Goal: Task Accomplishment & Management: Manage account settings

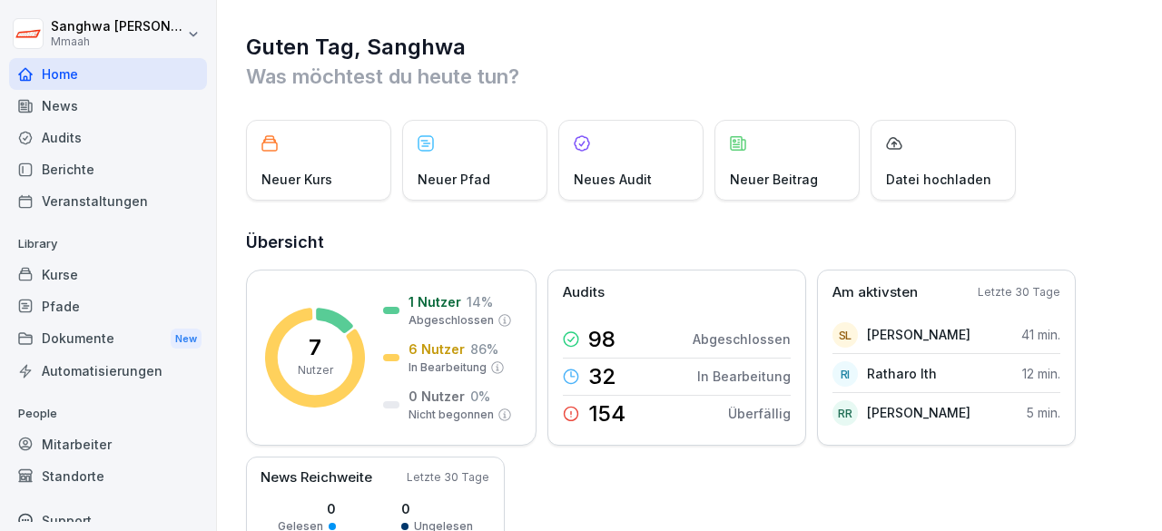
click at [100, 299] on div "Pfade" at bounding box center [108, 307] width 198 height 32
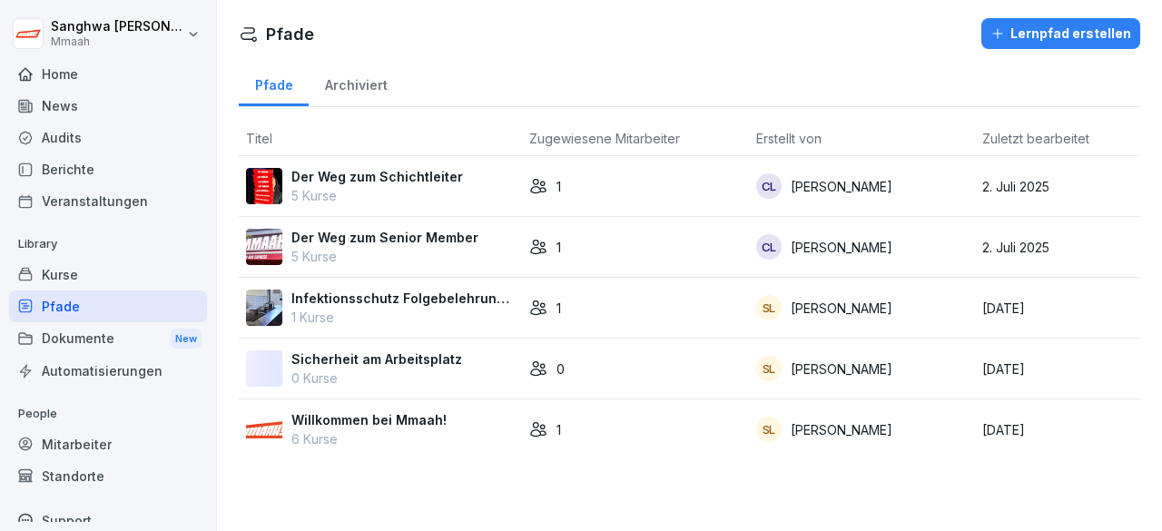
click at [409, 435] on p "6 Kurse" at bounding box center [368, 438] width 155 height 19
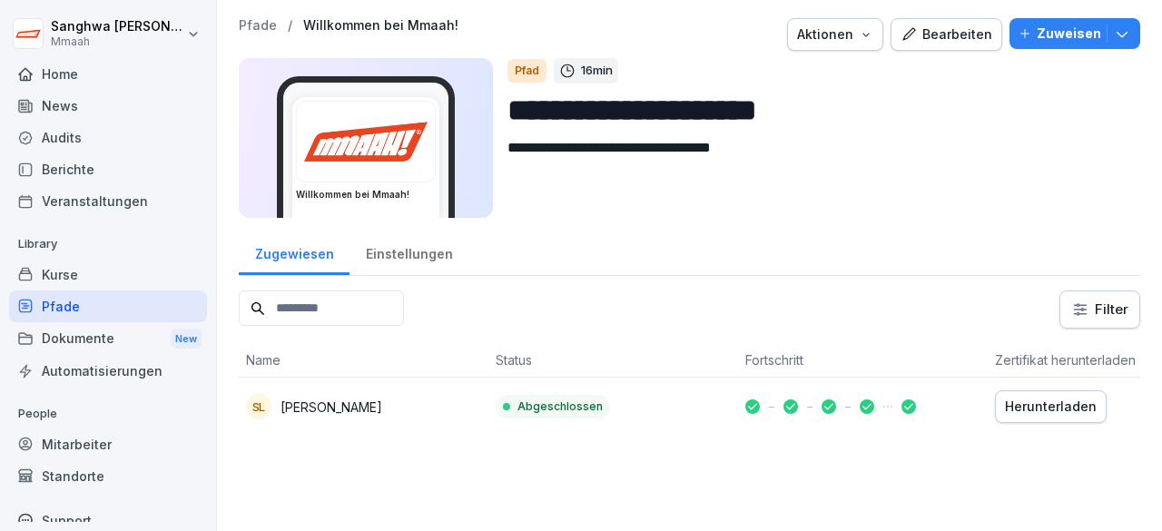
click at [929, 41] on div "Bearbeiten" at bounding box center [947, 35] width 92 height 20
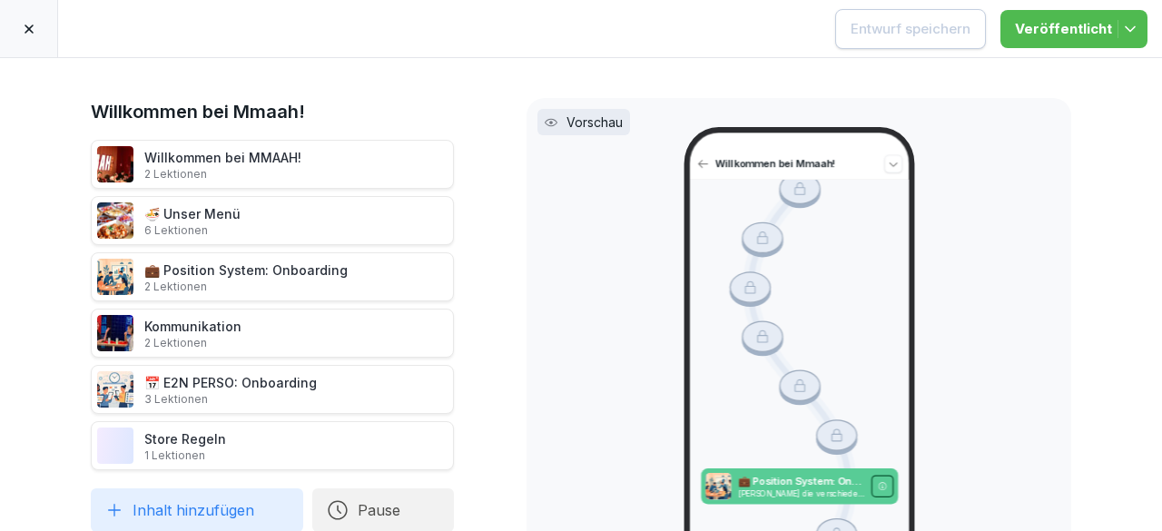
scroll to position [545, 0]
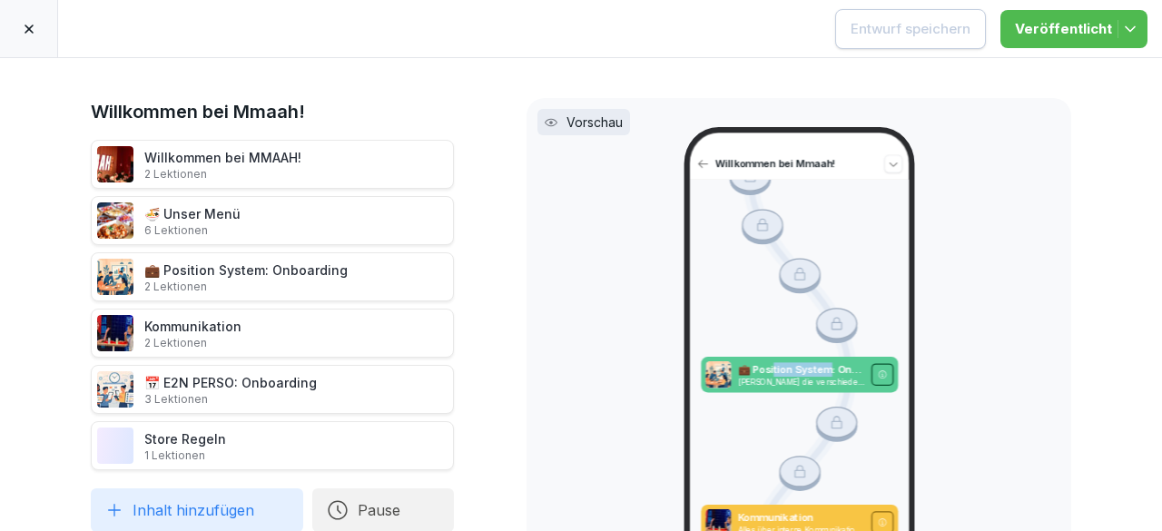
drag, startPoint x: 767, startPoint y: 351, endPoint x: 822, endPoint y: 349, distance: 54.5
click at [822, 362] on p "💼 Position System: Onboarding" at bounding box center [800, 369] width 127 height 15
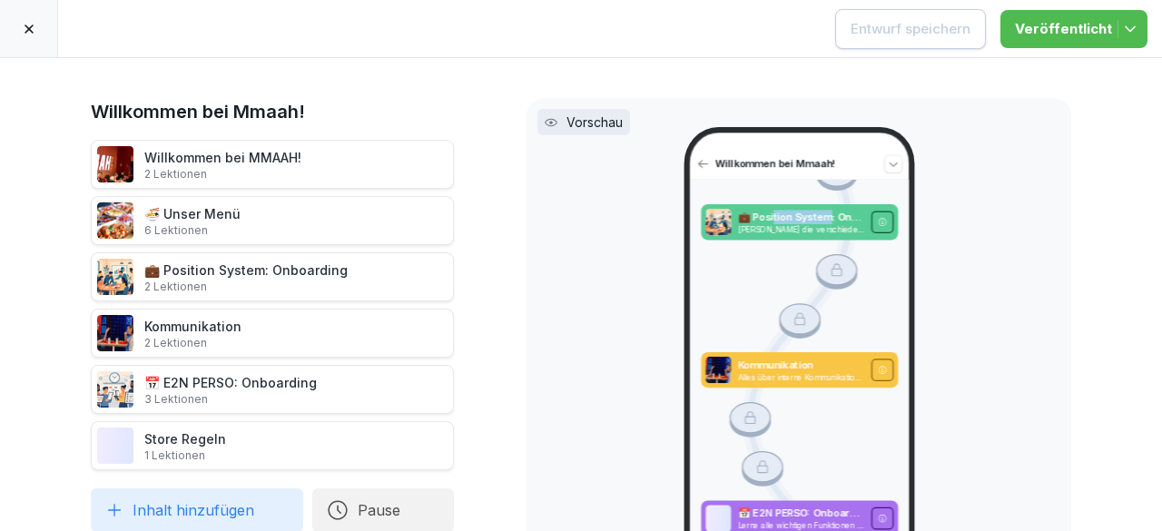
scroll to position [817, 0]
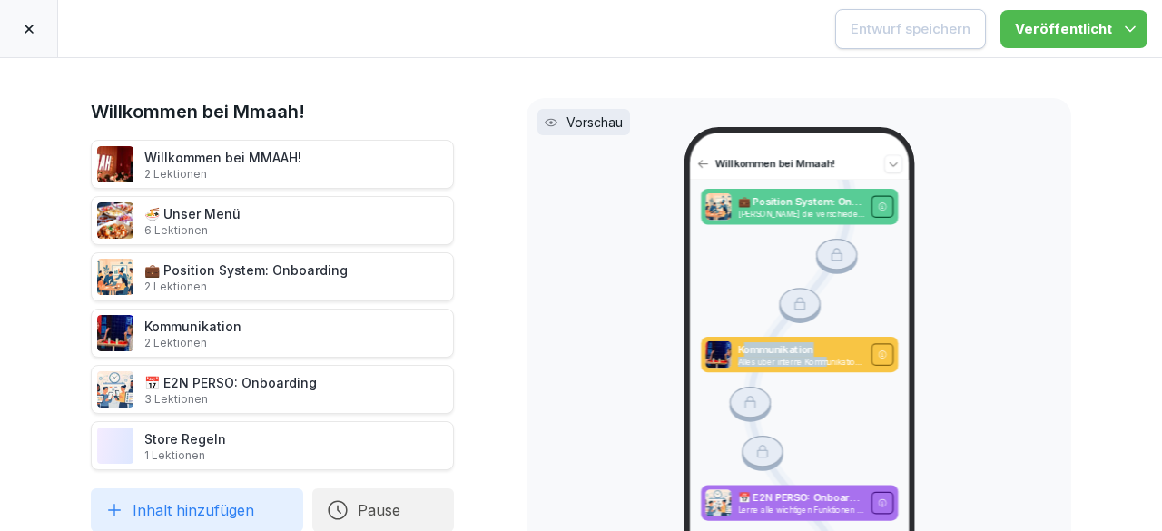
drag, startPoint x: 755, startPoint y: 324, endPoint x: 820, endPoint y: 341, distance: 66.7
click at [820, 343] on div "Kommunikation Alles über interne Kommunikation, was Du wissen solltest." at bounding box center [800, 355] width 127 height 25
drag, startPoint x: 745, startPoint y: 469, endPoint x: 848, endPoint y: 475, distance: 103.7
click at [848, 491] on div "📅 E2N PERSO: Onboarding Lerne alle wichtigen Funktionen von E2N PERSO kennen, f…" at bounding box center [800, 503] width 127 height 25
click at [785, 491] on p "📅 E2N PERSO: Onboarding" at bounding box center [800, 498] width 127 height 15
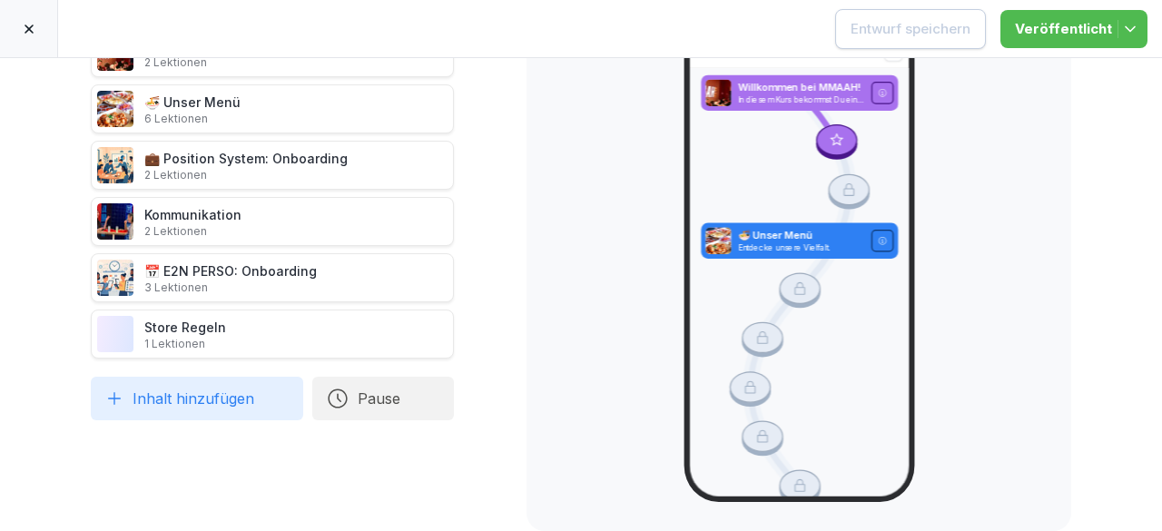
scroll to position [0, 0]
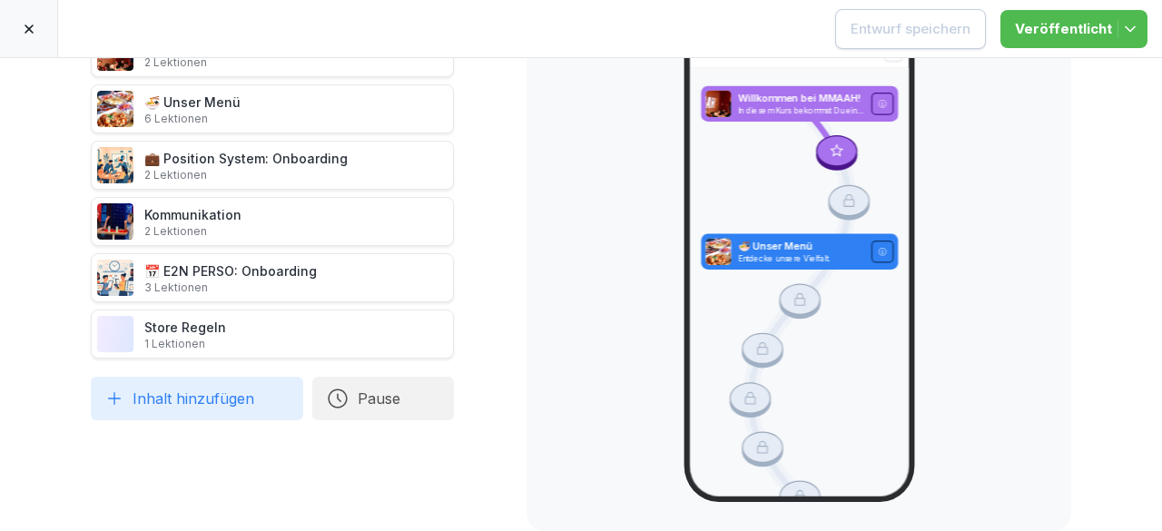
click at [43, 42] on div at bounding box center [29, 28] width 58 height 57
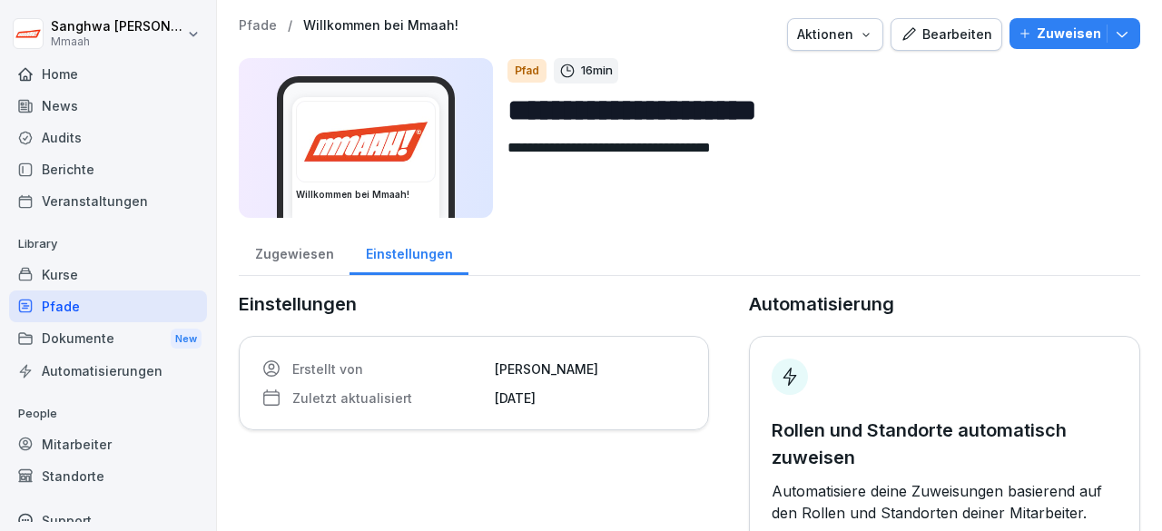
click at [256, 21] on p "Pfade" at bounding box center [258, 25] width 38 height 15
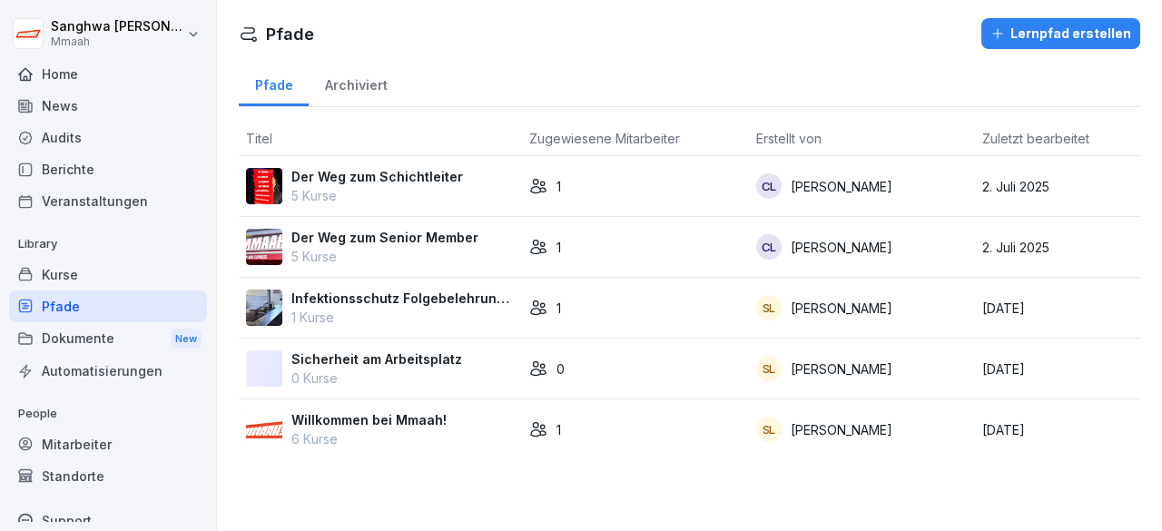
click at [104, 276] on div "Kurse" at bounding box center [108, 275] width 198 height 32
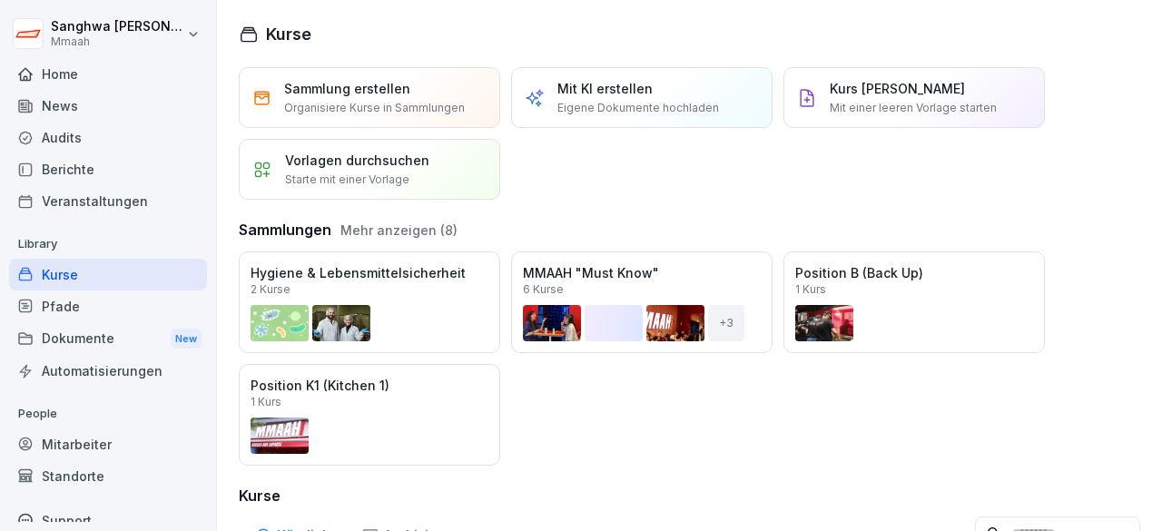
click at [0, 0] on div "Öffnen" at bounding box center [0, 0] width 0 height 0
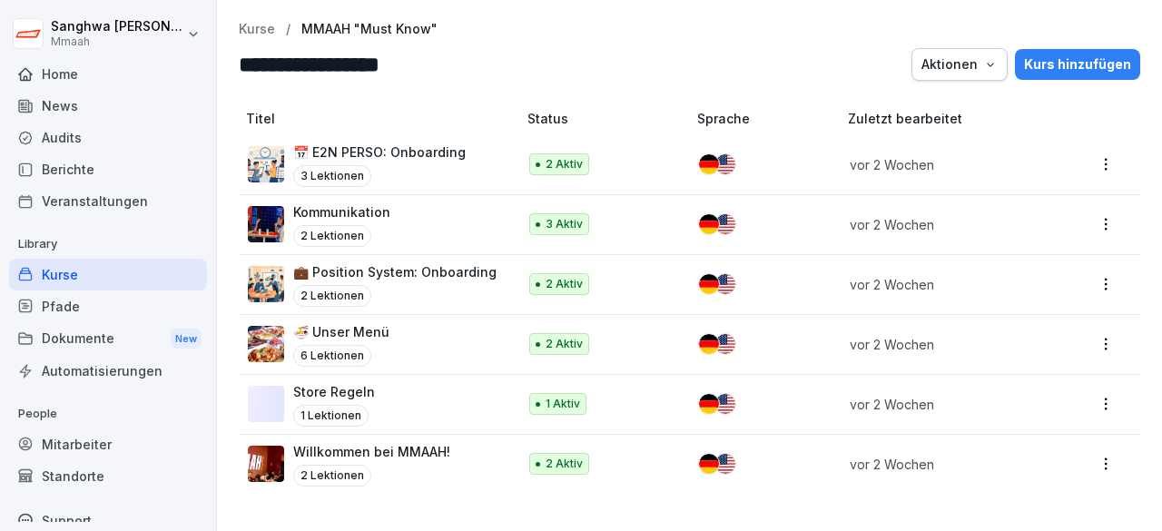
click at [454, 442] on div "Willkommen bei MMAAH! 2 Lektionen" at bounding box center [373, 464] width 251 height 44
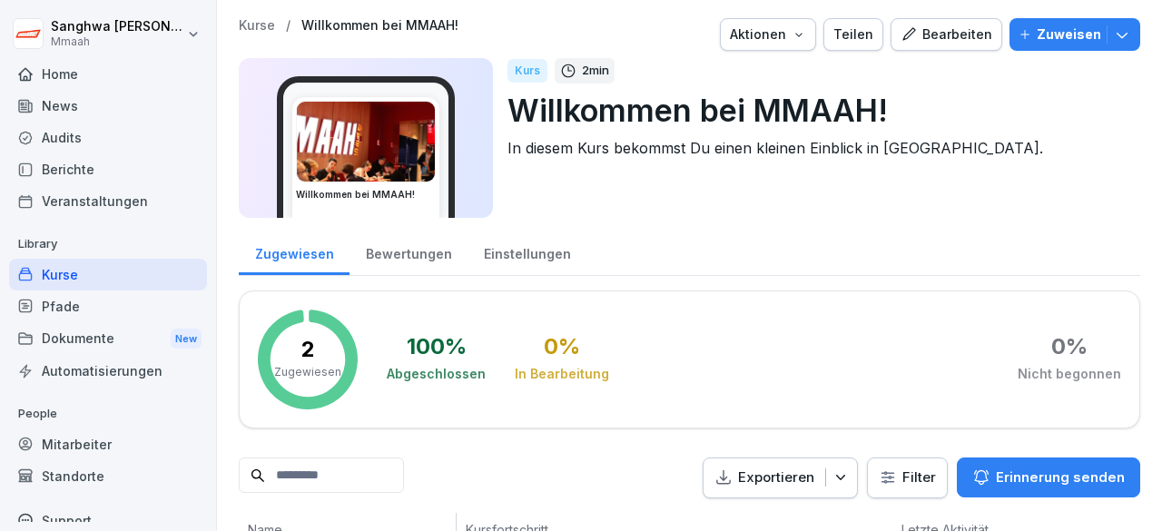
click at [909, 34] on icon "button" at bounding box center [909, 34] width 16 height 16
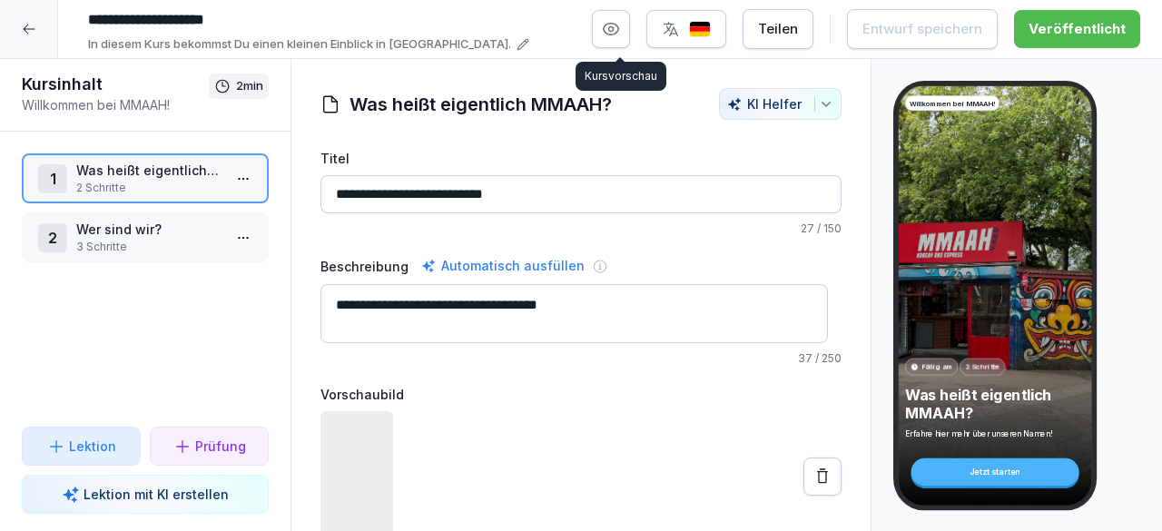
click at [619, 22] on icon "button" at bounding box center [611, 29] width 18 height 18
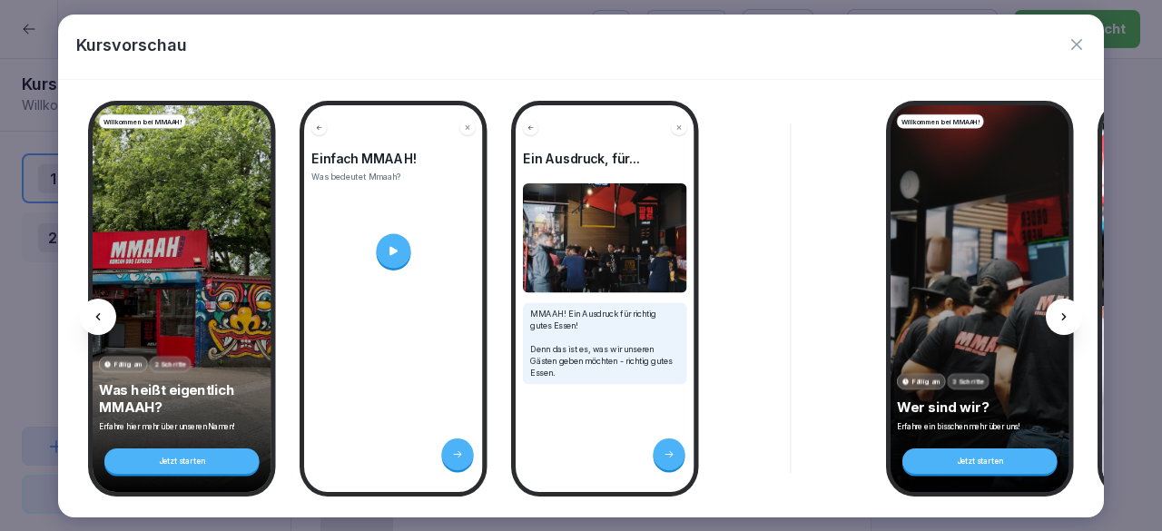
scroll to position [0, 7]
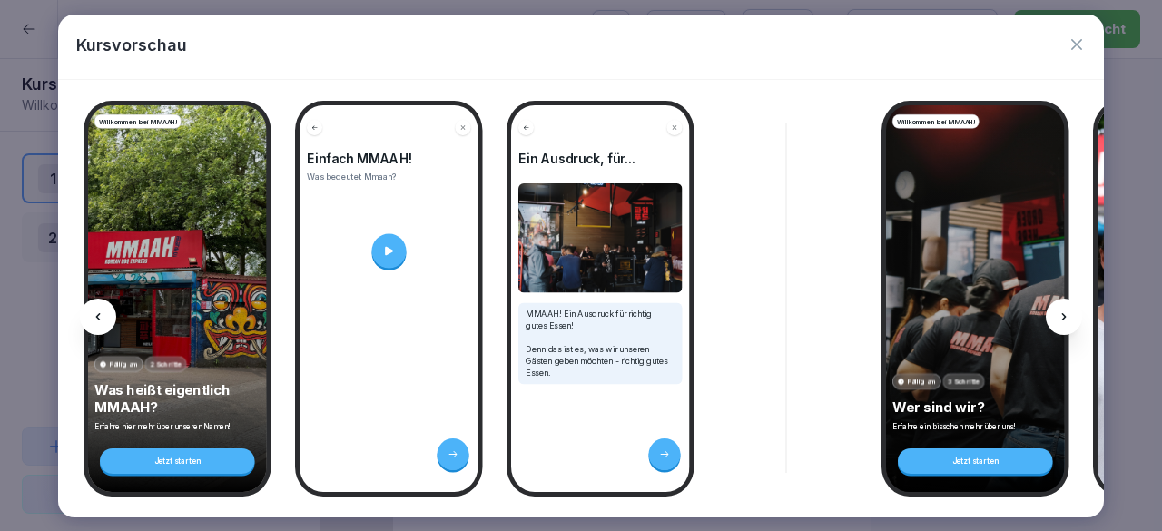
click at [394, 244] on icon at bounding box center [388, 250] width 13 height 13
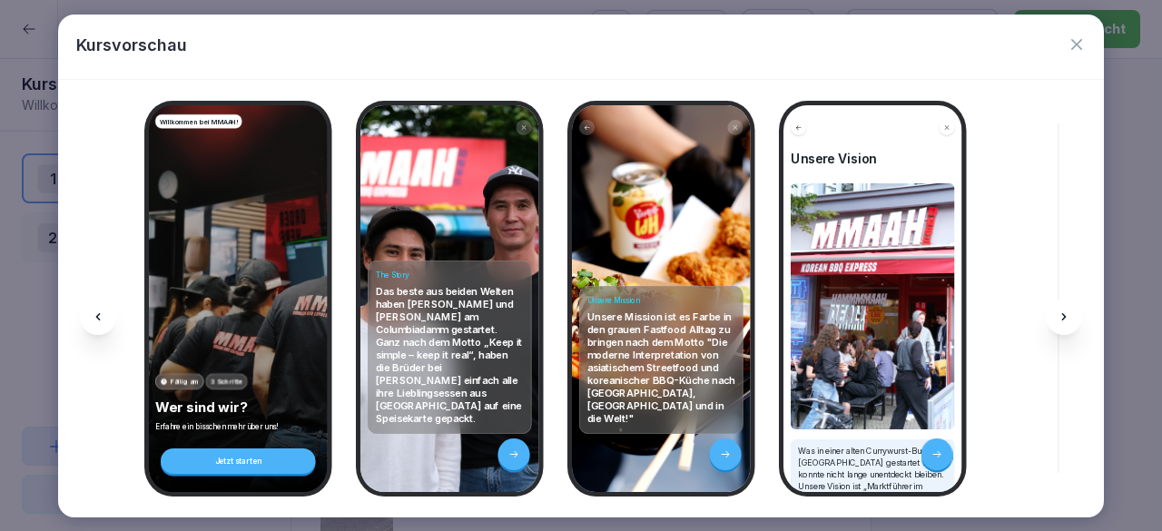
scroll to position [0, 802]
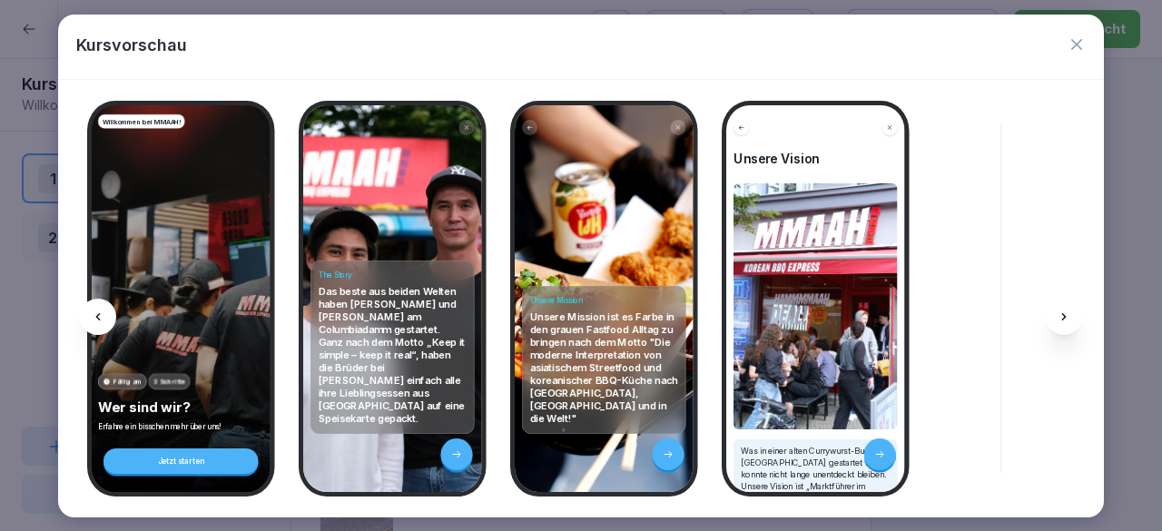
click at [1068, 315] on icon at bounding box center [1064, 317] width 15 height 15
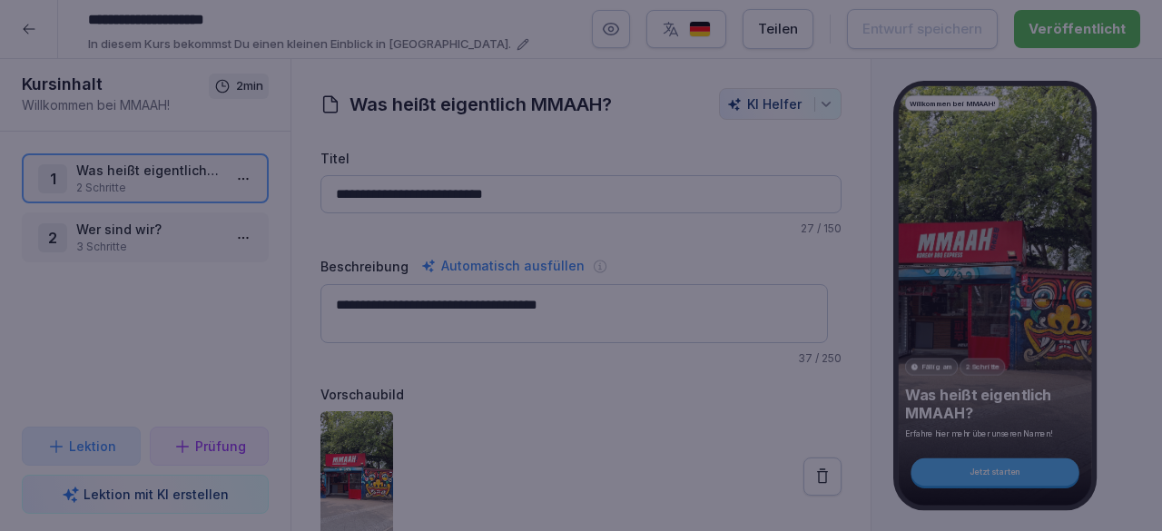
click at [1130, 315] on div at bounding box center [581, 265] width 1162 height 531
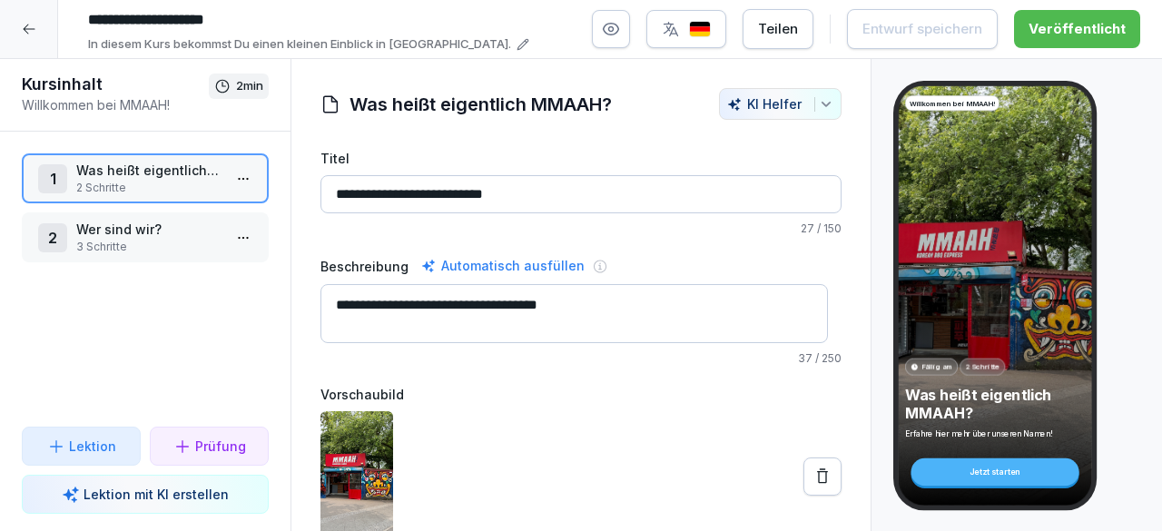
click at [36, 42] on div at bounding box center [29, 29] width 58 height 58
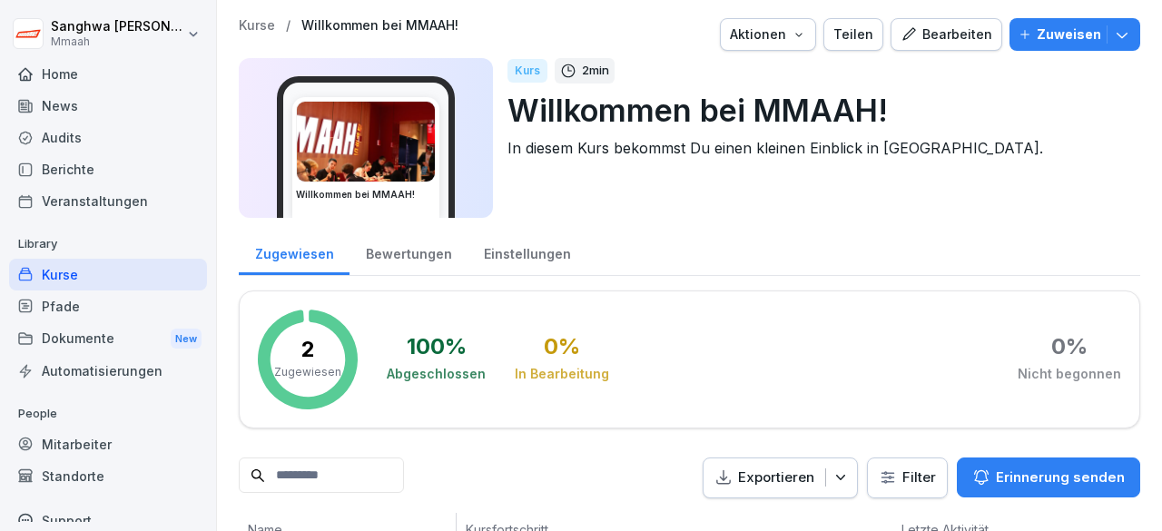
click at [256, 22] on p "Kurse" at bounding box center [257, 25] width 36 height 15
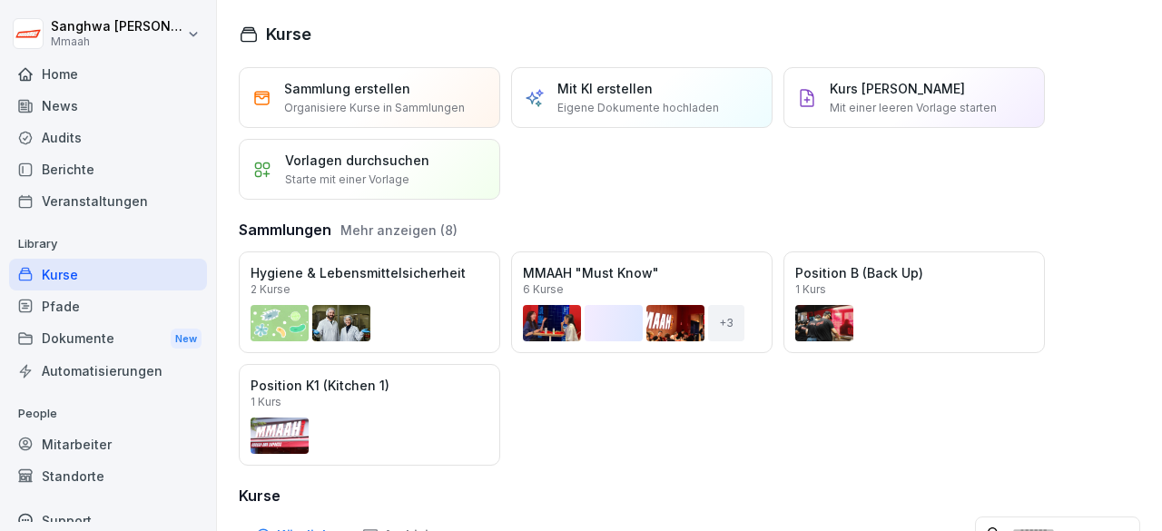
click at [0, 0] on div "Öffnen" at bounding box center [0, 0] width 0 height 0
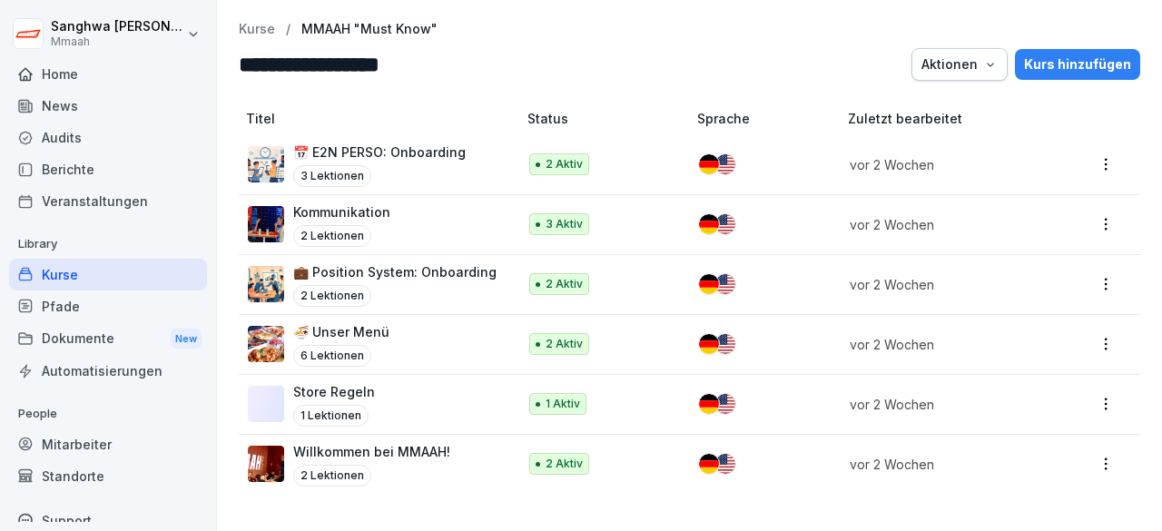
click at [469, 174] on div "📅 E2N PERSO: Onboarding 3 Lektionen" at bounding box center [373, 165] width 251 height 44
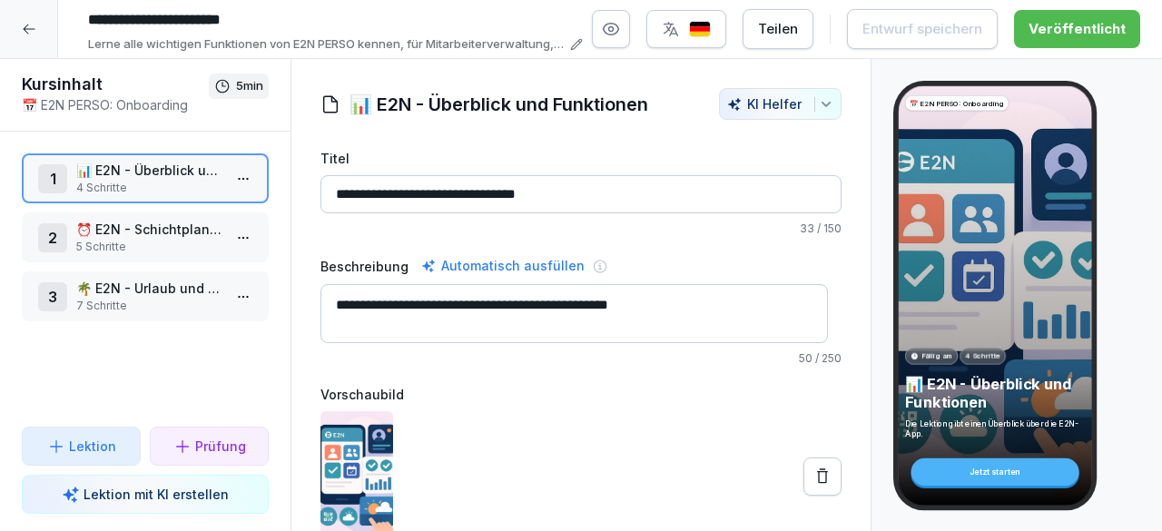
click at [620, 34] on icon "button" at bounding box center [611, 29] width 18 height 18
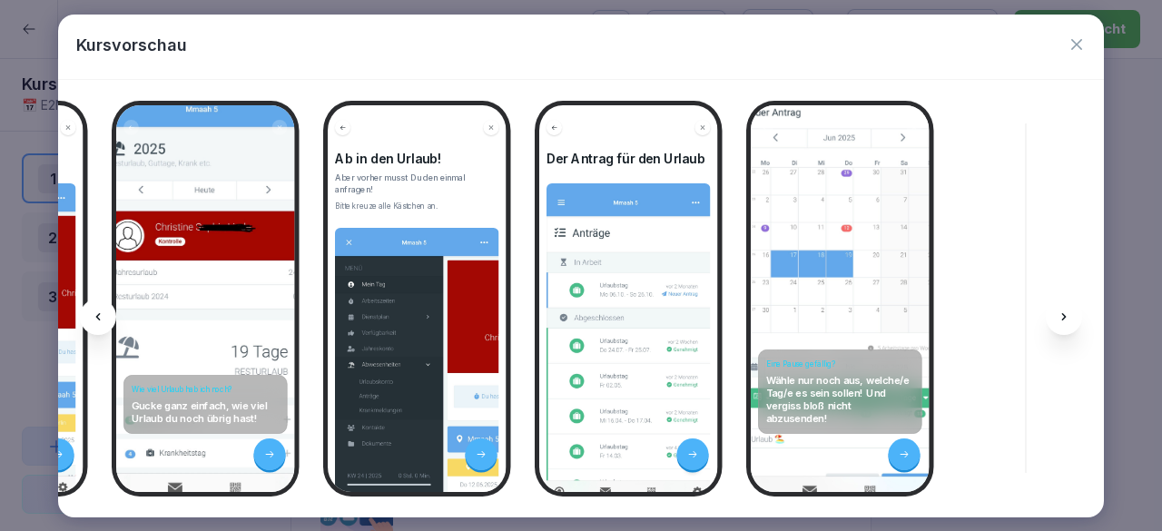
scroll to position [0, 3504]
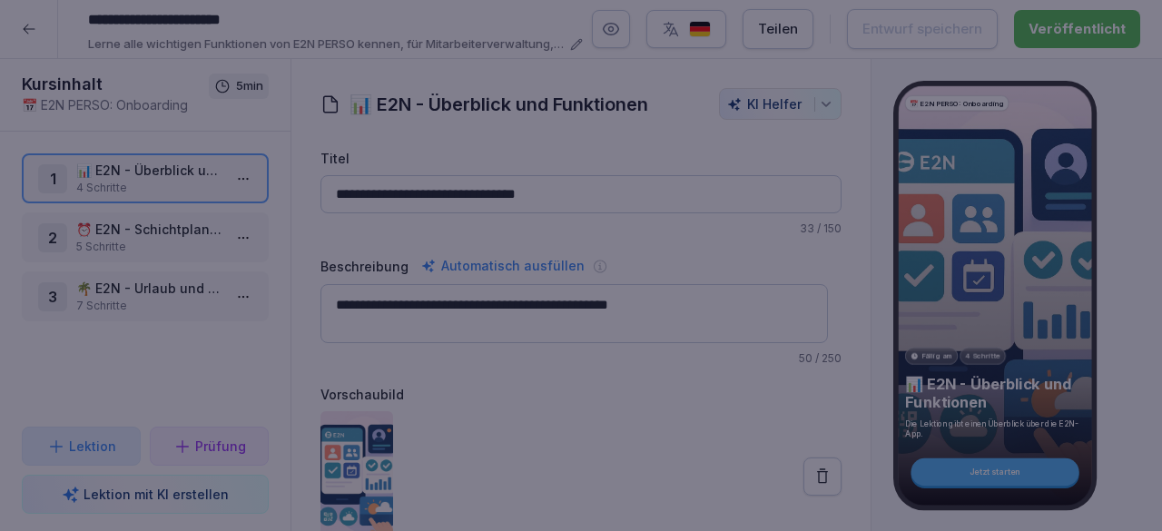
click at [1161, 435] on div at bounding box center [581, 265] width 1162 height 531
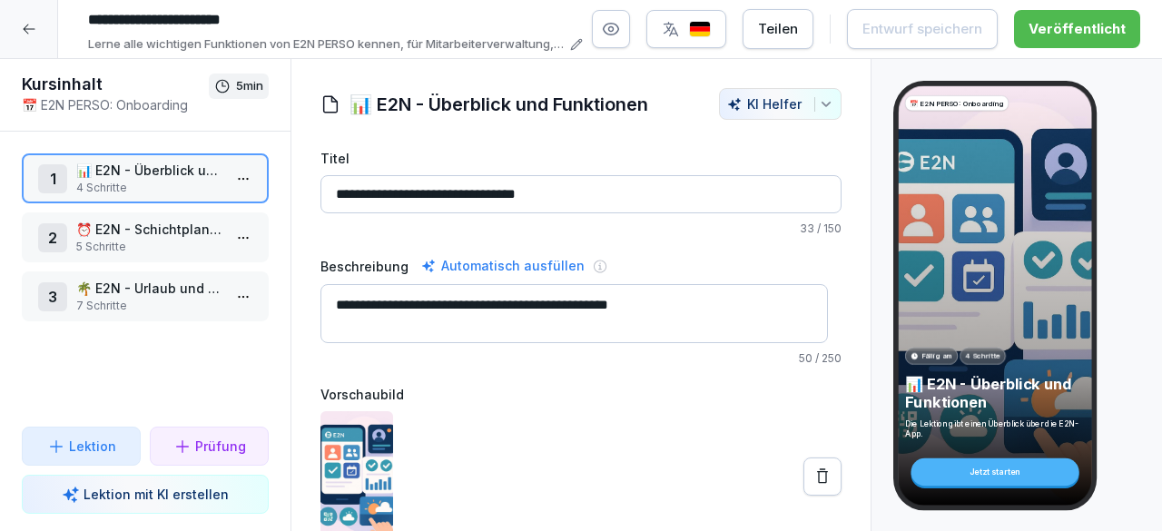
click at [43, 46] on div at bounding box center [29, 29] width 58 height 58
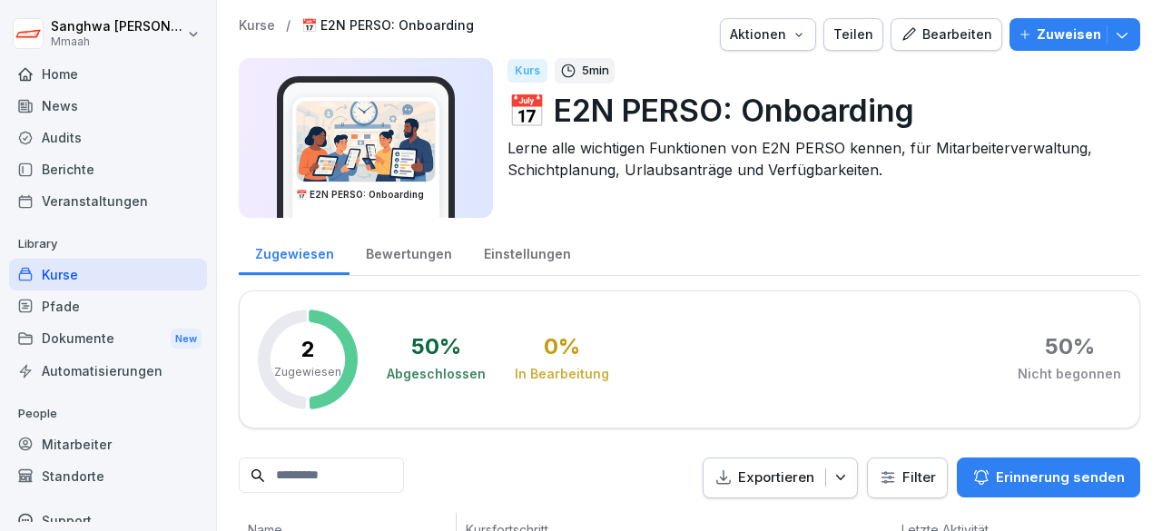
click at [262, 28] on p "Kurse" at bounding box center [257, 25] width 36 height 15
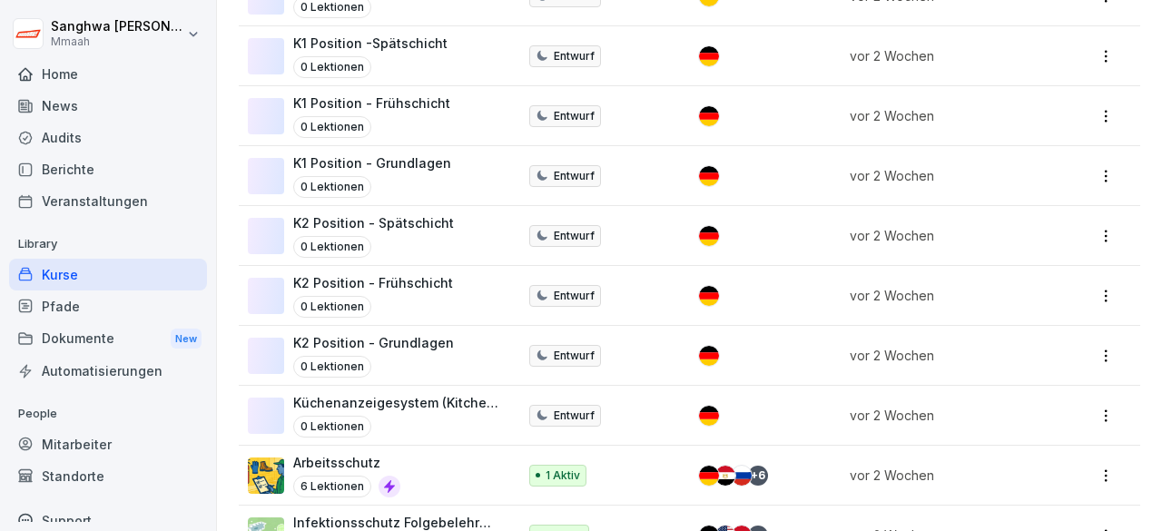
scroll to position [1180, 0]
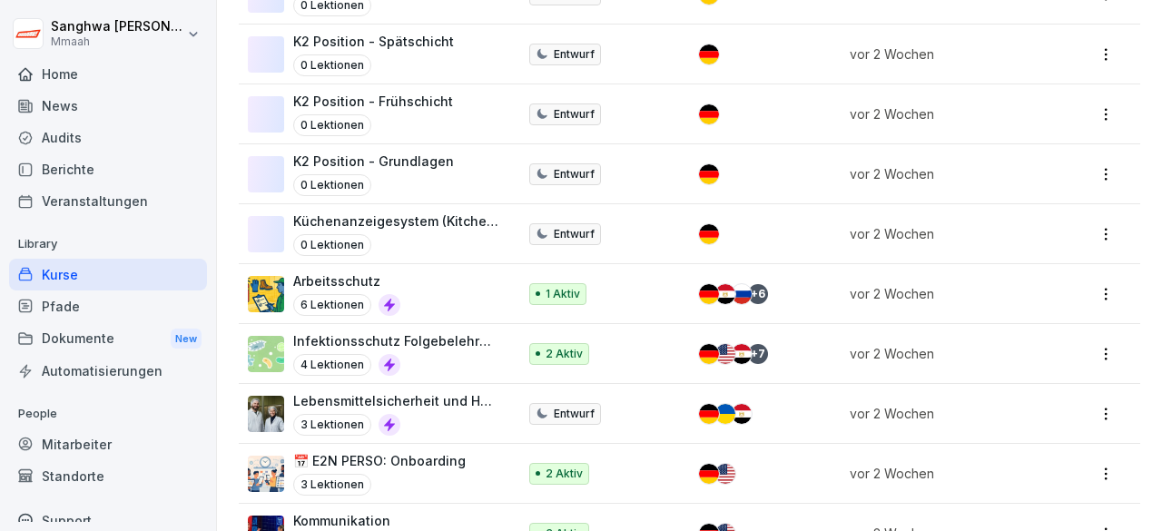
click at [456, 354] on div "4 Lektionen" at bounding box center [395, 365] width 205 height 22
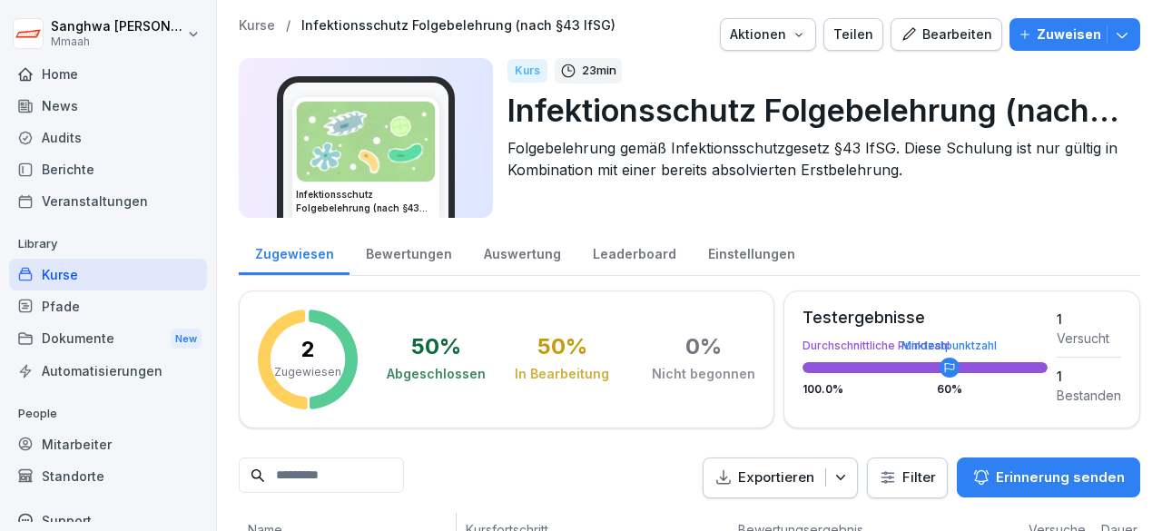
click at [929, 41] on div "Bearbeiten" at bounding box center [947, 35] width 92 height 20
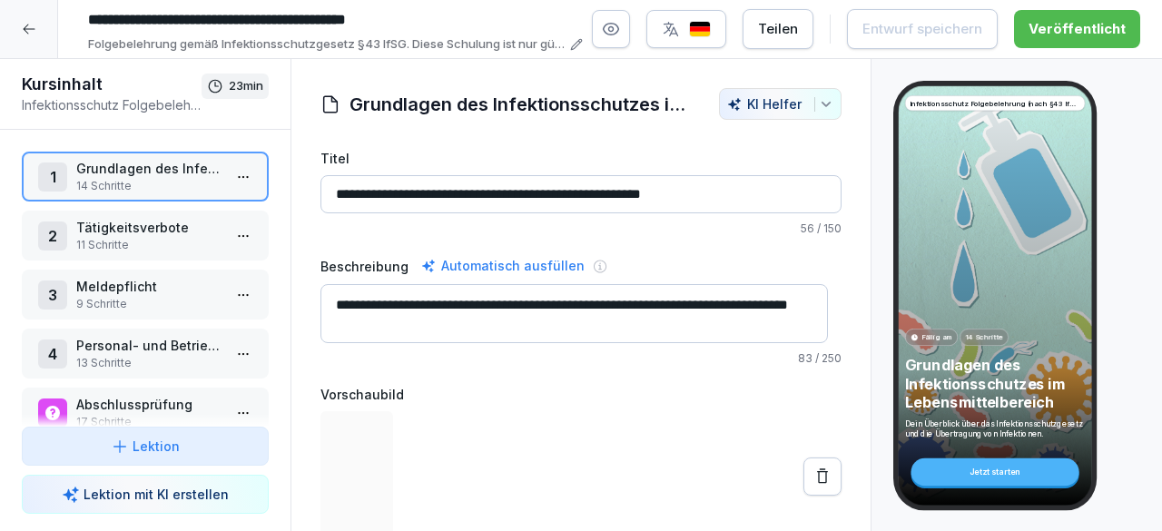
click at [630, 30] on button "button" at bounding box center [611, 29] width 38 height 38
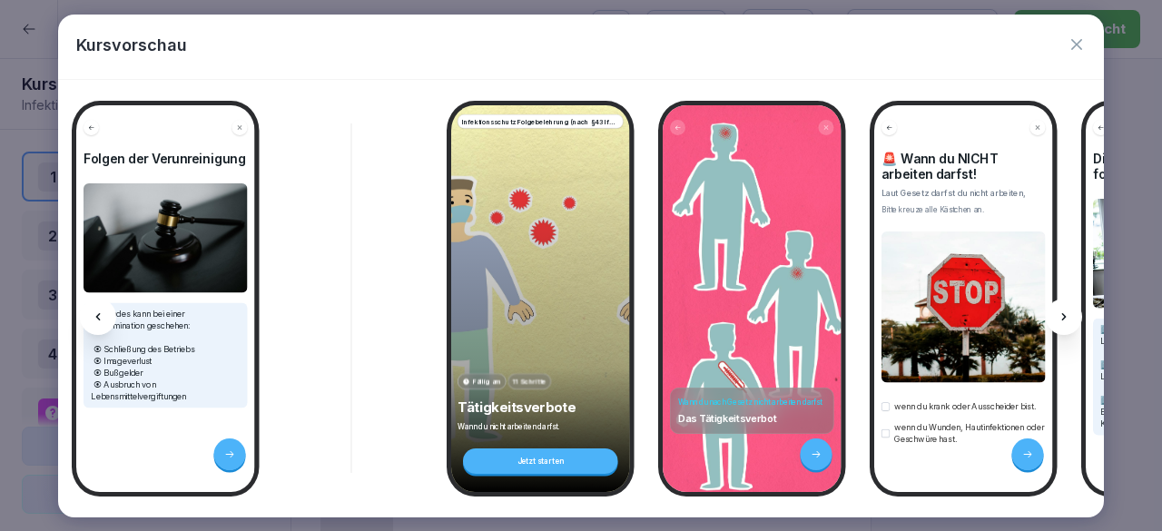
scroll to position [0, 3102]
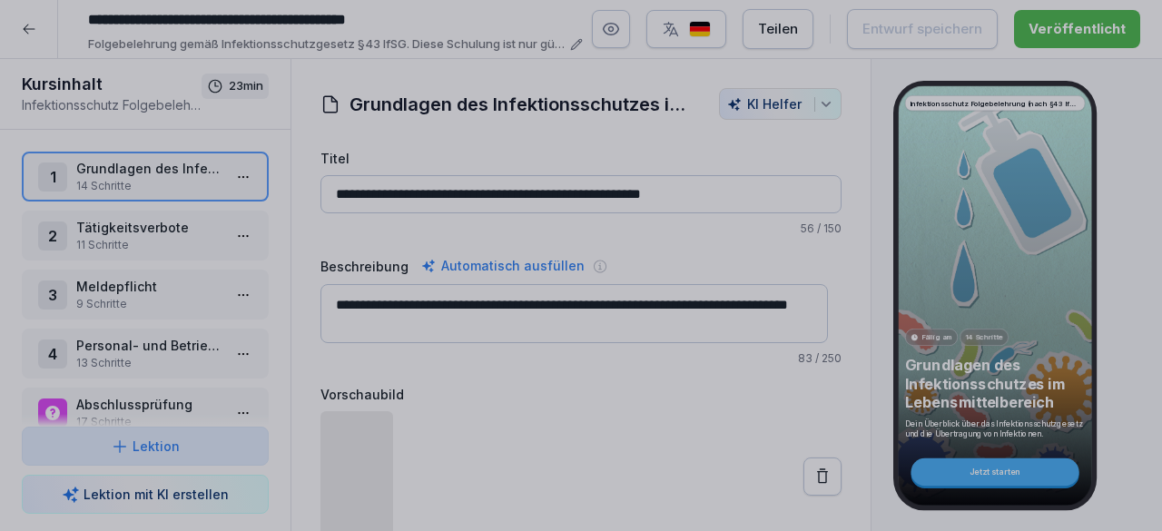
click at [1130, 443] on div at bounding box center [581, 265] width 1162 height 531
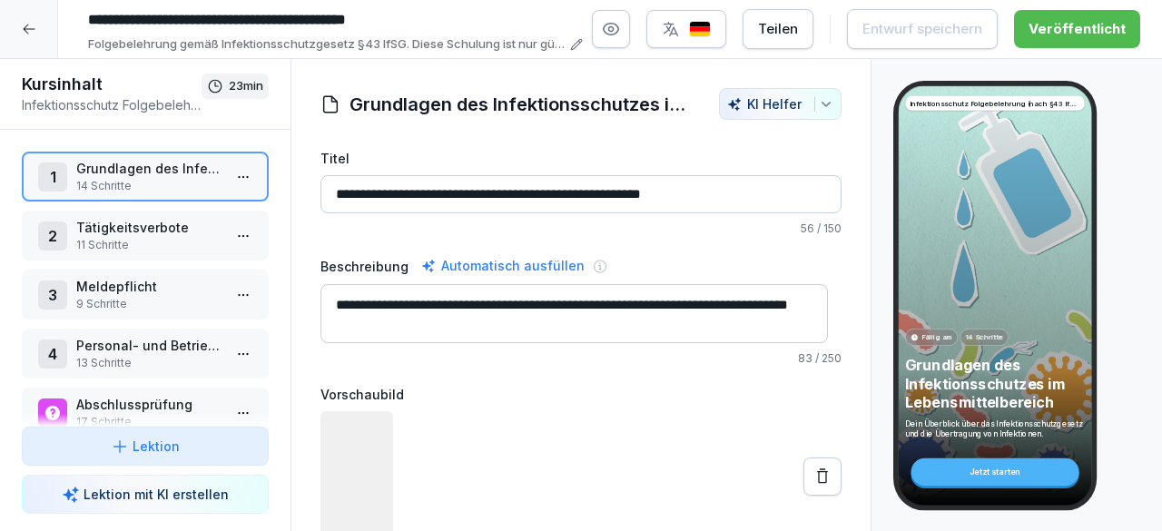
click at [35, 26] on icon at bounding box center [29, 29] width 15 height 15
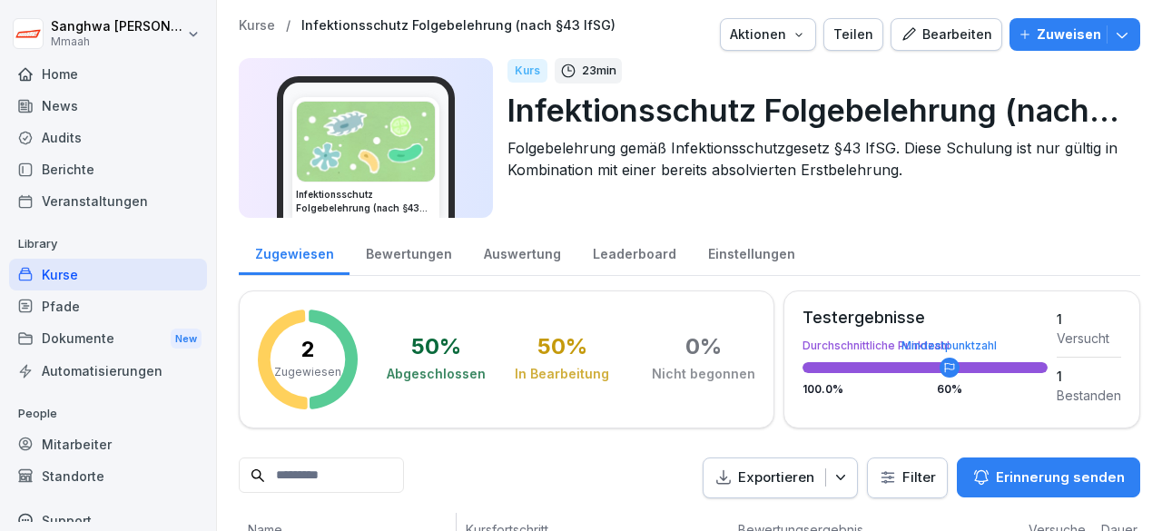
click at [33, 30] on html "Sanghwa Lee Mmaah Home News Audits Berichte Veranstaltungen Library Kurse Pfade…" at bounding box center [581, 265] width 1162 height 531
click at [249, 30] on html "Sanghwa Lee Mmaah Home News Audits Berichte Veranstaltungen Library Kurse Pfade…" at bounding box center [581, 265] width 1162 height 531
click at [267, 25] on p "Kurse" at bounding box center [257, 25] width 36 height 15
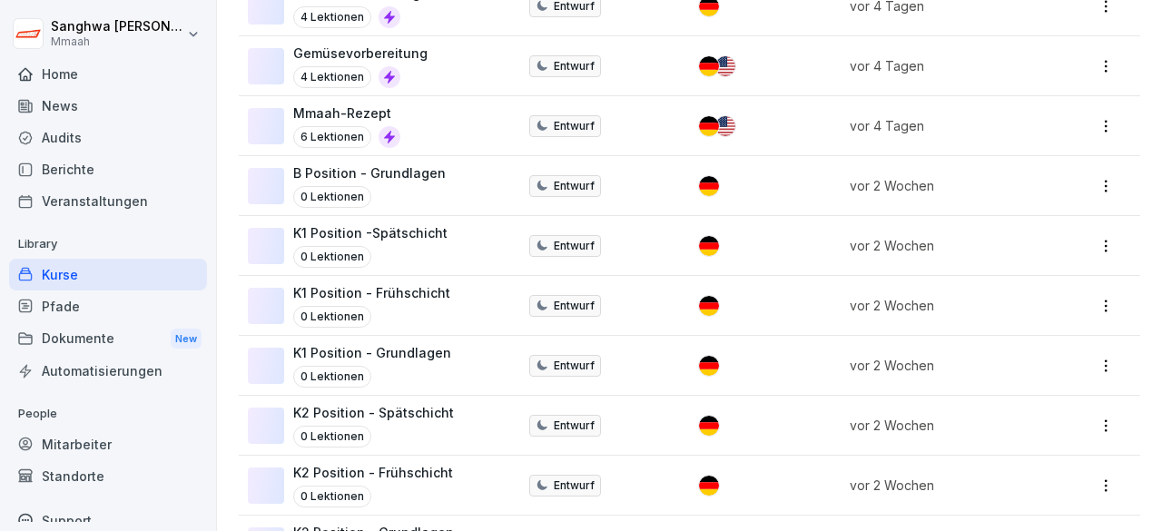
scroll to position [817, 0]
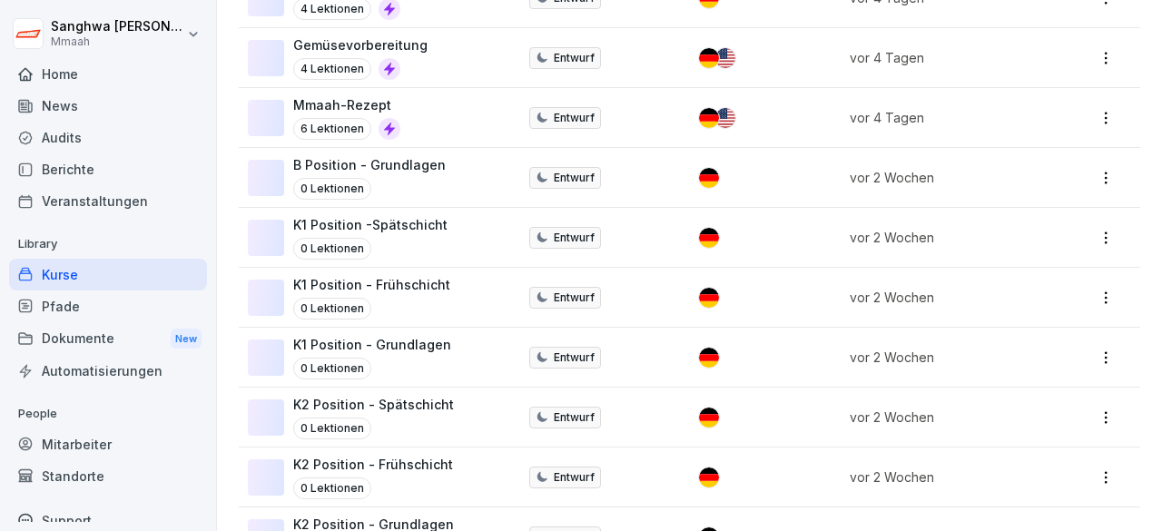
click at [465, 117] on div "Mmaah-Rezept 6 Lektionen" at bounding box center [373, 117] width 251 height 44
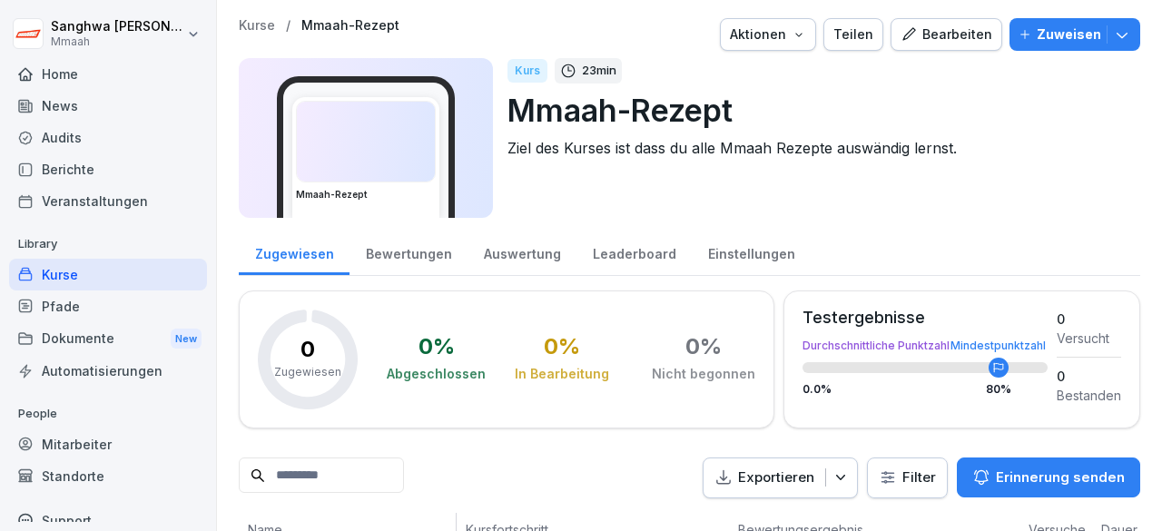
click at [947, 39] on div "Bearbeiten" at bounding box center [947, 35] width 92 height 20
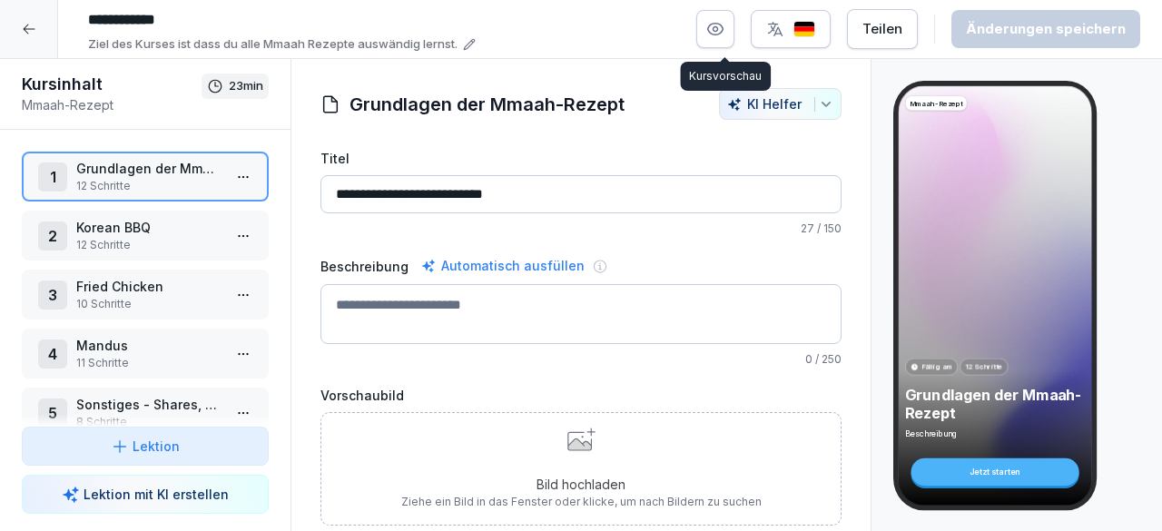
click at [728, 42] on button "button" at bounding box center [715, 29] width 38 height 38
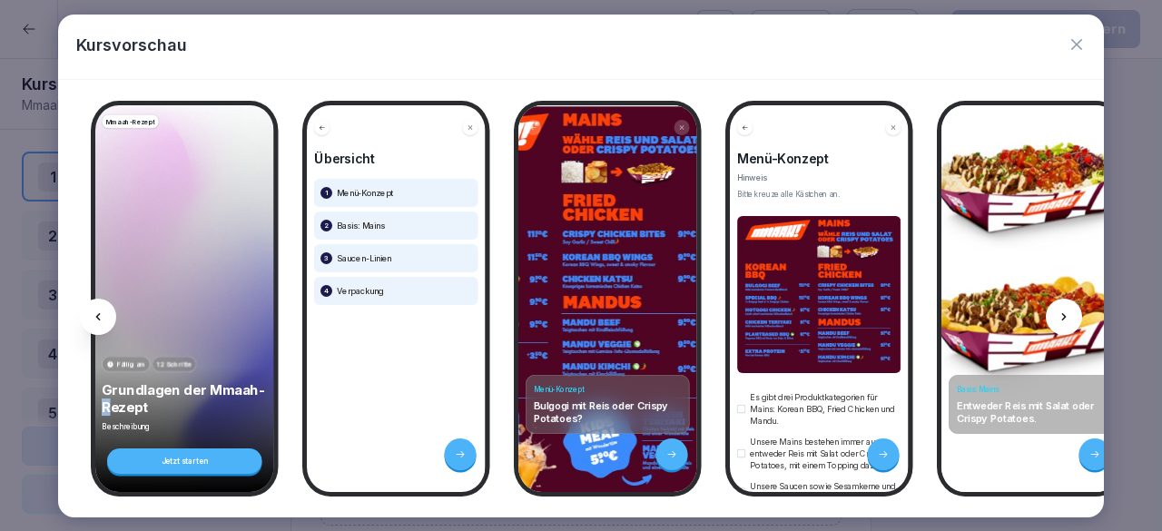
drag, startPoint x: 111, startPoint y: 499, endPoint x: 125, endPoint y: 501, distance: 14.6
click at [125, 501] on div "Mmaah-Rezept Fällig am 12 Schritte Grundlagen der Mmaah-Rezept Beschreibung Jet…" at bounding box center [581, 299] width 1046 height 438
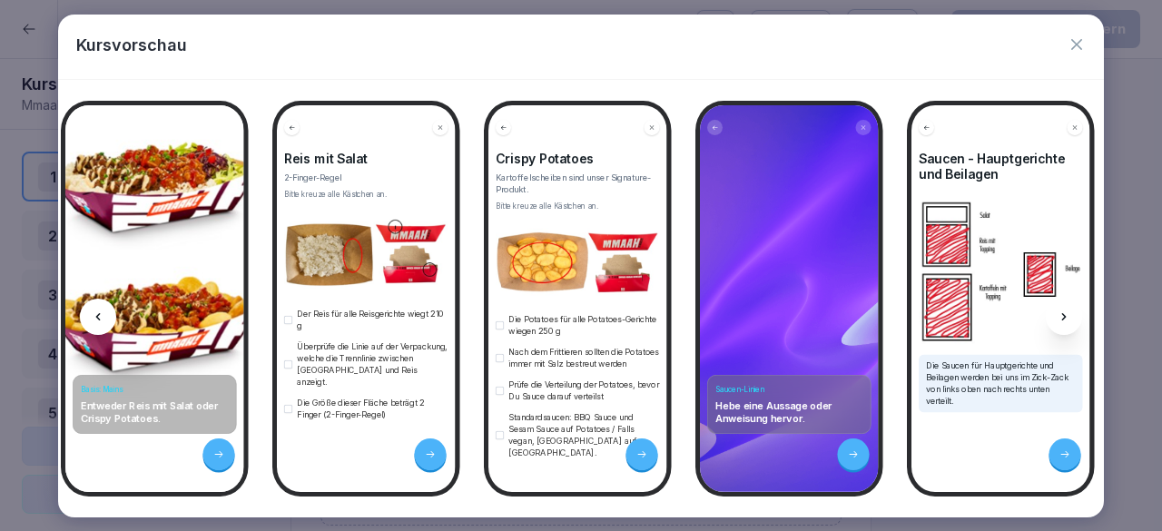
scroll to position [0, 952]
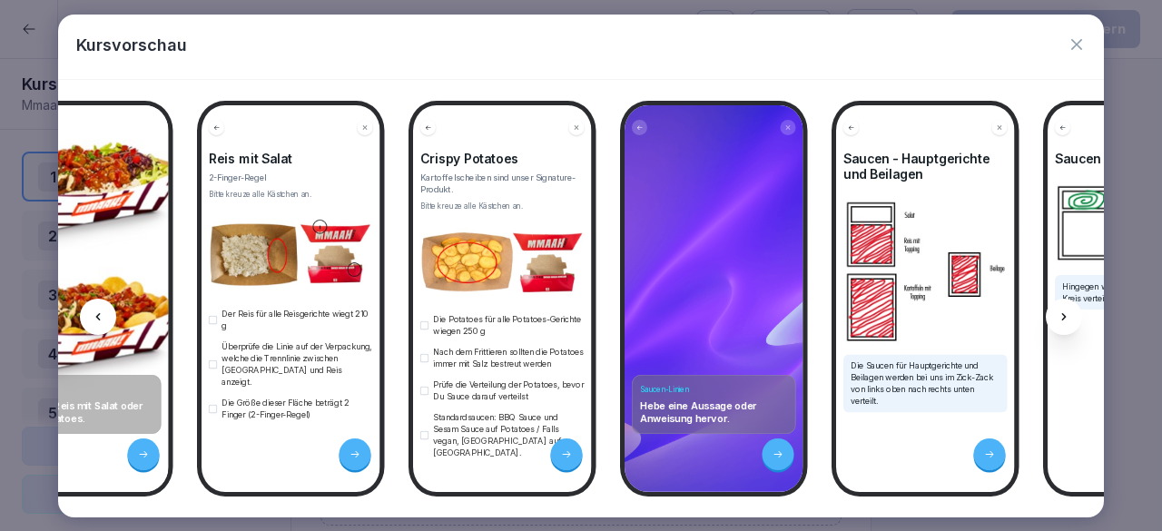
click at [213, 316] on button "button" at bounding box center [213, 320] width 8 height 8
click at [213, 360] on button "button" at bounding box center [213, 364] width 8 height 8
click at [214, 405] on button "button" at bounding box center [213, 409] width 8 height 8
click at [361, 457] on div at bounding box center [356, 455] width 32 height 32
click at [425, 322] on div "Die Potatoes für alle Potatoes-Gerichte wiegen 250 g" at bounding box center [502, 325] width 164 height 24
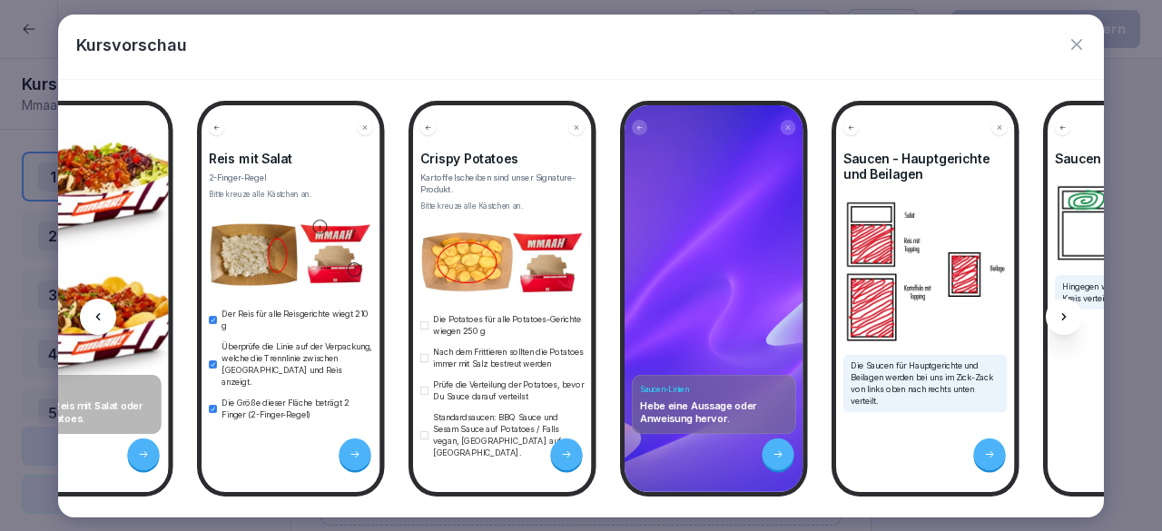
click at [425, 322] on div "Die Potatoes für alle Potatoes-Gerichte wiegen 250 g" at bounding box center [502, 325] width 164 height 24
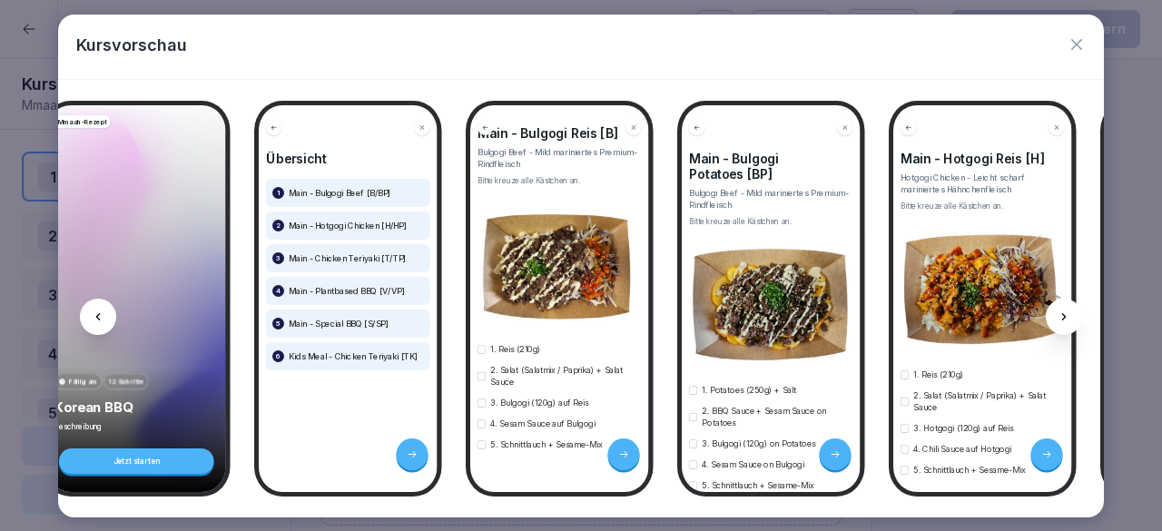
scroll to position [84, 0]
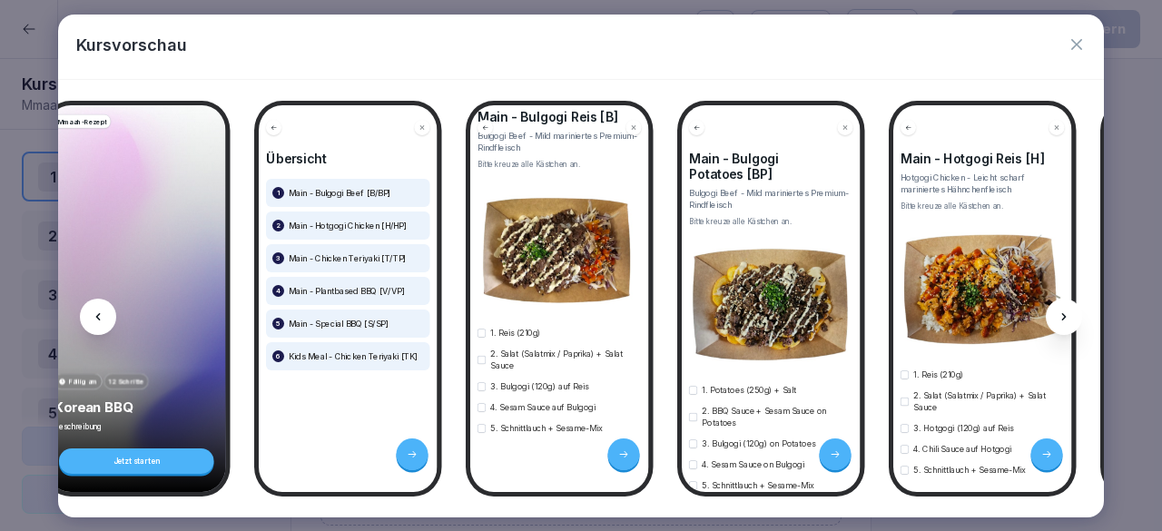
click at [483, 329] on button "button" at bounding box center [482, 333] width 8 height 8
click at [482, 355] on button "button" at bounding box center [482, 359] width 8 height 8
click at [481, 382] on button "button" at bounding box center [482, 386] width 8 height 8
click at [482, 403] on button "button" at bounding box center [482, 407] width 8 height 8
click at [483, 424] on button "button" at bounding box center [482, 428] width 8 height 8
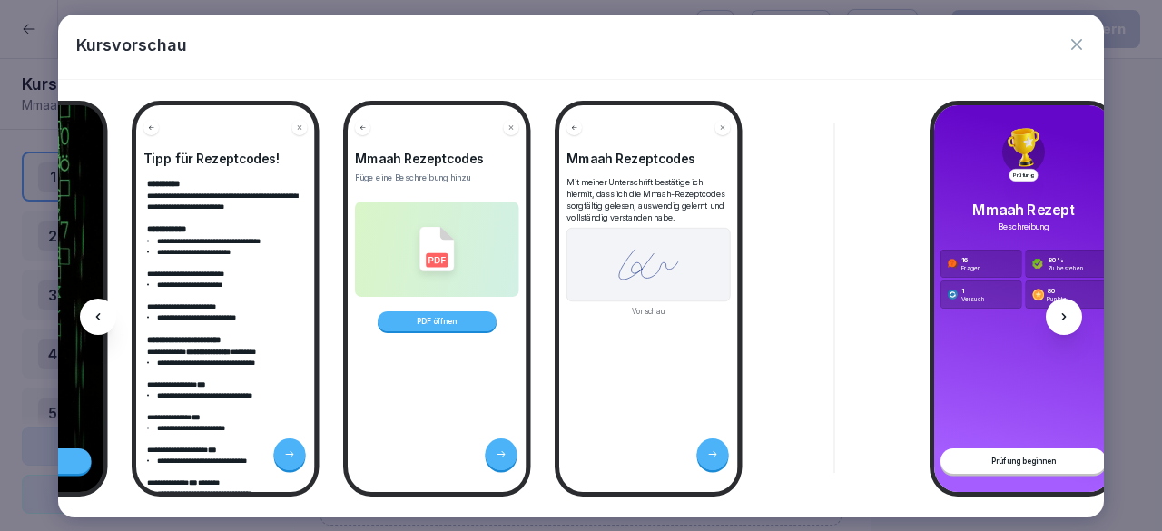
scroll to position [0, 13237]
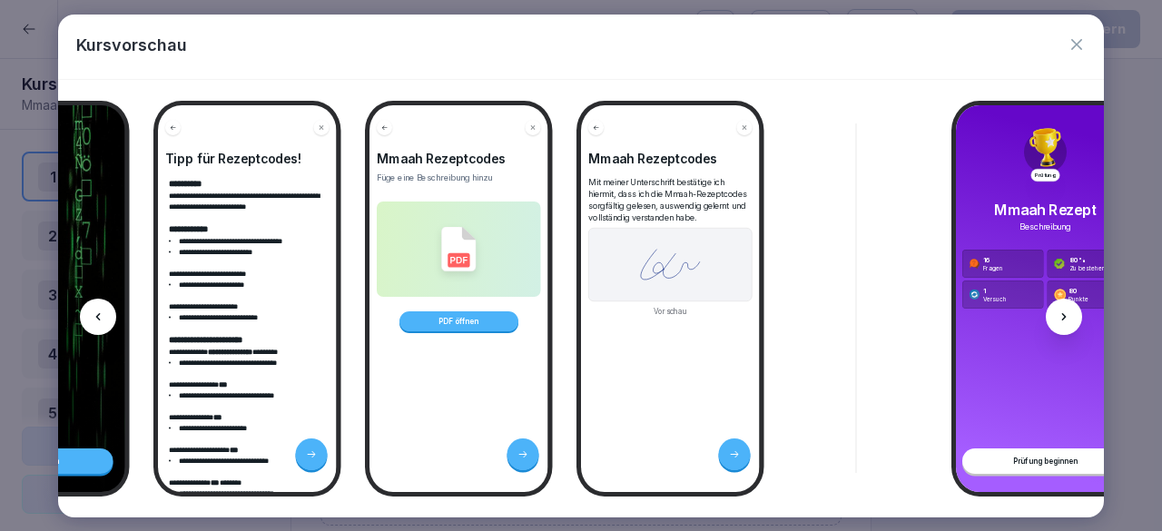
click at [455, 246] on img at bounding box center [458, 248] width 35 height 45
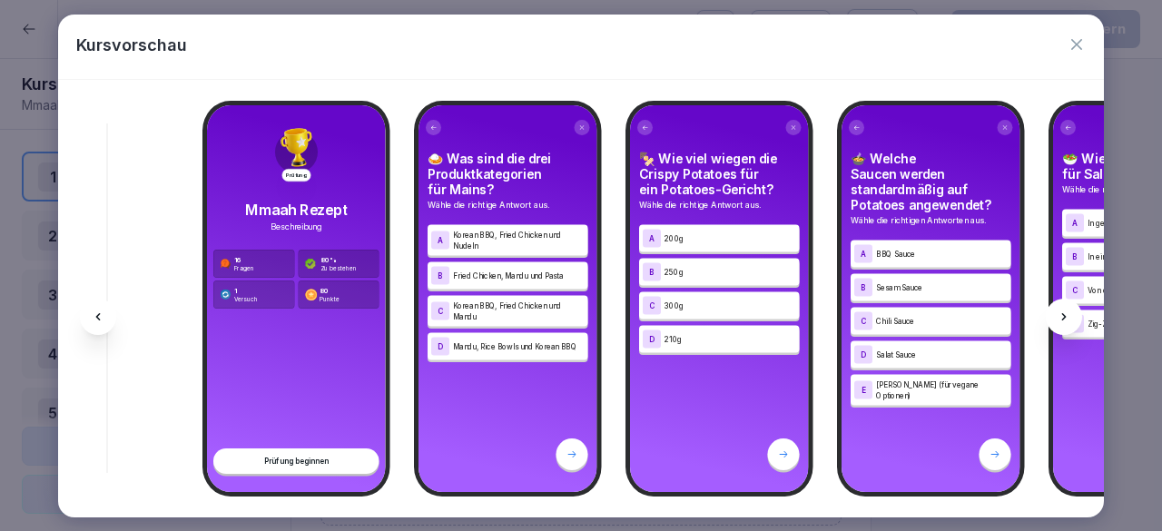
scroll to position [0, 13858]
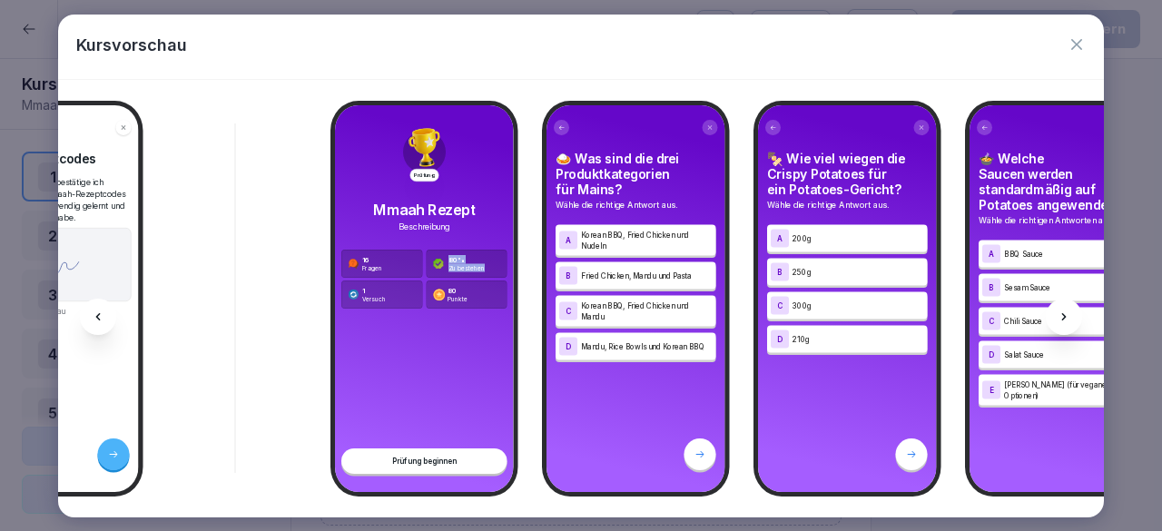
drag, startPoint x: 490, startPoint y: 259, endPoint x: 445, endPoint y: 247, distance: 46.9
click at [445, 250] on div "80 % Zu bestehen" at bounding box center [466, 264] width 81 height 28
click at [419, 370] on div "Prüfung Mmaah Rezept Beschreibung 16 Fragen 80 % Zu bestehen 1 Versuch 80 Punkt…" at bounding box center [424, 298] width 179 height 387
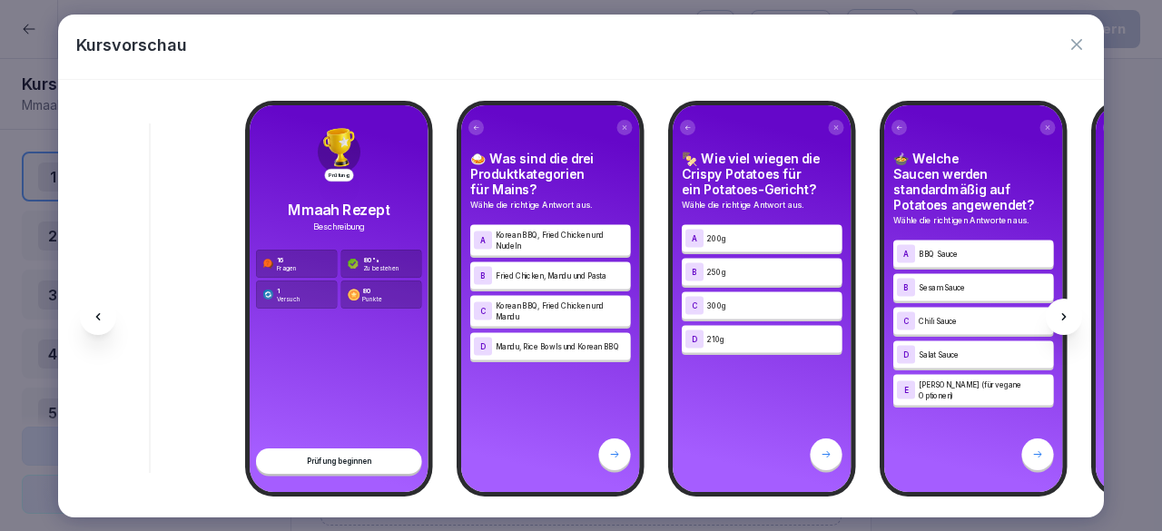
scroll to position [0, 13975]
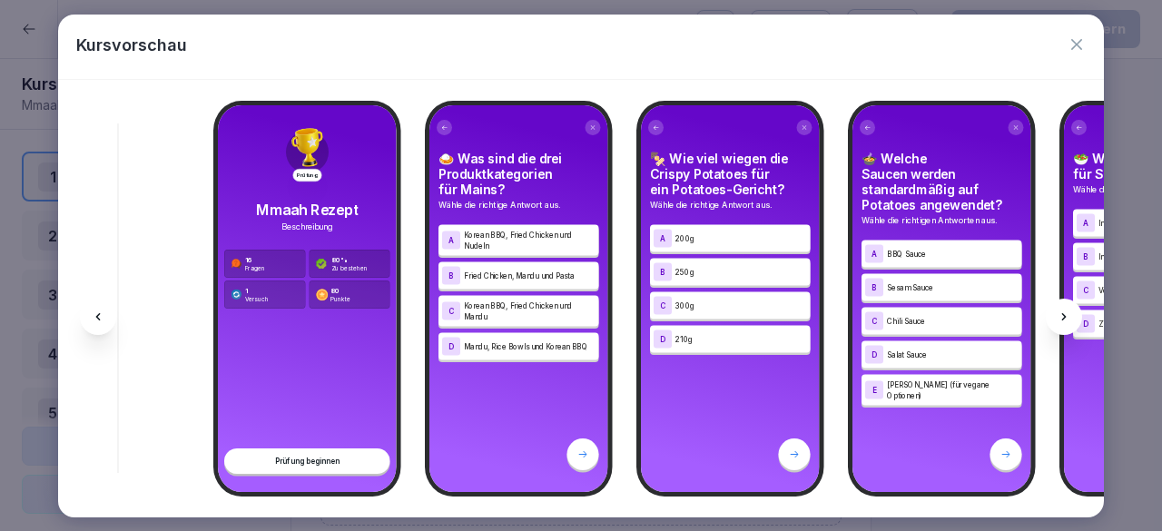
click at [567, 271] on p "Fried Chicken, Mandu und Pasta" at bounding box center [530, 275] width 132 height 11
click at [507, 410] on div "🍛 Was sind die drei Produktkategorien für Mains? Wähle die richtige Antwort aus…" at bounding box center [518, 298] width 179 height 387
click at [520, 341] on p "Mandu, Rice Bowls und Korean BBQ" at bounding box center [530, 346] width 132 height 11
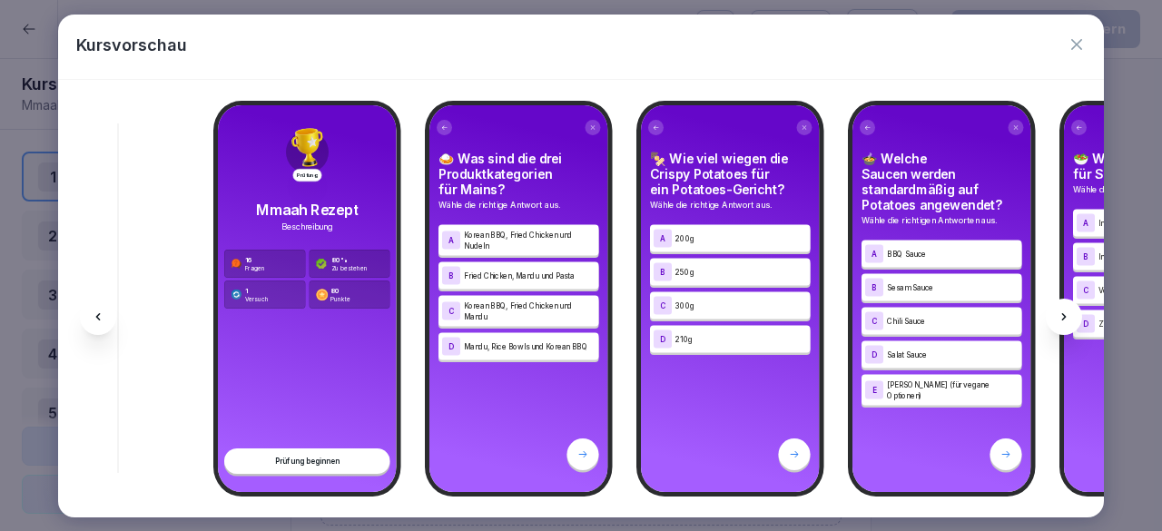
click at [469, 411] on div "🍛 Was sind die drei Produktkategorien für Mains? Wähle die richtige Antwort aus…" at bounding box center [518, 298] width 179 height 387
drag, startPoint x: 491, startPoint y: 308, endPoint x: 461, endPoint y: 295, distance: 32.5
click at [461, 300] on div "C Korean BBQ, Fried Chicken und Mandu" at bounding box center [518, 311] width 153 height 22
click at [461, 451] on div "🍛 Was sind die drei Produktkategorien für Mains? Wähle die richtige Antwort aus…" at bounding box center [518, 298] width 179 height 387
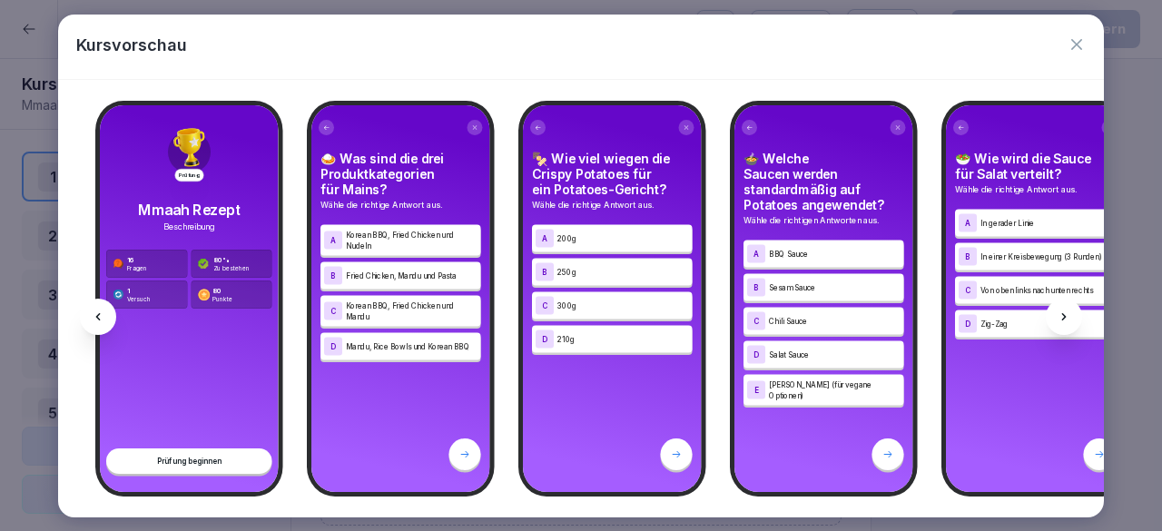
scroll to position [0, 14125]
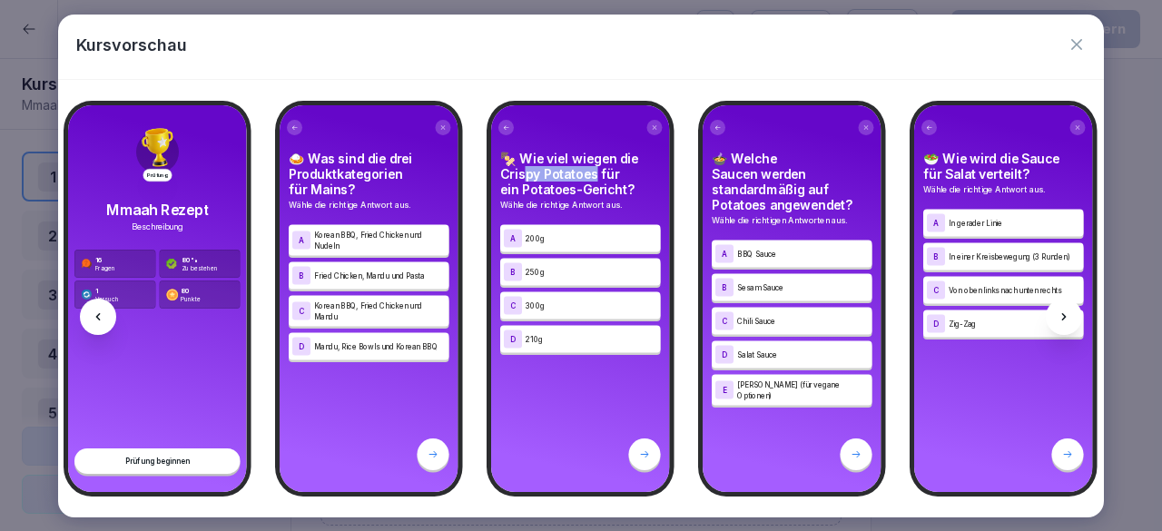
drag, startPoint x: 522, startPoint y: 166, endPoint x: 598, endPoint y: 170, distance: 76.4
click at [598, 170] on h4 "🍢 Wie viel wiegen die Crispy Potatoes für ein Potatoes-Gericht?" at bounding box center [580, 174] width 161 height 46
drag, startPoint x: 630, startPoint y: 184, endPoint x: 591, endPoint y: 170, distance: 41.7
click at [591, 170] on h4 "🍢 Wie viel wiegen die Crispy Potatoes für ein Potatoes-Gericht?" at bounding box center [580, 174] width 161 height 46
click at [576, 172] on h4 "🍢 Wie viel wiegen die Crispy Potatoes für ein Potatoes-Gericht?" at bounding box center [580, 174] width 161 height 46
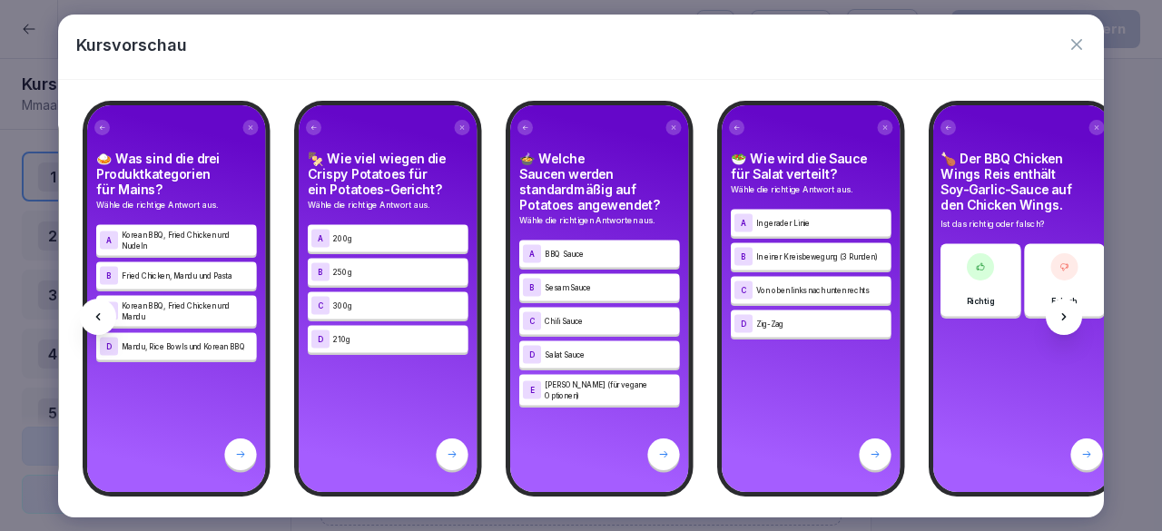
scroll to position [0, 14371]
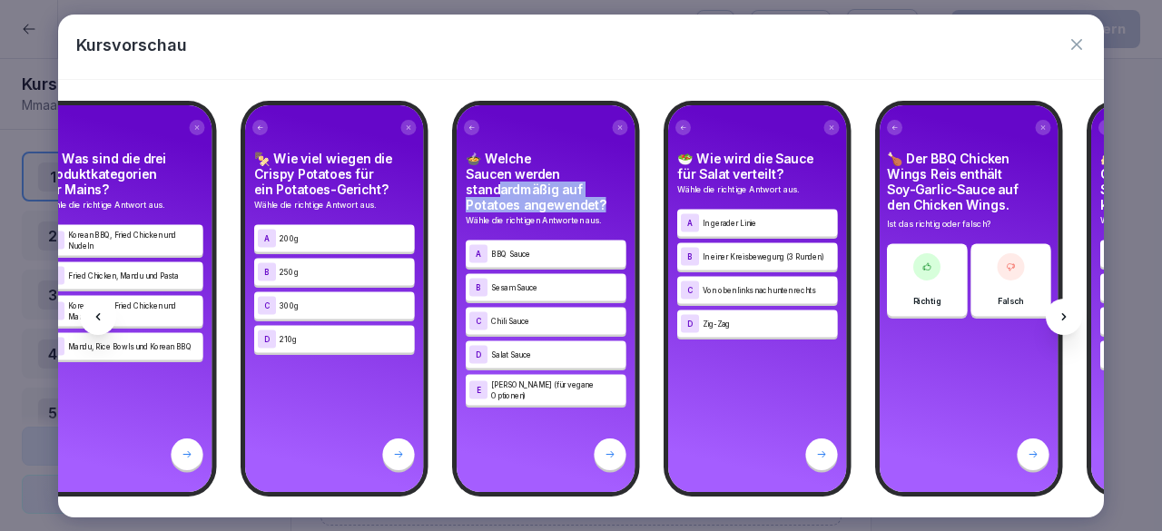
drag, startPoint x: 503, startPoint y: 181, endPoint x: 610, endPoint y: 196, distance: 108.3
click at [610, 196] on h4 "🍲 Welche Saucen werden standardmäßig auf Potatoes angewendet?" at bounding box center [546, 182] width 161 height 62
click at [522, 248] on p "BBQ Sauce" at bounding box center [557, 253] width 132 height 11
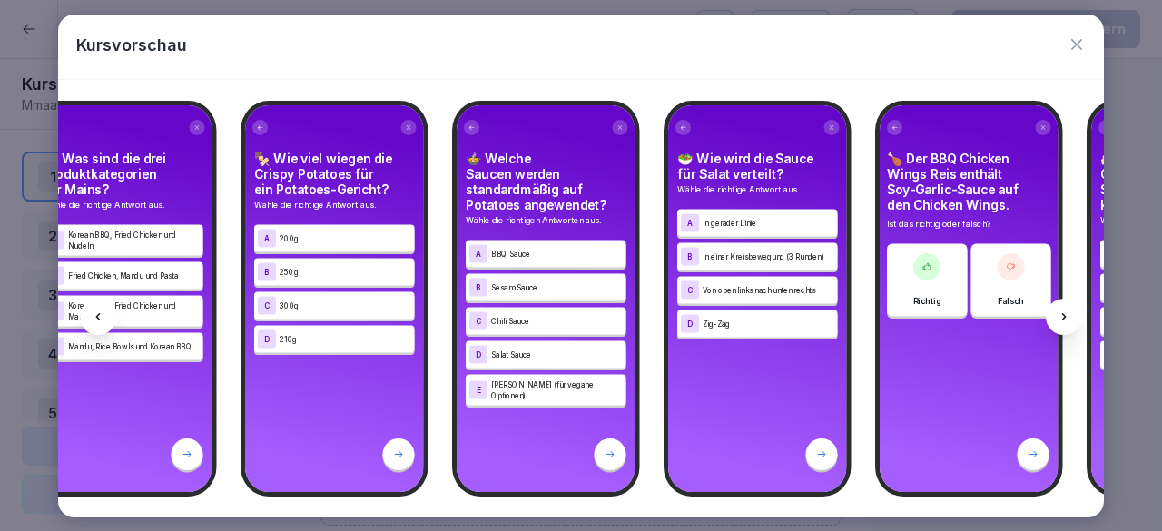
click at [519, 281] on p "Sesam Sauce" at bounding box center [557, 286] width 132 height 11
click at [510, 379] on p "Teriyaki Sauce (für vegane Optionen)" at bounding box center [557, 390] width 132 height 22
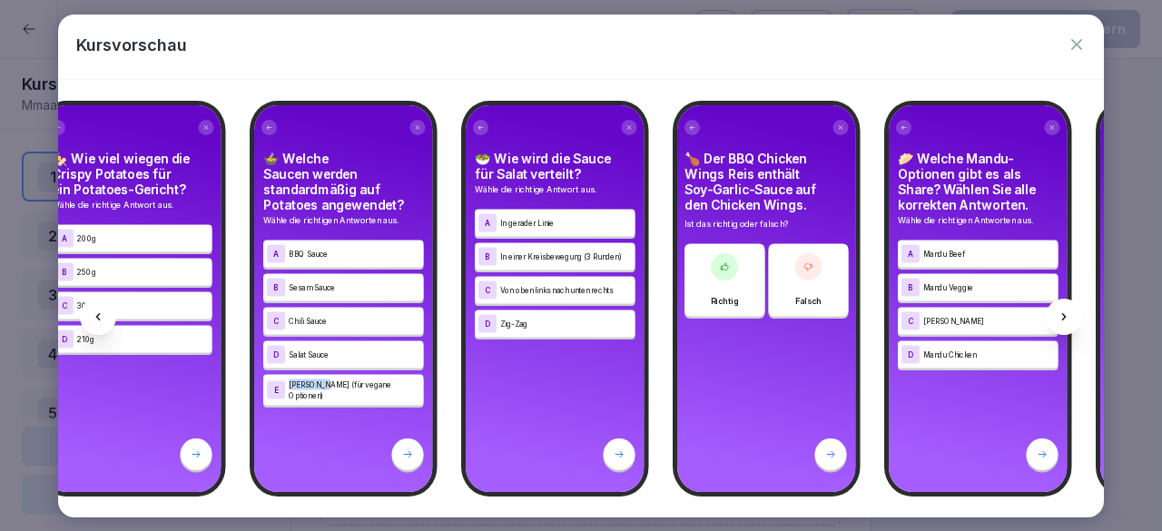
scroll to position [0, 14595]
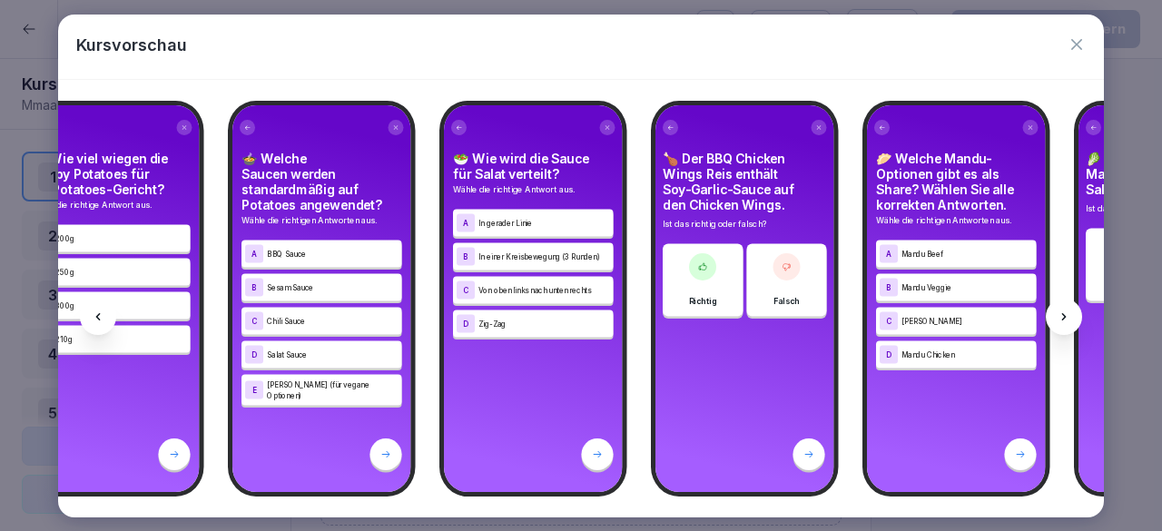
click at [482, 194] on div "🥗 Wie wird die Sauce für Salat verteilt? Wähle die richtige Antwort aus. A In g…" at bounding box center [533, 244] width 164 height 187
drag, startPoint x: 514, startPoint y: 319, endPoint x: 472, endPoint y: 319, distance: 41.8
click at [472, 319] on div "D Zig-Zag" at bounding box center [533, 323] width 153 height 18
click at [508, 318] on p "Zig-Zag" at bounding box center [545, 323] width 132 height 11
drag, startPoint x: 483, startPoint y: 250, endPoint x: 599, endPoint y: 252, distance: 116.2
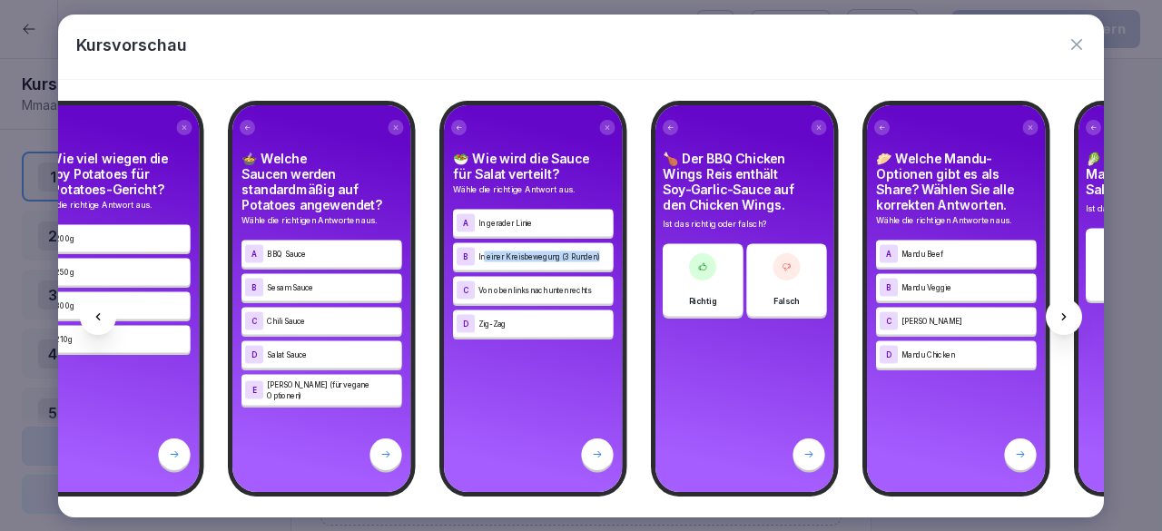
click at [599, 252] on p "In einer Kreisbewegung (3 Runden)" at bounding box center [545, 256] width 132 height 11
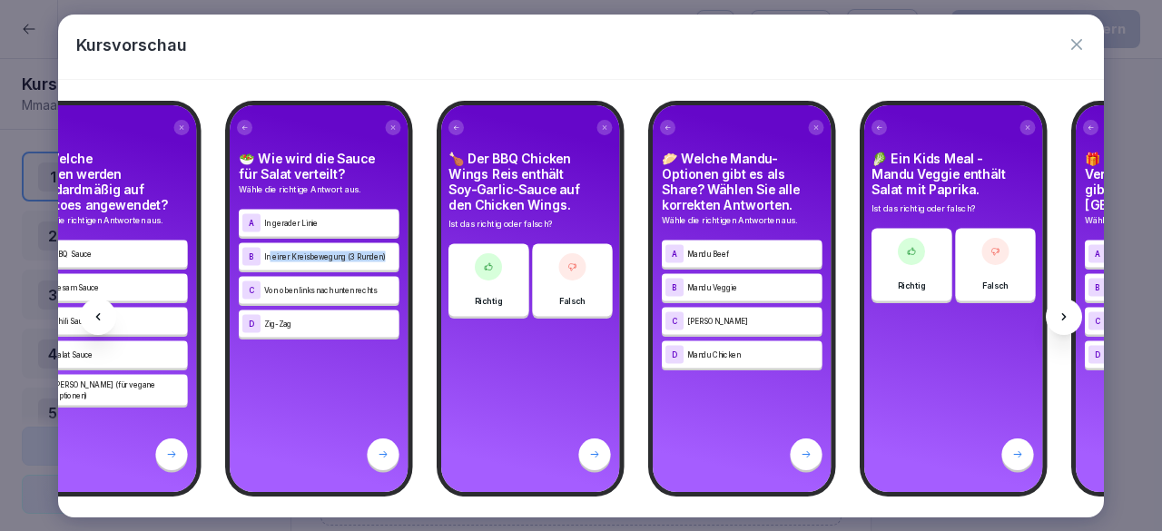
scroll to position [0, 14830]
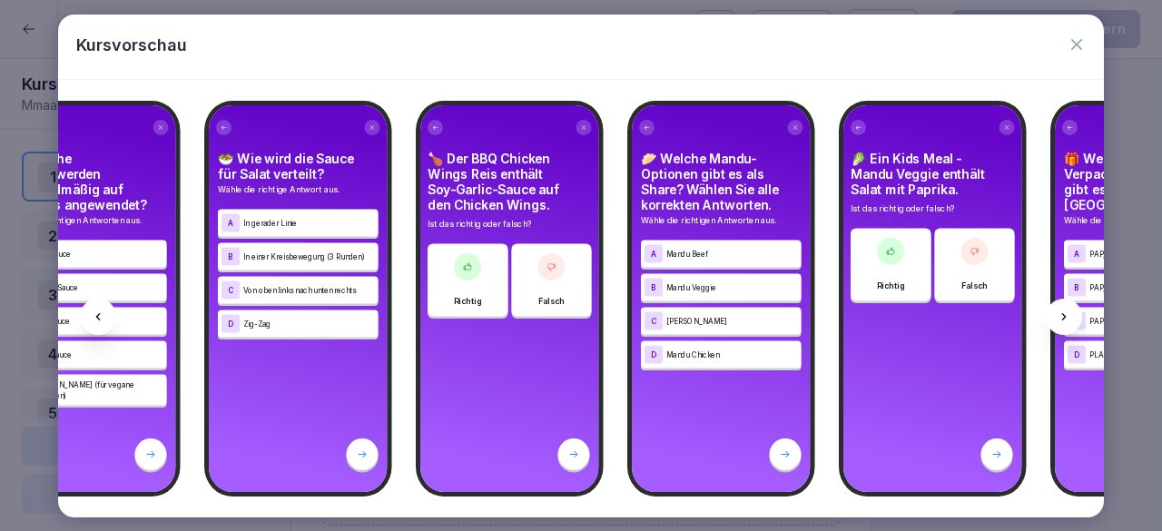
click at [1066, 43] on div "Kursvorschau" at bounding box center [581, 47] width 1046 height 64
click at [1084, 43] on icon "button" at bounding box center [1077, 44] width 18 height 18
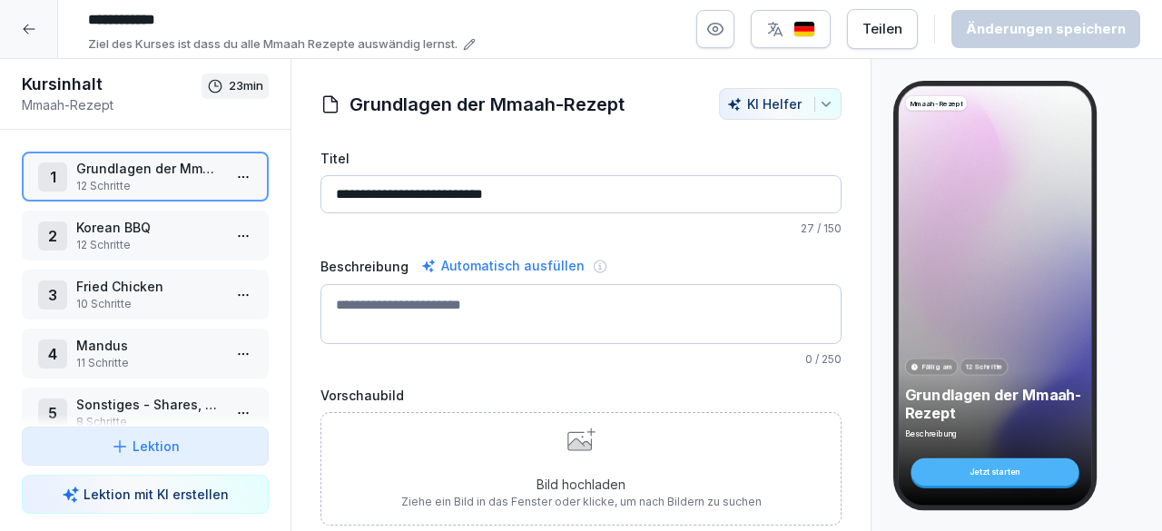
click at [41, 46] on div at bounding box center [29, 29] width 58 height 58
click at [36, 30] on div at bounding box center [29, 29] width 58 height 58
click at [23, 32] on icon at bounding box center [29, 29] width 15 height 15
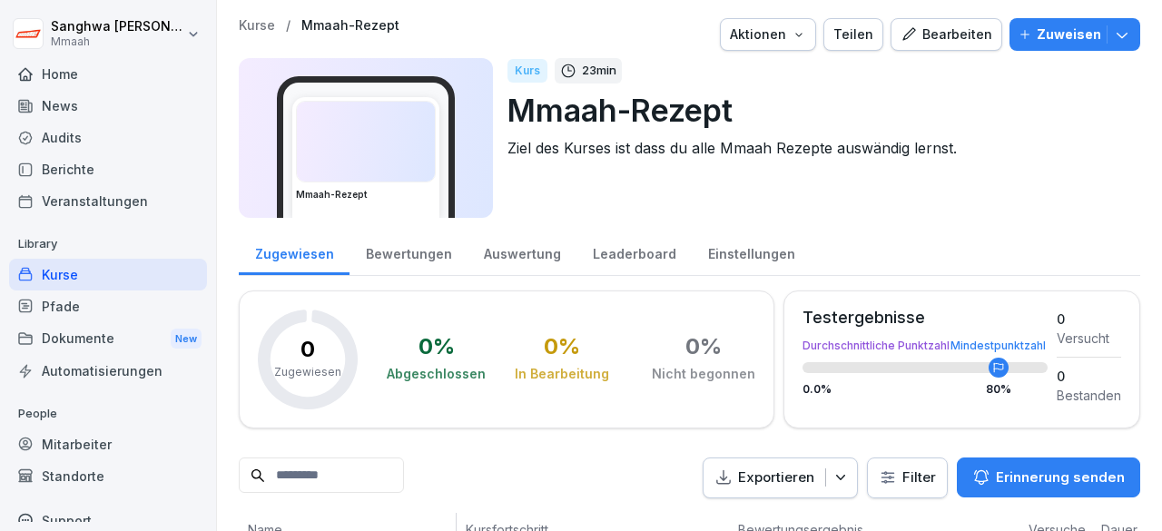
click at [103, 164] on div "Berichte" at bounding box center [108, 169] width 198 height 32
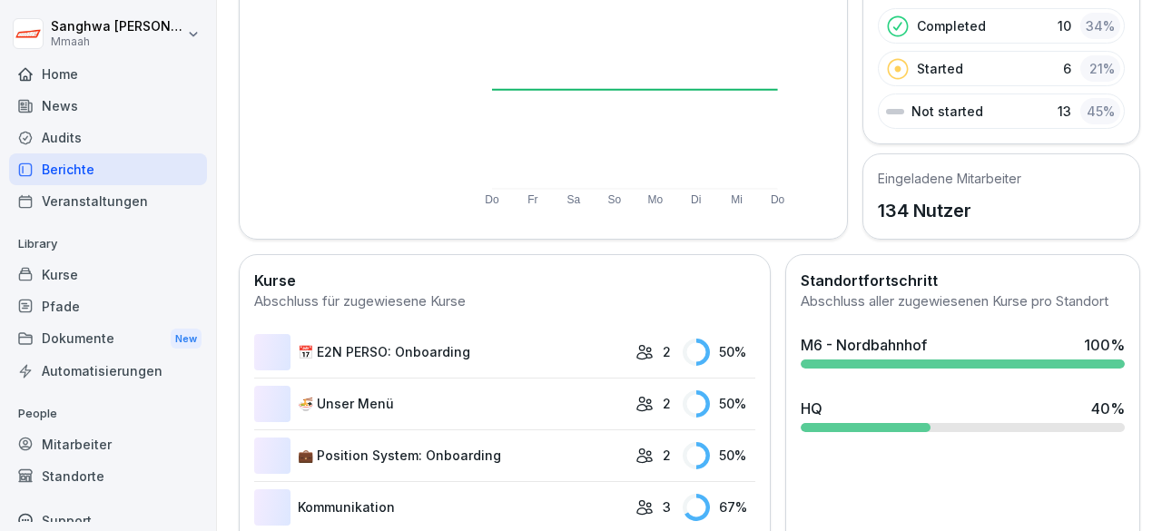
scroll to position [454, 0]
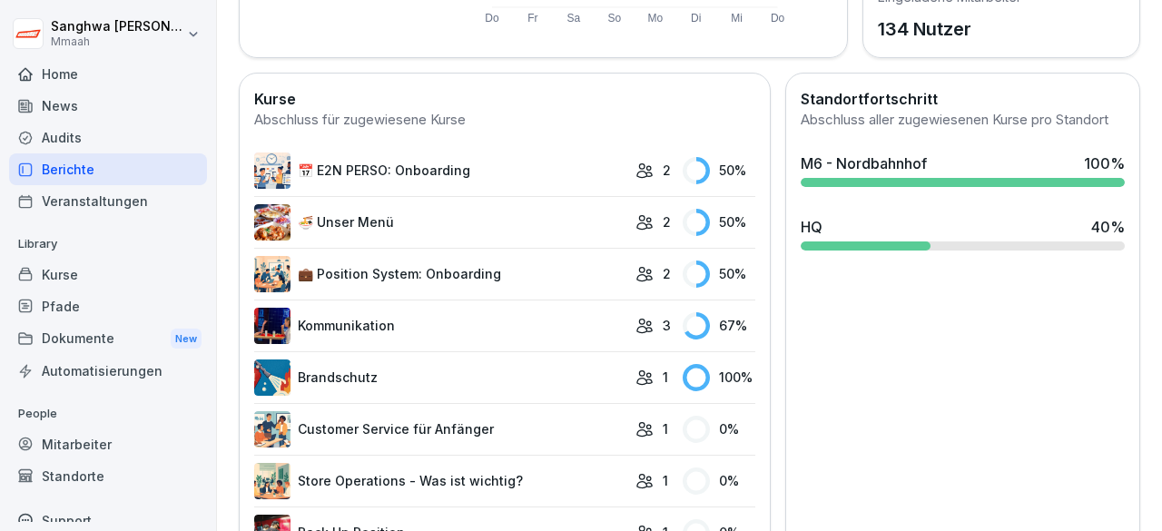
click at [128, 267] on div "Kurse" at bounding box center [108, 275] width 198 height 32
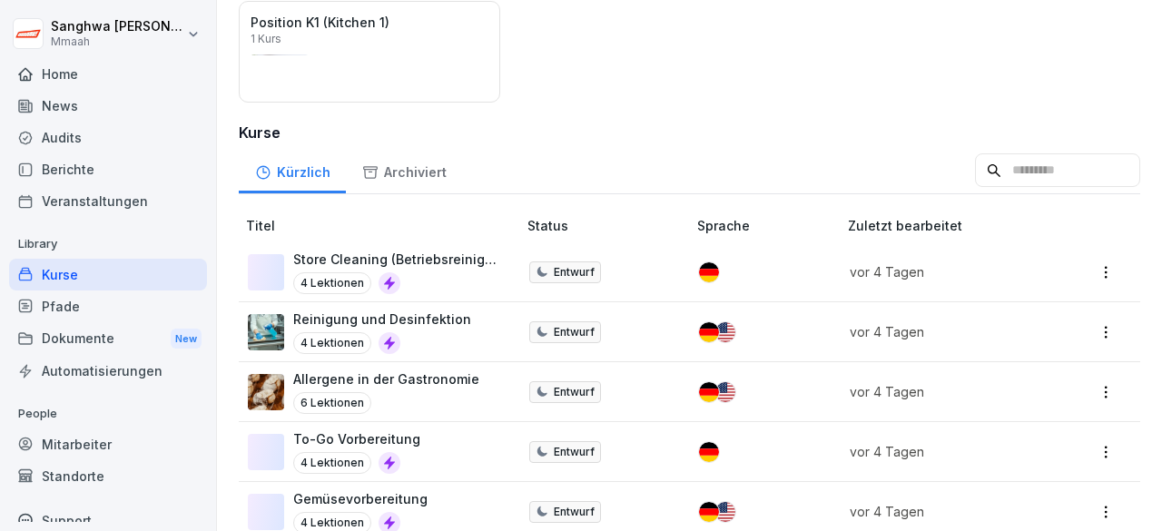
scroll to position [454, 0]
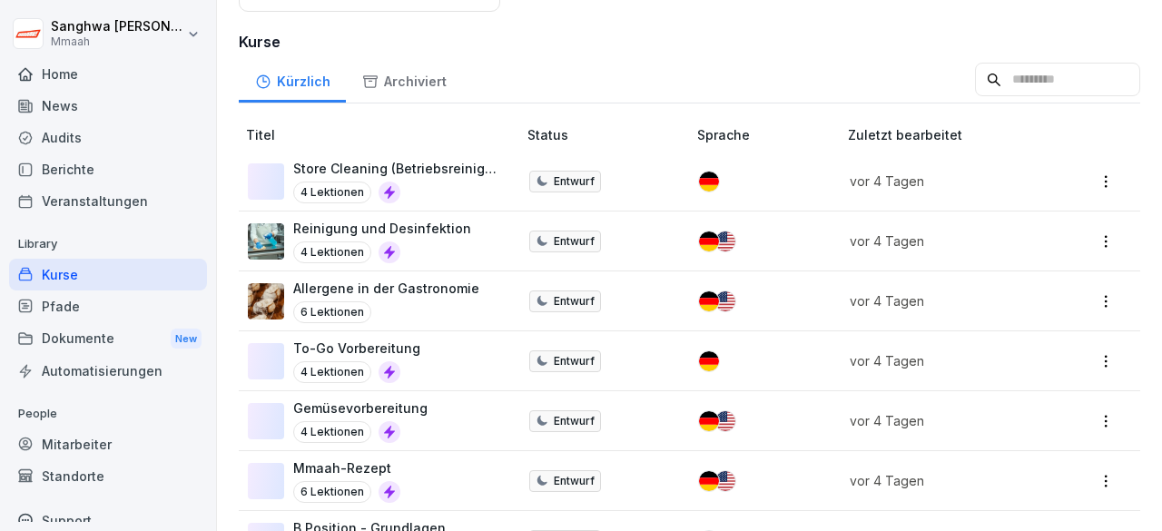
click at [478, 414] on div "Gemüsevorbereitung 4 Lektionen" at bounding box center [373, 421] width 251 height 44
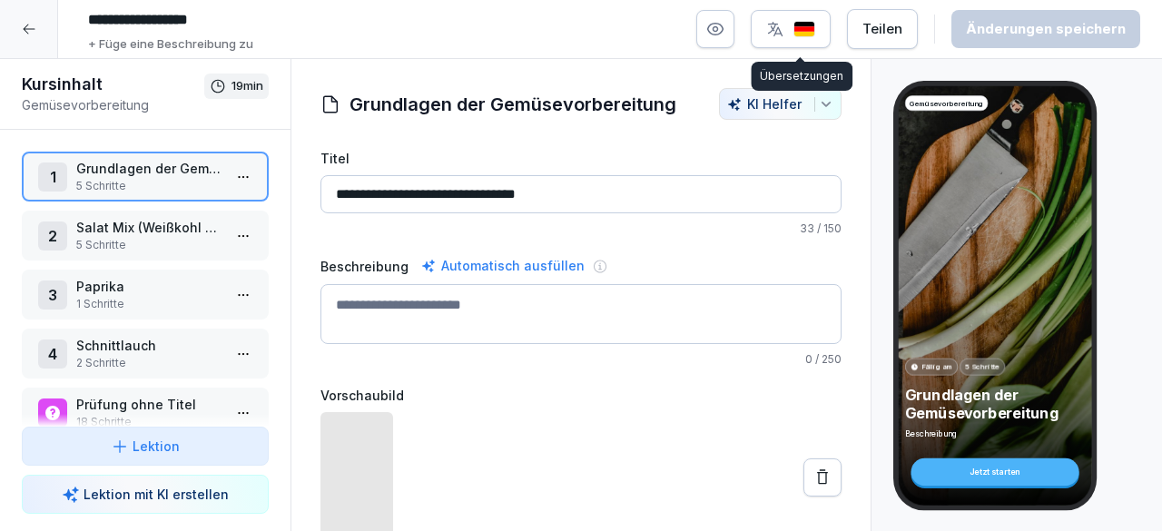
click at [825, 28] on button "button" at bounding box center [791, 29] width 80 height 38
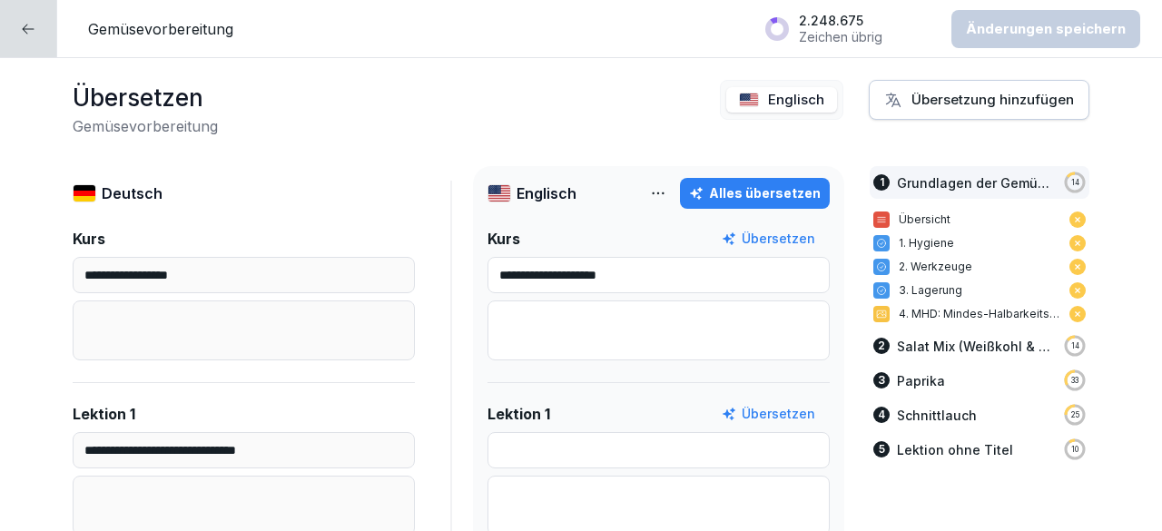
click at [40, 28] on div at bounding box center [28, 28] width 57 height 57
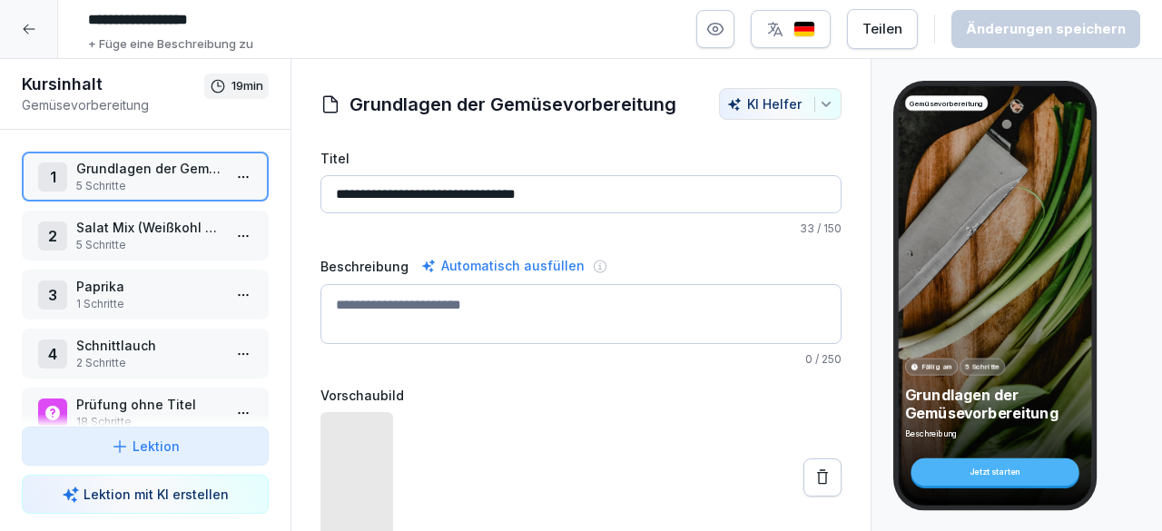
click at [42, 30] on div at bounding box center [29, 29] width 58 height 58
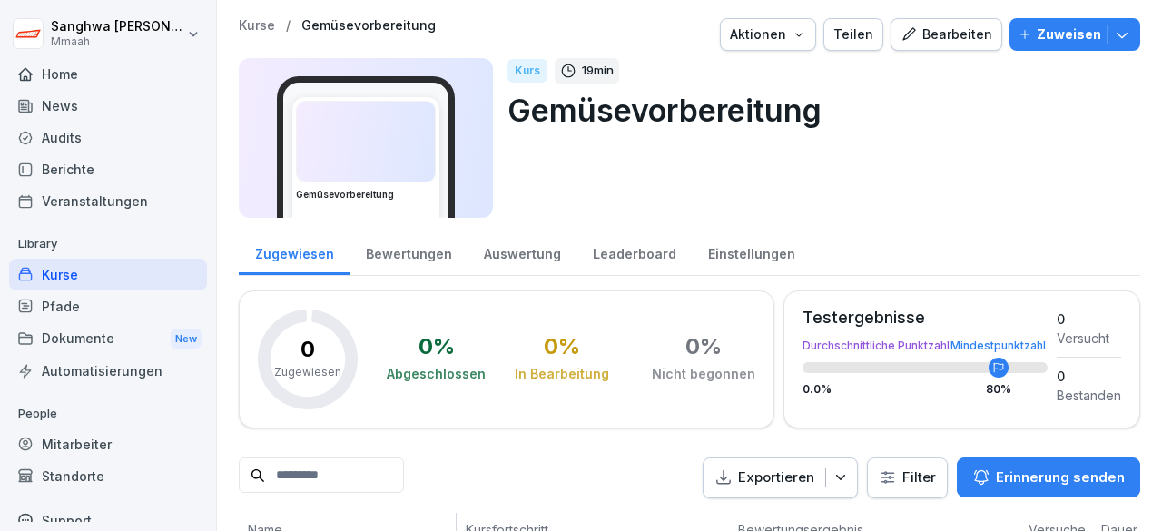
click at [910, 40] on icon "button" at bounding box center [909, 34] width 16 height 16
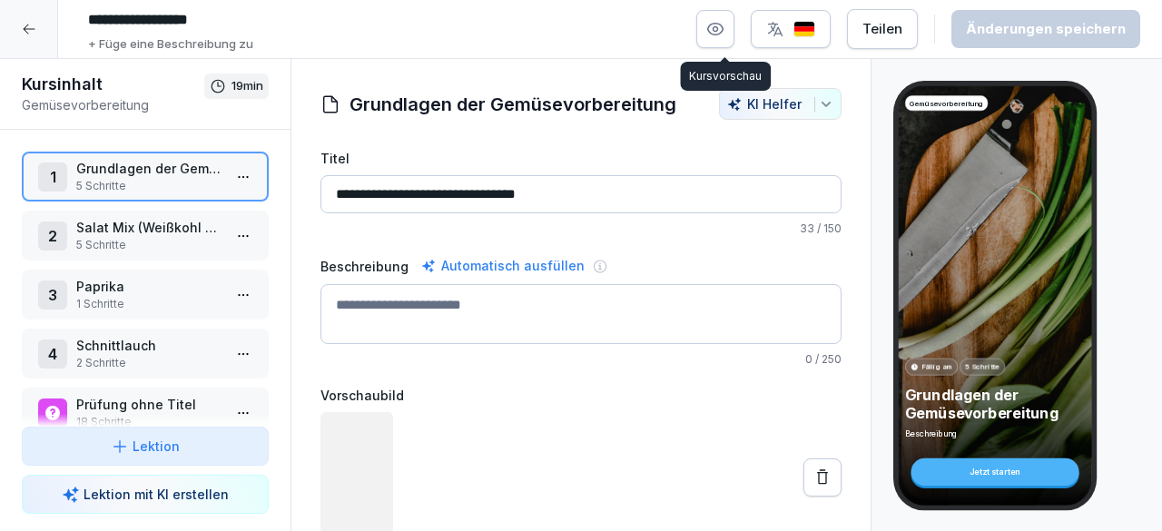
click at [725, 35] on icon "button" at bounding box center [715, 29] width 18 height 18
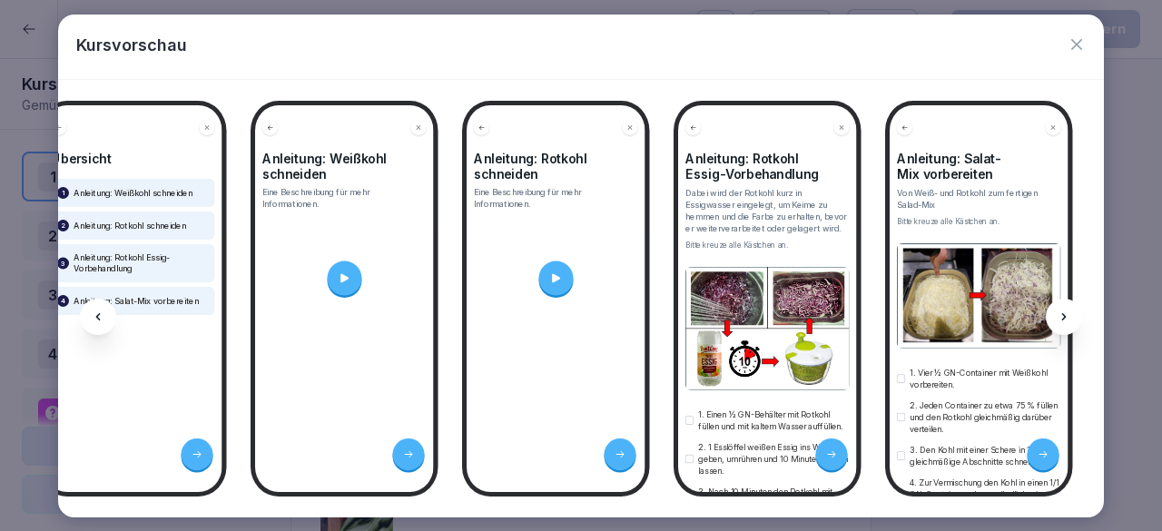
scroll to position [0, 1691]
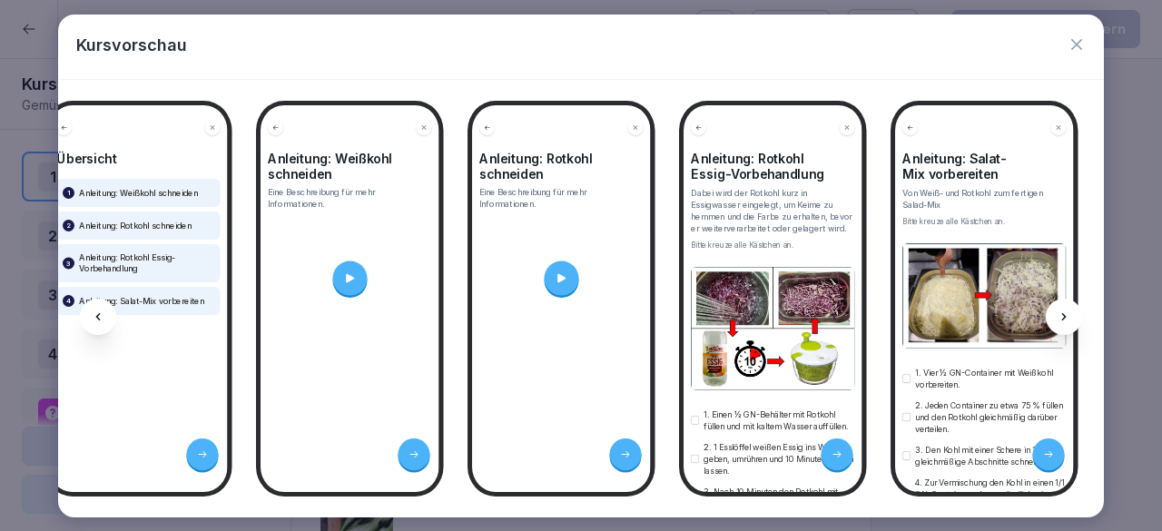
click at [335, 266] on div at bounding box center [349, 278] width 35 height 35
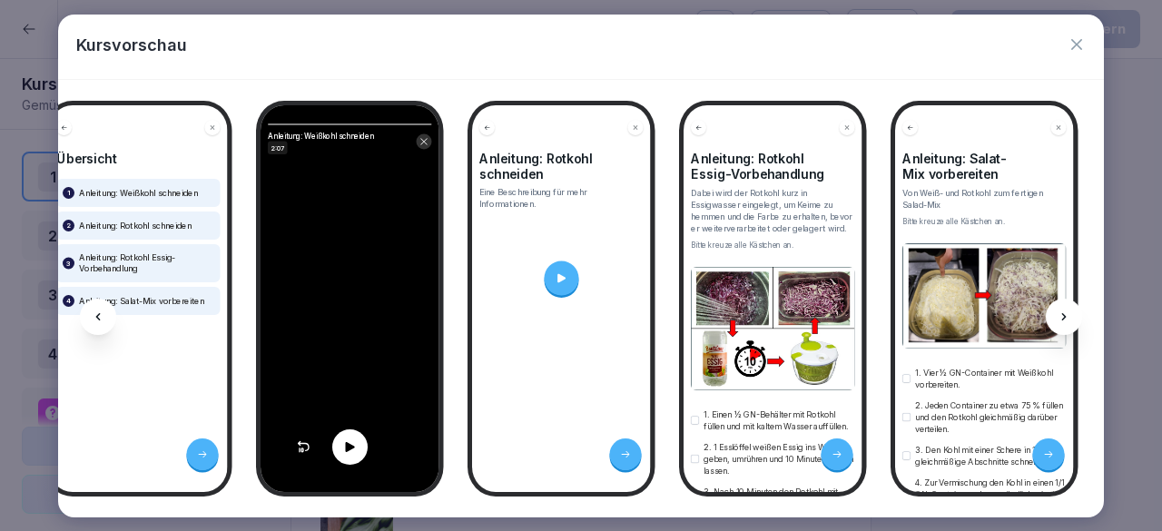
click at [343, 446] on icon at bounding box center [349, 446] width 15 height 15
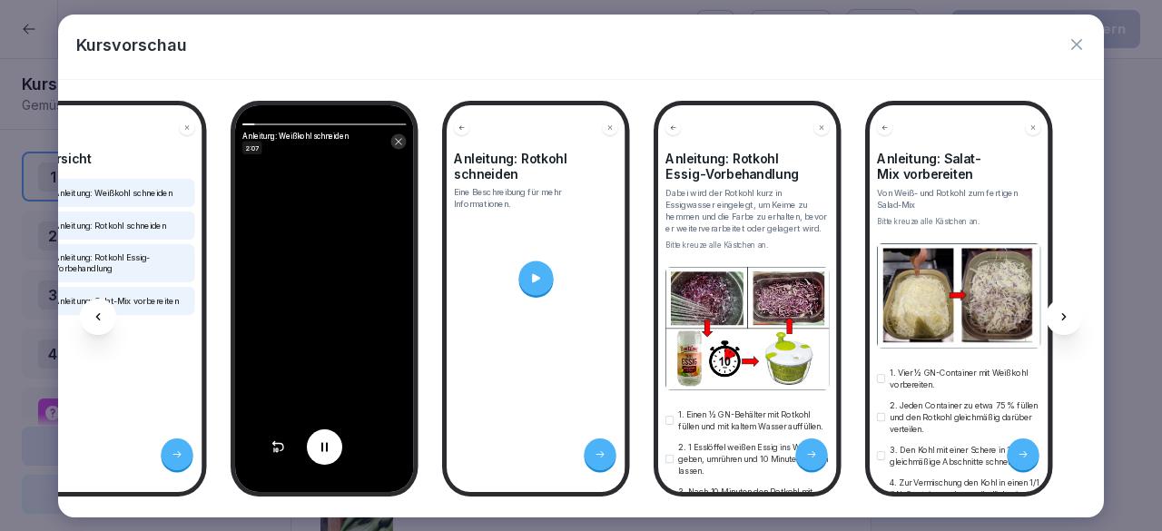
scroll to position [0, 1878]
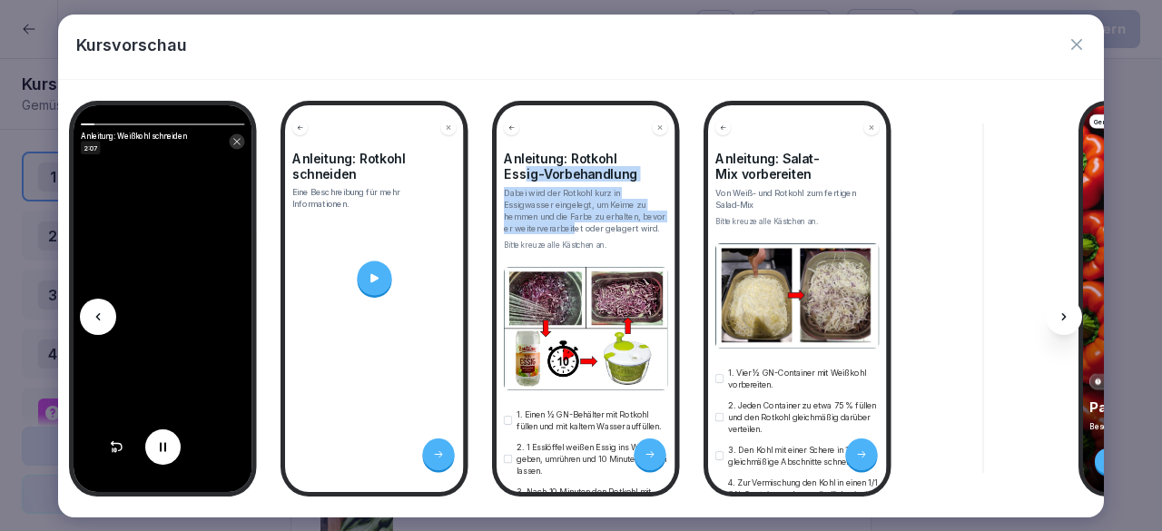
drag, startPoint x: 523, startPoint y: 164, endPoint x: 574, endPoint y: 229, distance: 82.1
click at [574, 229] on div "Anleitung: Rotkohl Essig-Vorbehandlung Dabei wird der Rotkohl kurz in Essigwass…" at bounding box center [586, 201] width 164 height 100
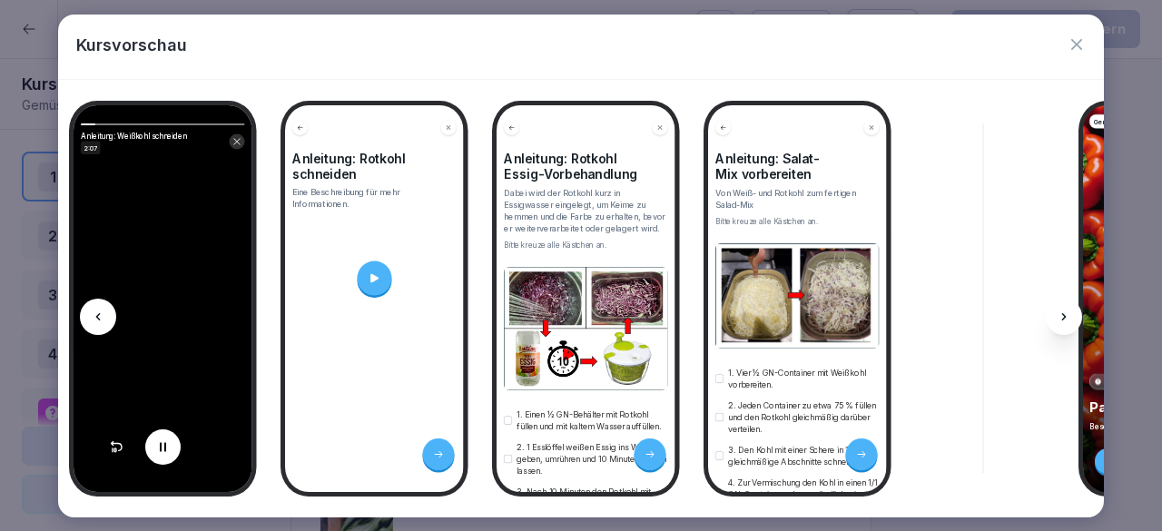
click at [565, 151] on h4 "Anleitung: Rotkohl Essig-Vorbehandlung" at bounding box center [586, 166] width 164 height 31
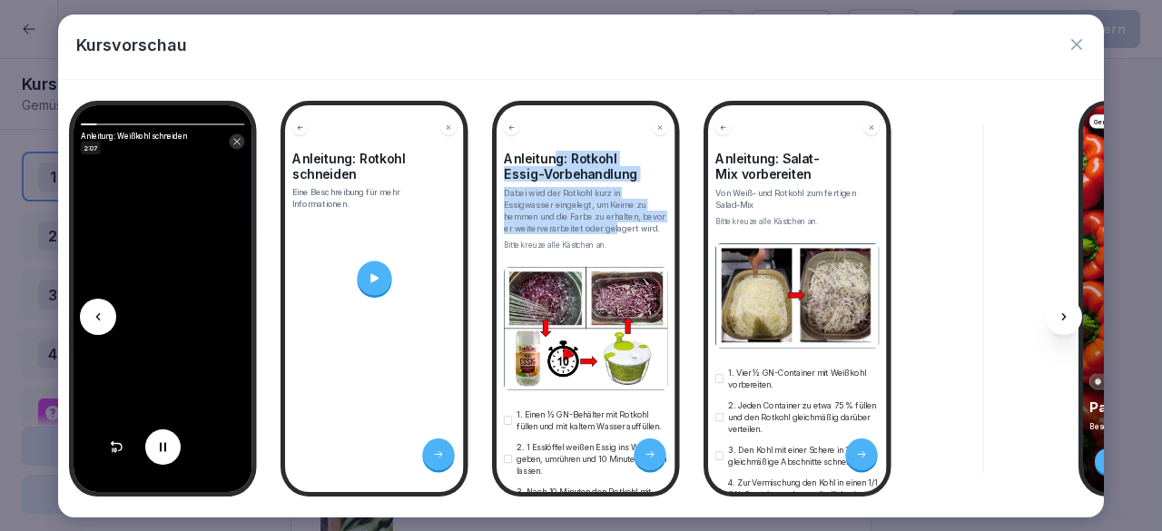
drag, startPoint x: 558, startPoint y: 147, endPoint x: 615, endPoint y: 228, distance: 99.0
click at [615, 228] on div "Anleitung: Rotkohl Essig-Vorbehandlung Dabei wird der Rotkohl kurz in Essigwass…" at bounding box center [586, 201] width 164 height 100
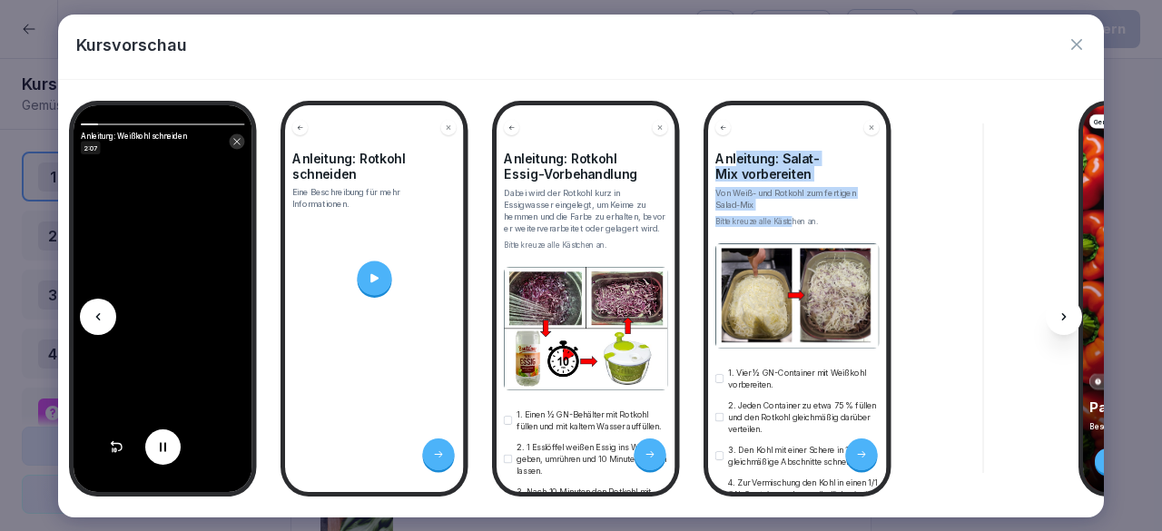
drag, startPoint x: 739, startPoint y: 152, endPoint x: 694, endPoint y: 237, distance: 96.7
click at [791, 219] on div "Anleitung: Salat-Mix vorbereiten Von Weiß- und Rotkohl zum fertigen Salad-Mix B…" at bounding box center [797, 298] width 179 height 387
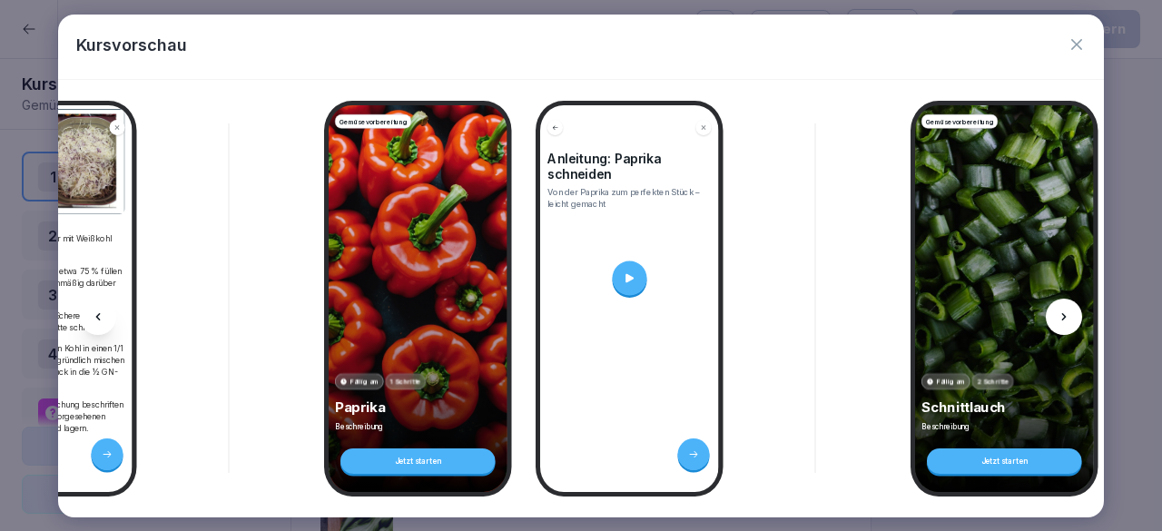
scroll to position [0, 2784]
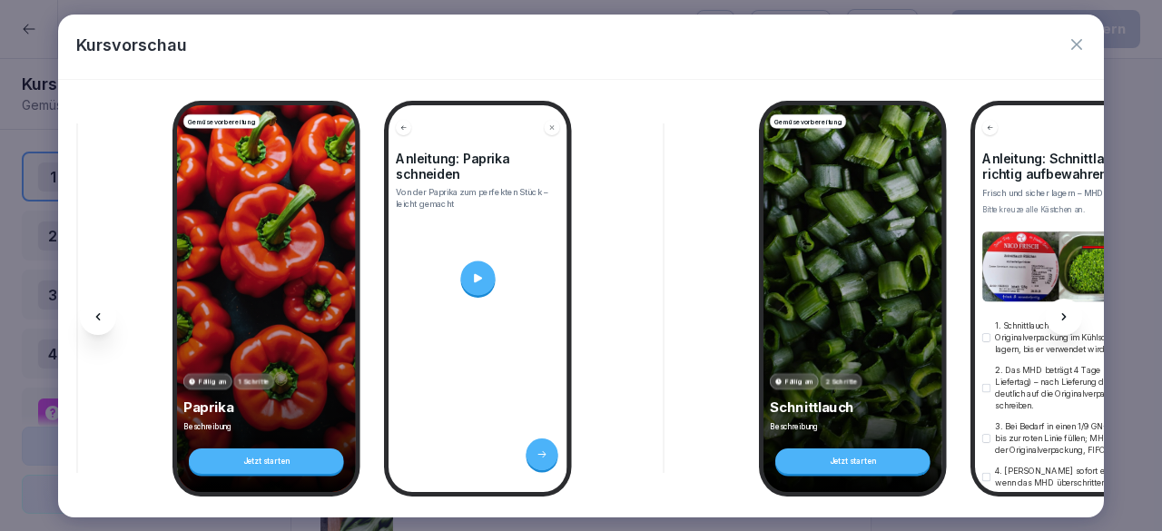
click at [478, 276] on icon at bounding box center [477, 277] width 13 height 13
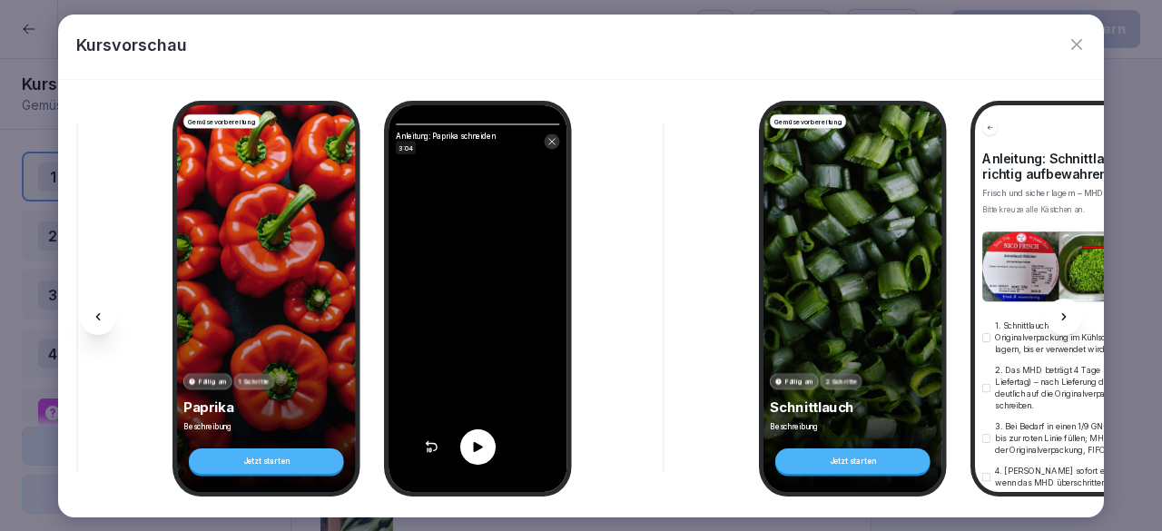
click at [478, 442] on icon at bounding box center [477, 447] width 9 height 10
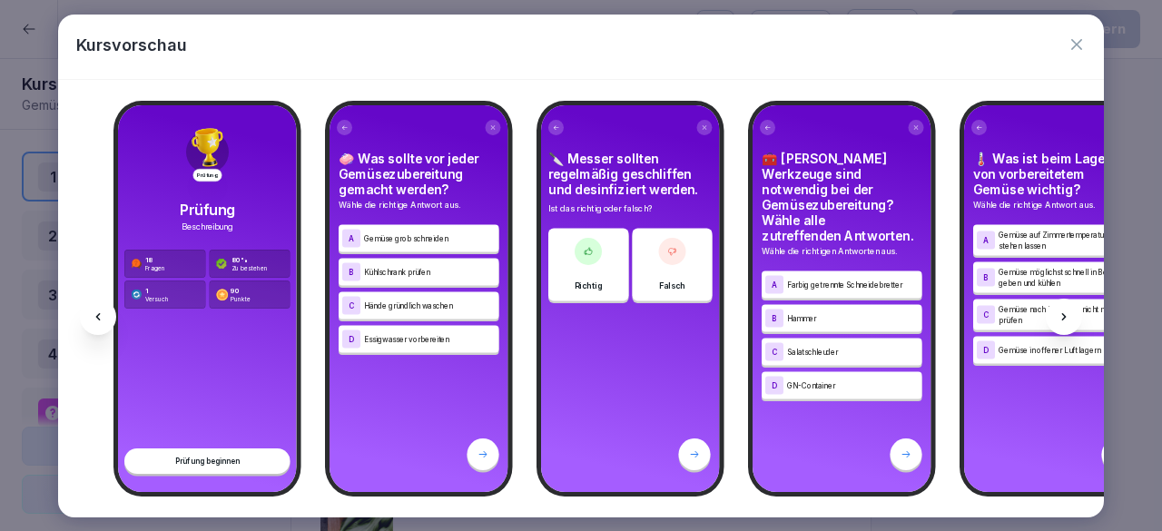
scroll to position [0, 4238]
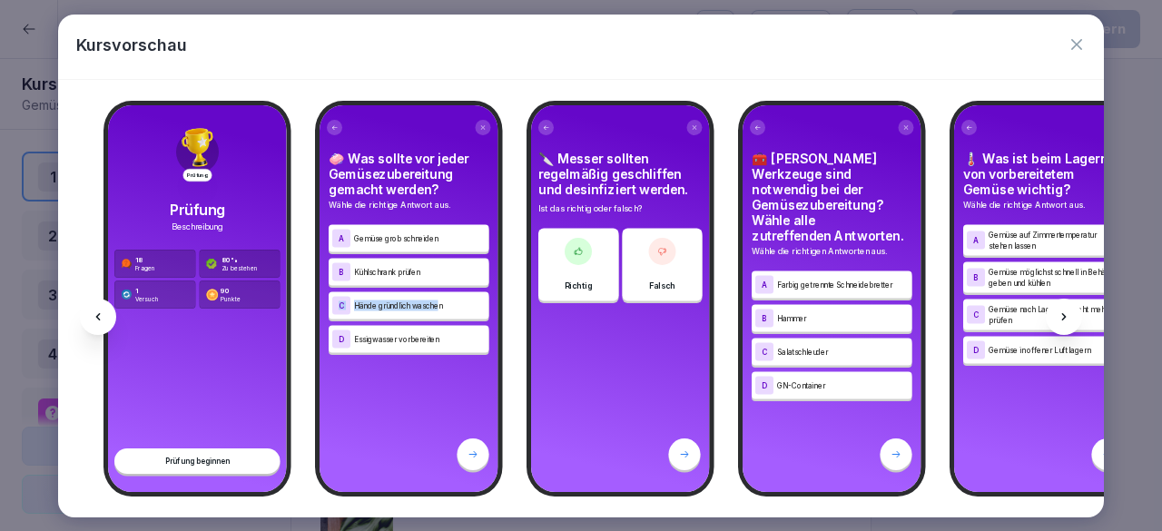
drag, startPoint x: 441, startPoint y: 296, endPoint x: 336, endPoint y: 296, distance: 105.3
click at [336, 296] on div "C Hände gründlich waschen" at bounding box center [408, 305] width 153 height 18
click at [469, 300] on p "Hände gründlich waschen" at bounding box center [420, 305] width 132 height 11
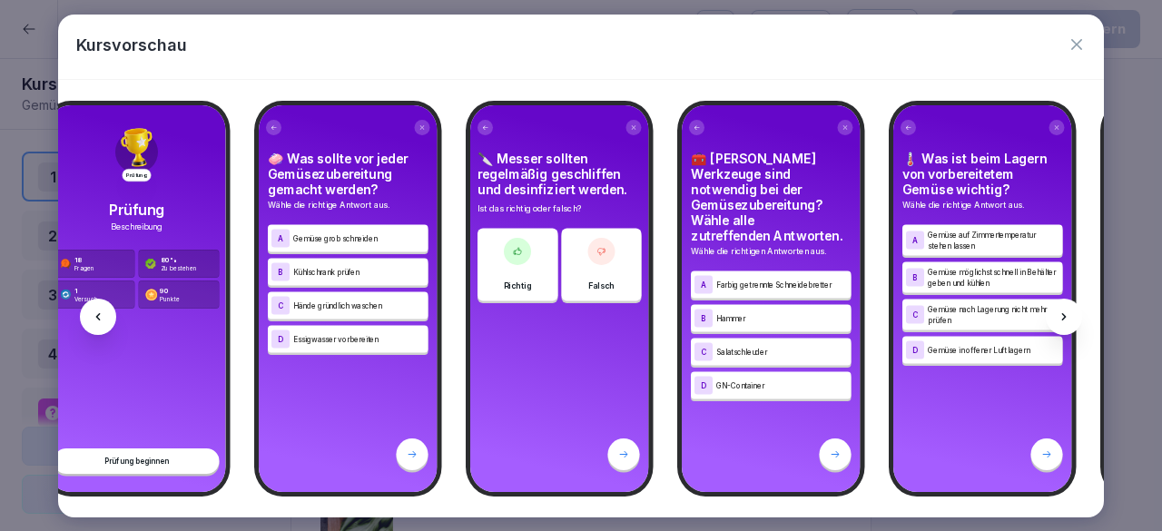
scroll to position [0, 4318]
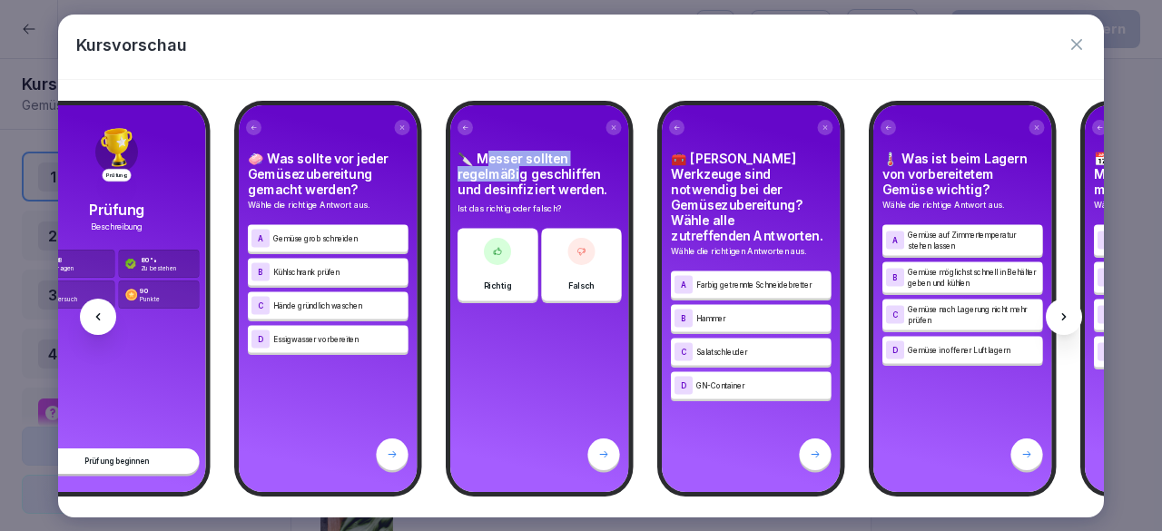
drag, startPoint x: 485, startPoint y: 150, endPoint x: 519, endPoint y: 170, distance: 39.9
click at [519, 170] on h4 "🔪 Messer sollten regelmäßig geschliffen und desinfiziert werden." at bounding box center [540, 174] width 164 height 46
drag, startPoint x: 674, startPoint y: 500, endPoint x: 683, endPoint y: 502, distance: 9.3
click at [683, 502] on div "Gemüsevorbereitung Fällig am 5 Schritte Grundlagen der Gemüsevorbereitung Besch…" at bounding box center [581, 299] width 1046 height 438
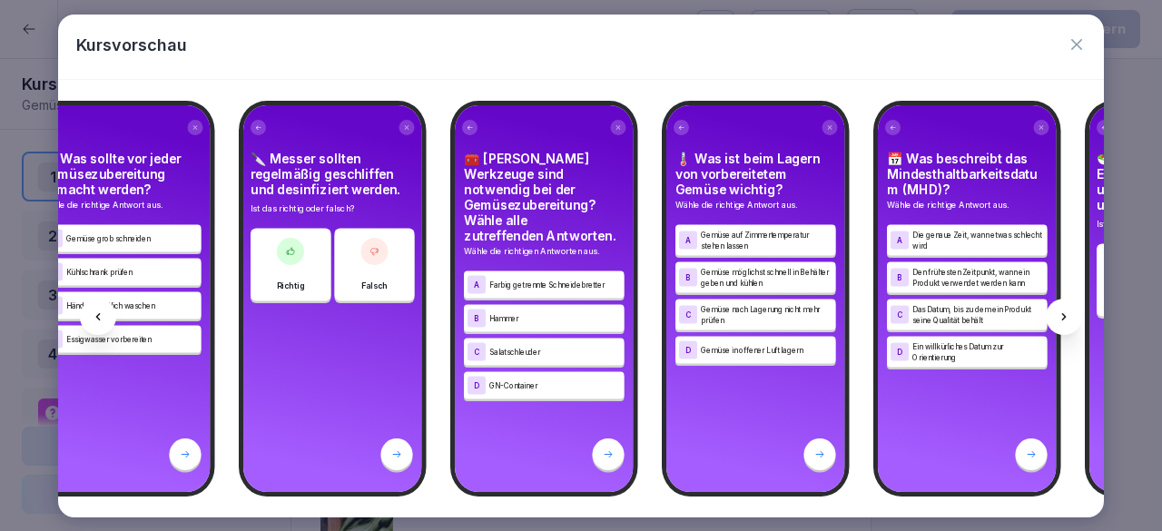
scroll to position [0, 4551]
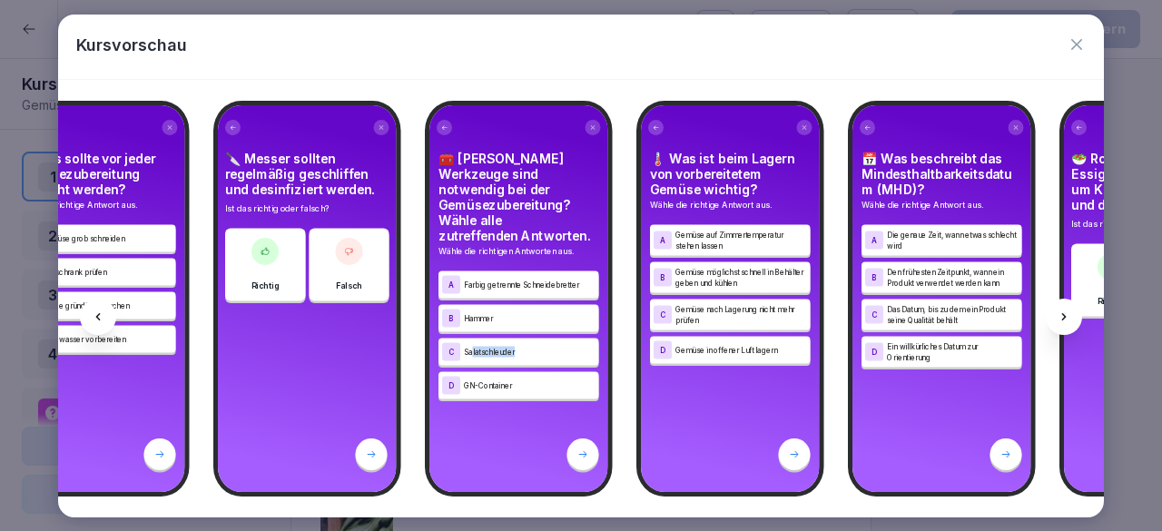
drag, startPoint x: 470, startPoint y: 333, endPoint x: 524, endPoint y: 341, distance: 54.2
click at [524, 341] on div "C Salatschleuder" at bounding box center [519, 351] width 161 height 27
click at [519, 380] on p "GN-Container" at bounding box center [530, 385] width 132 height 11
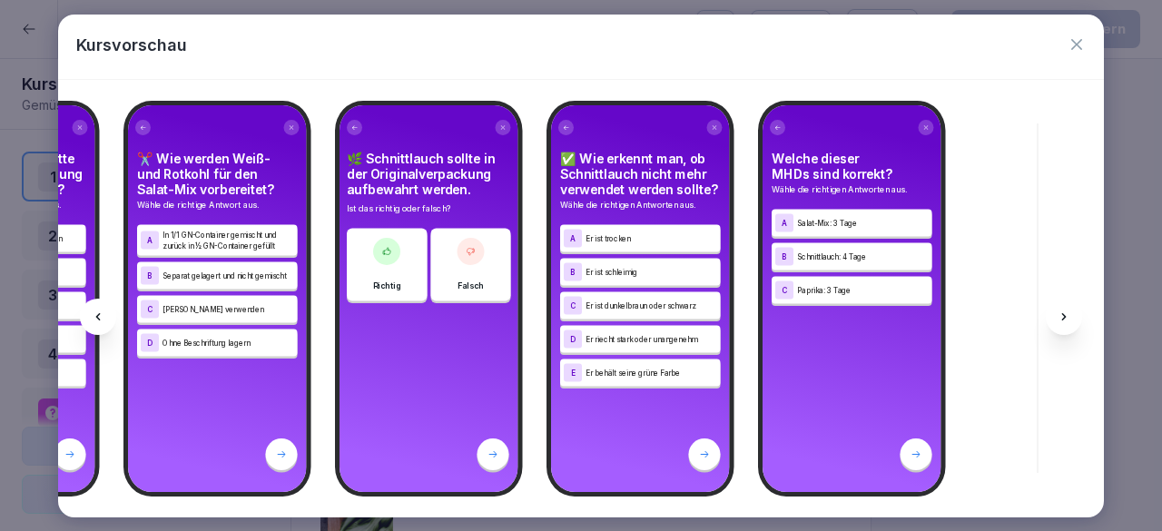
scroll to position [0, 7427]
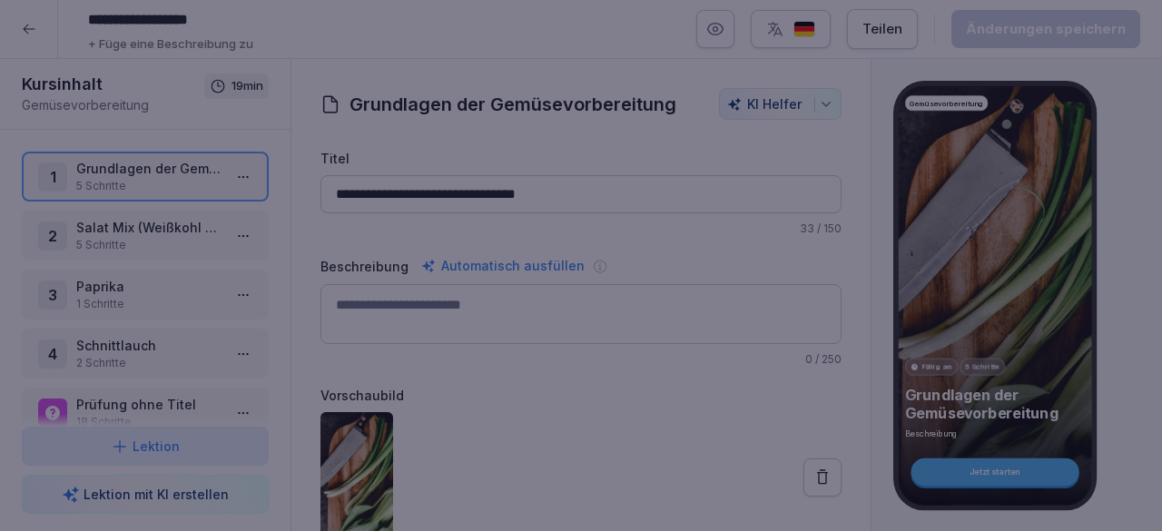
click at [1132, 443] on div at bounding box center [581, 265] width 1162 height 531
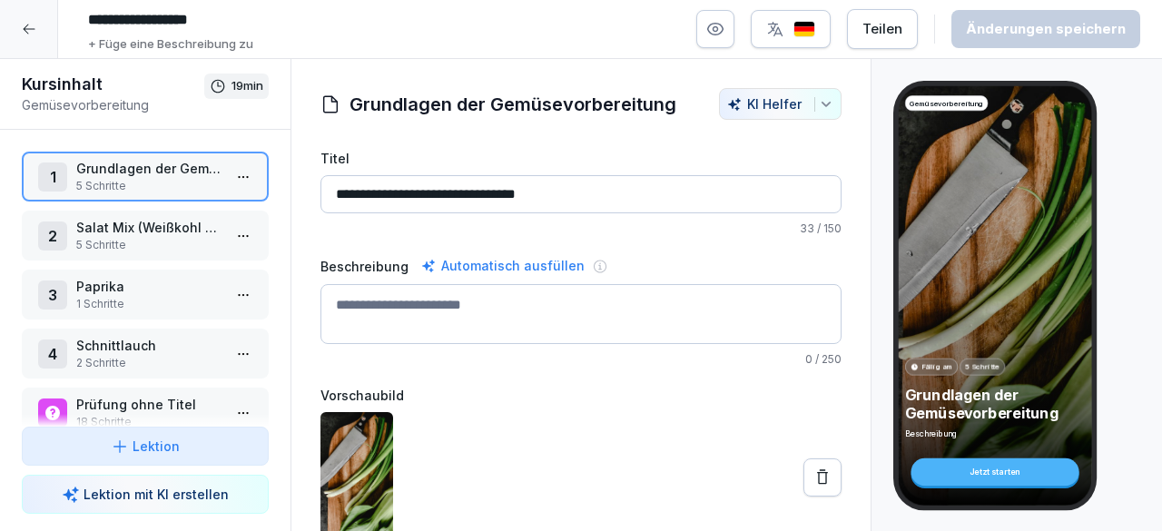
click at [44, 41] on div at bounding box center [29, 29] width 58 height 58
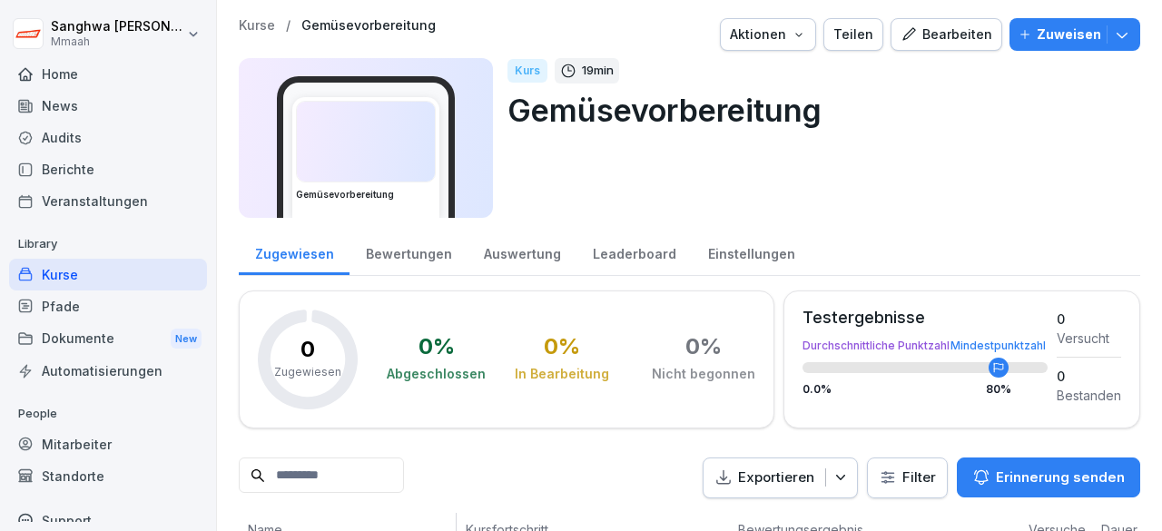
click at [269, 20] on p "Kurse" at bounding box center [257, 25] width 36 height 15
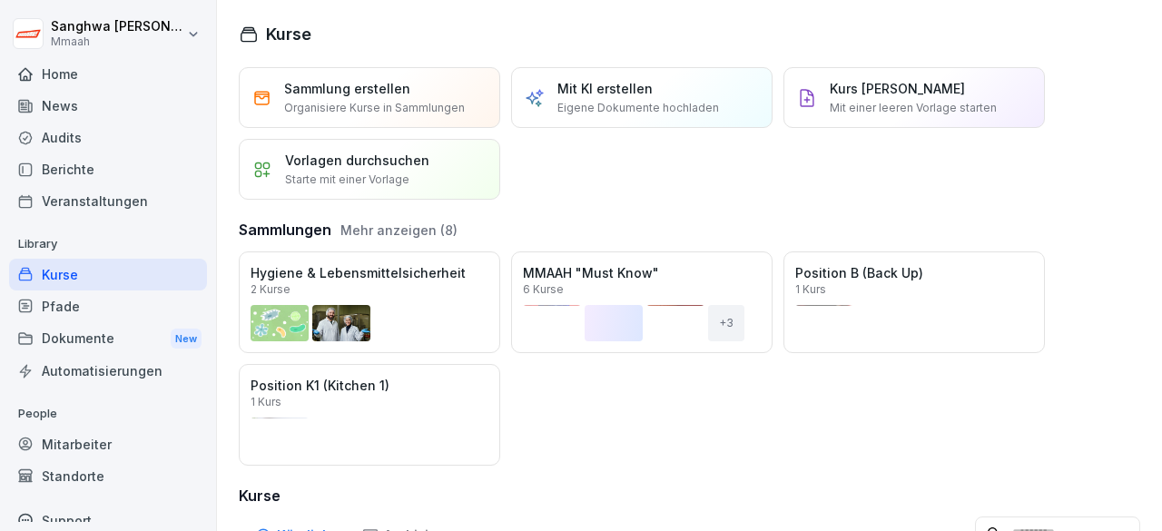
scroll to position [454, 0]
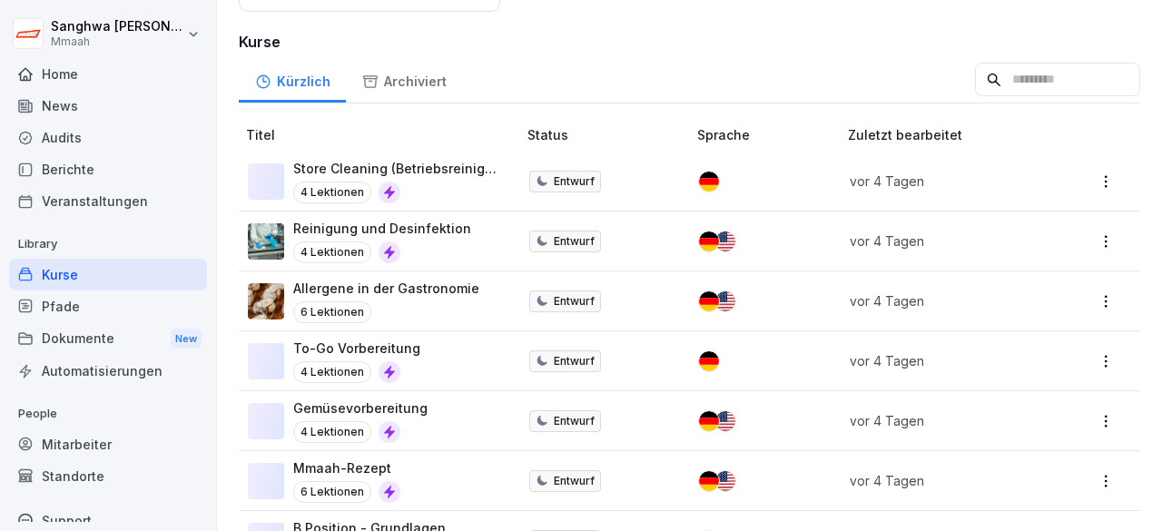
click at [466, 362] on div "To-Go Vorbereitung 4 Lektionen" at bounding box center [373, 361] width 251 height 44
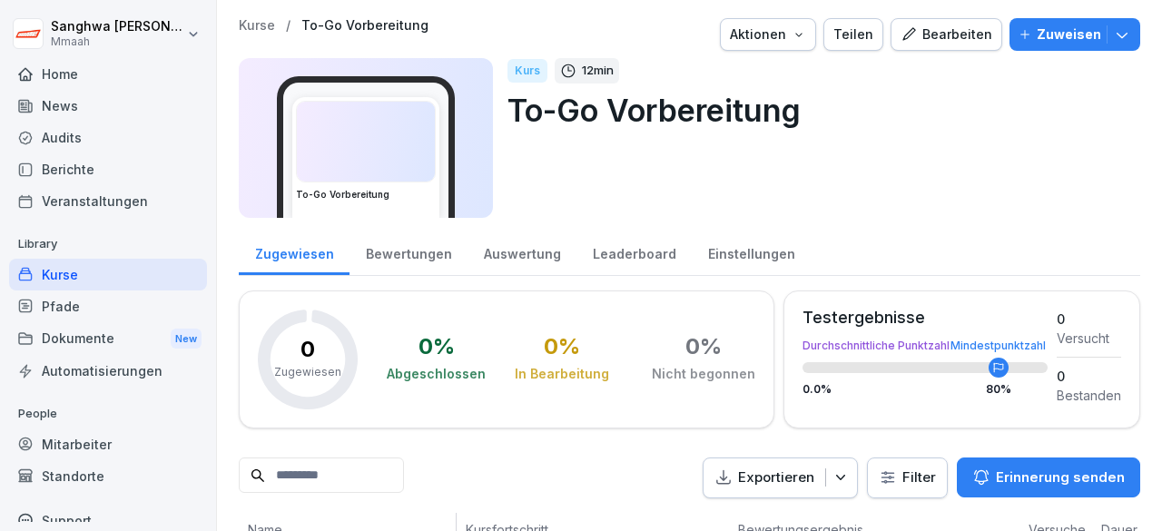
click at [936, 35] on div "Bearbeiten" at bounding box center [947, 35] width 92 height 20
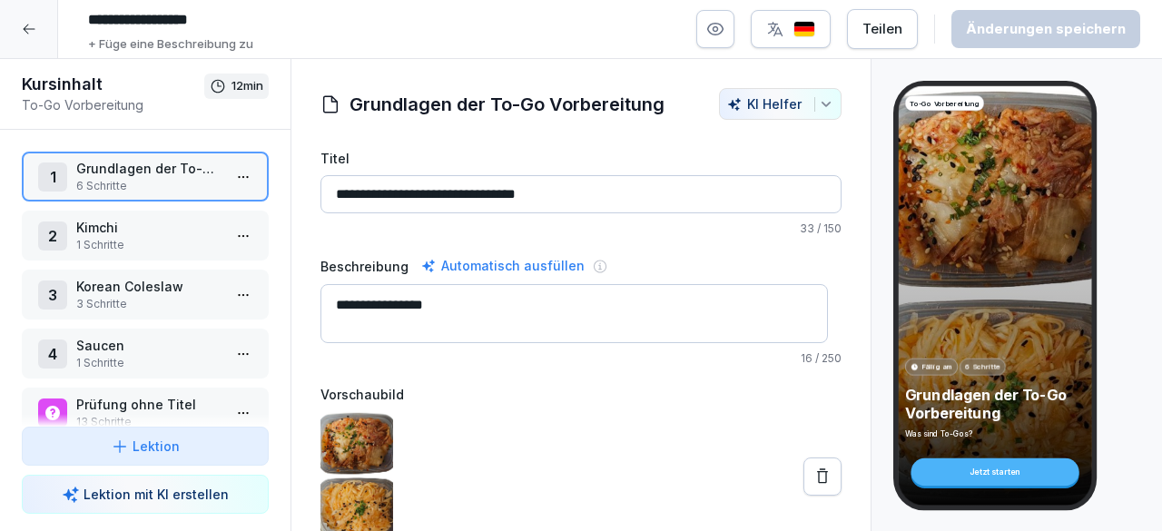
click at [734, 25] on button "button" at bounding box center [715, 29] width 38 height 38
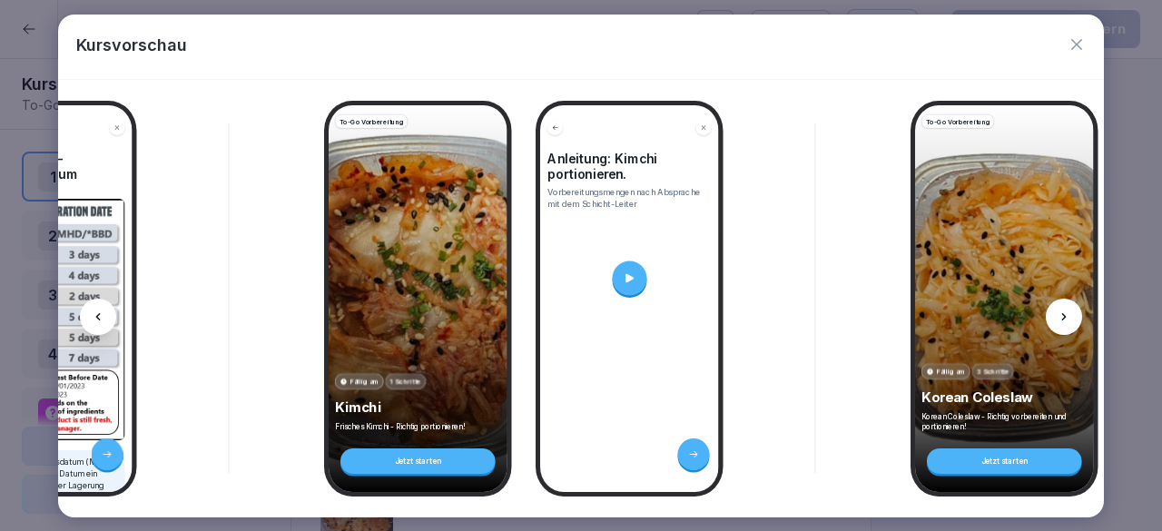
scroll to position [0, 1424]
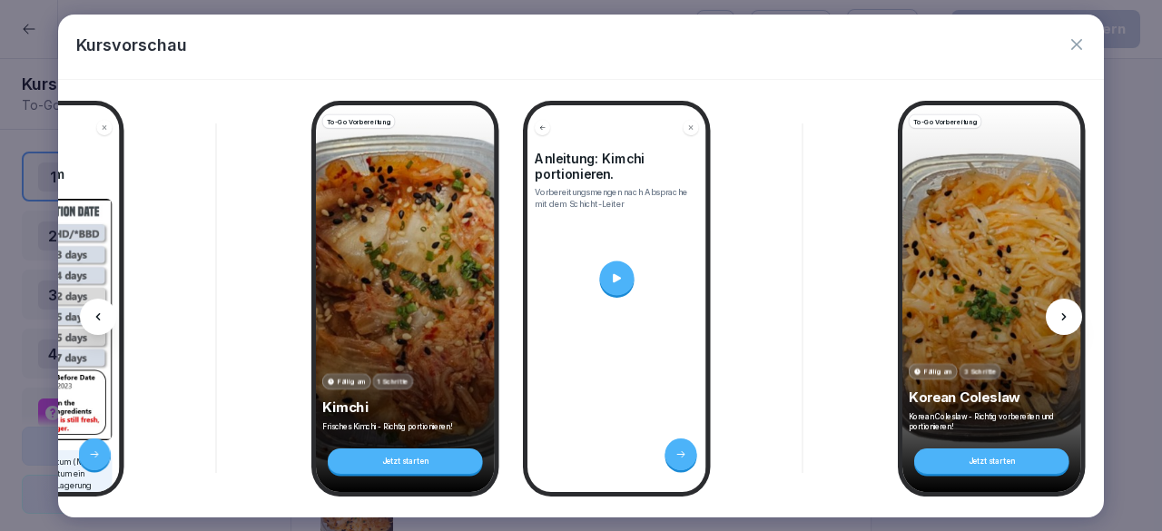
click at [625, 269] on div at bounding box center [616, 278] width 35 height 35
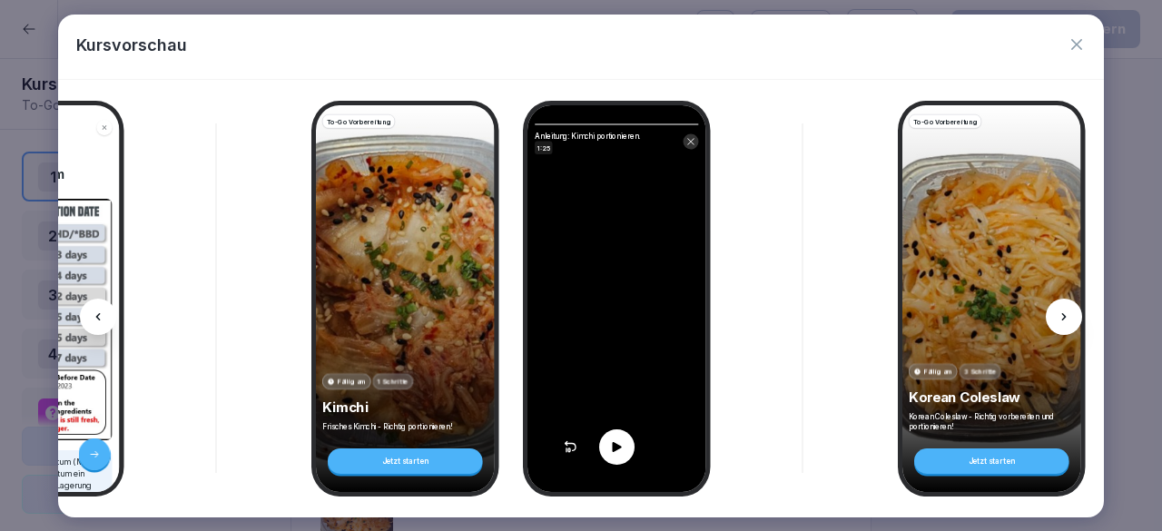
scroll to position [0, 1565]
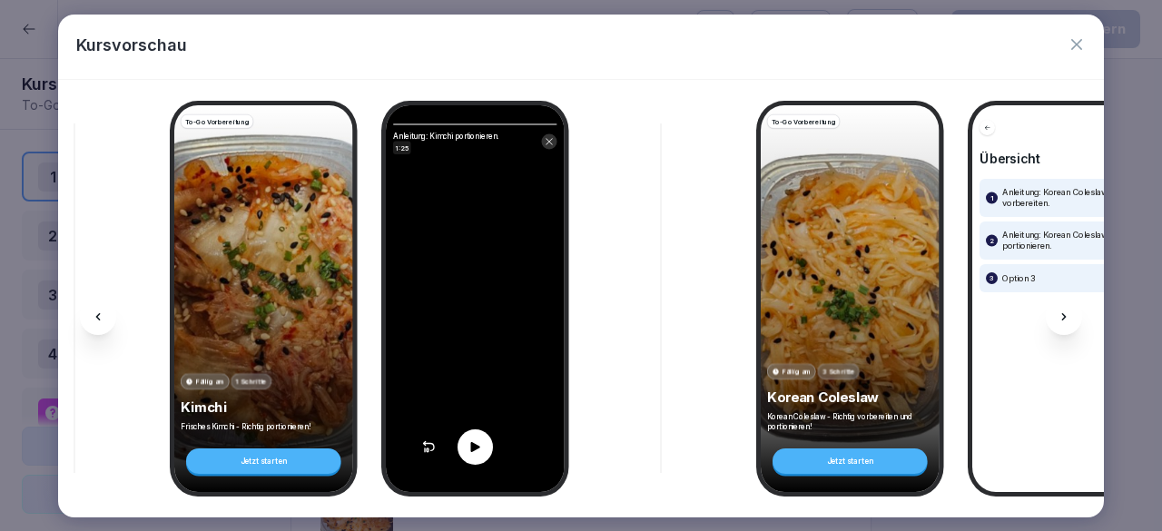
click at [470, 429] on div at bounding box center [475, 446] width 35 height 35
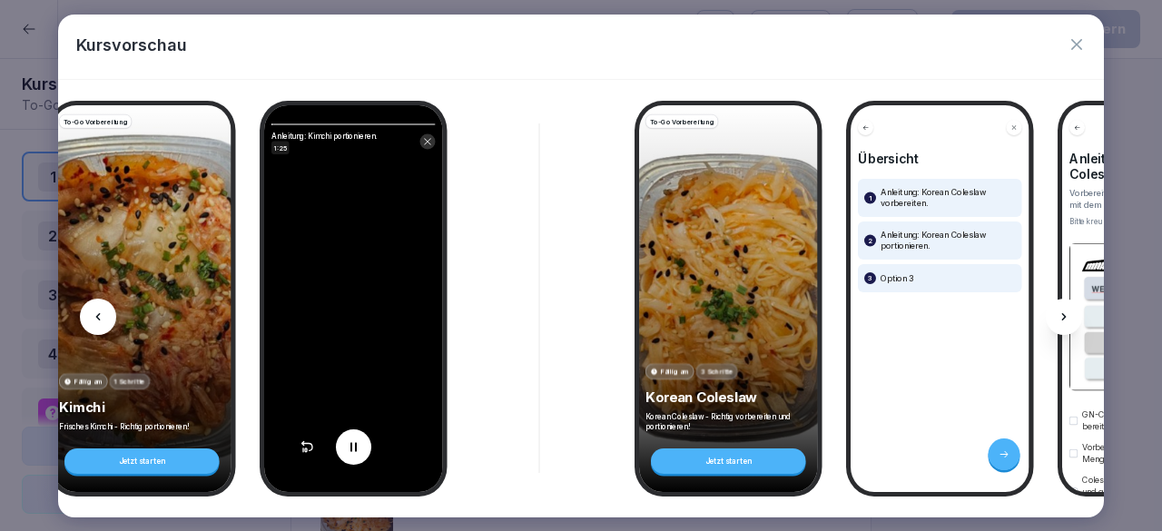
scroll to position [0, 1695]
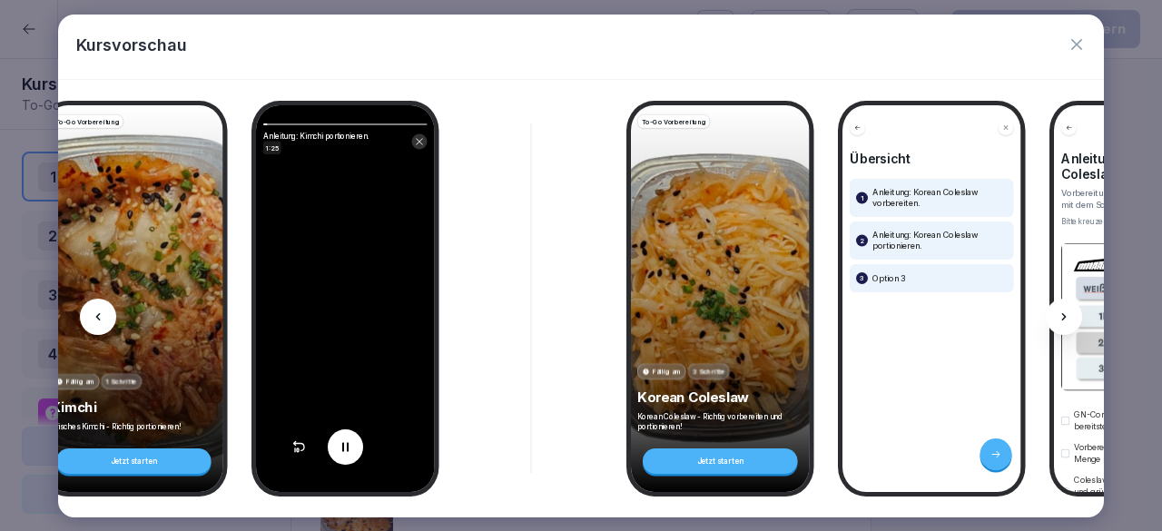
drag, startPoint x: 459, startPoint y: 500, endPoint x: 479, endPoint y: 504, distance: 19.4
click at [479, 504] on div "To-Go Vorbereitung Fällig am 6 Schritte Grundlagen der To-Go Vorbereitung Was s…" at bounding box center [581, 299] width 1046 height 438
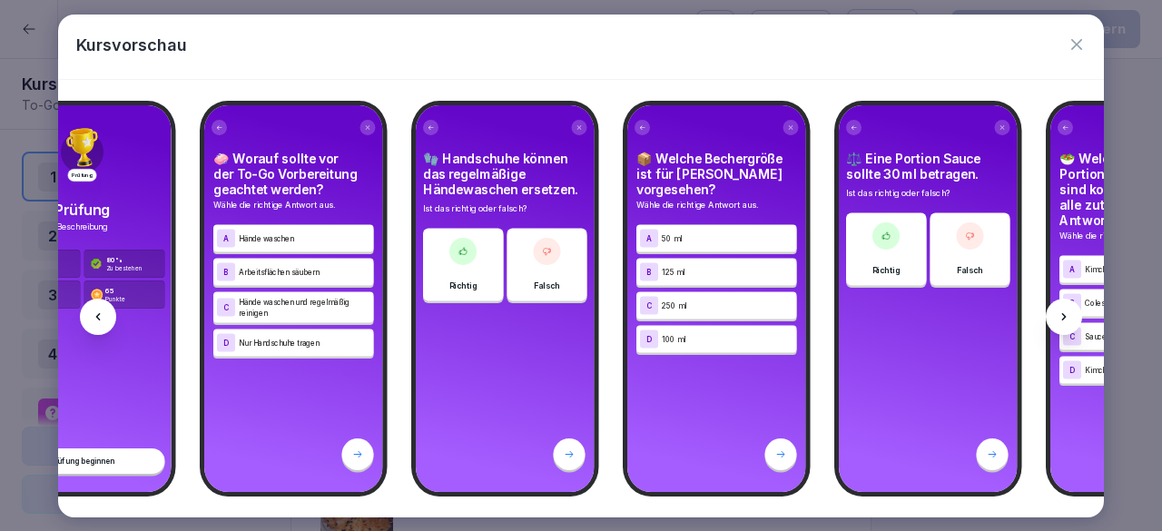
scroll to position [0, 3938]
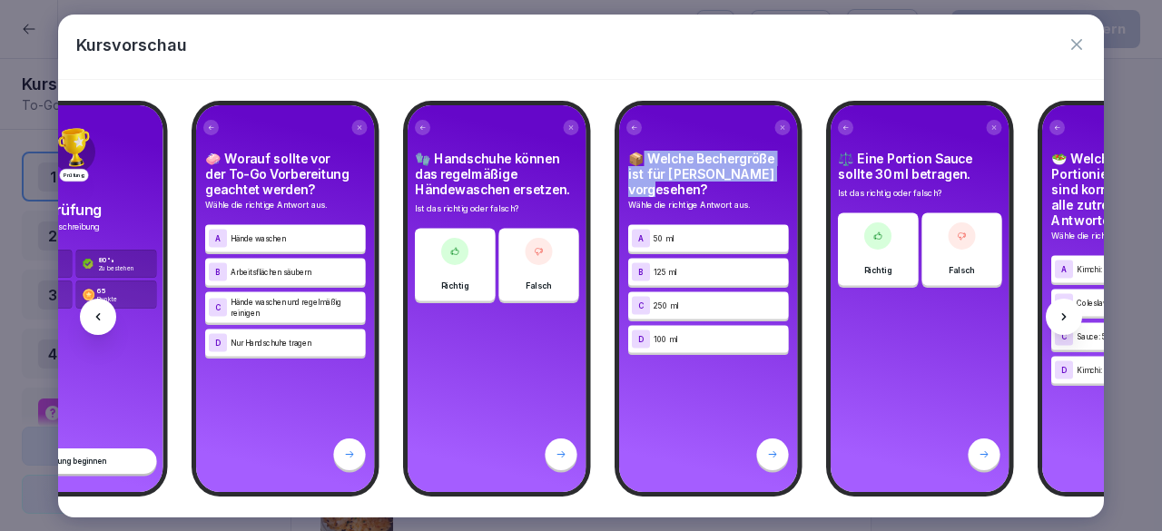
drag, startPoint x: 645, startPoint y: 155, endPoint x: 751, endPoint y: 185, distance: 110.4
click at [751, 185] on h4 "📦 Welche Bechergröße ist für [PERSON_NAME] vorgesehen?" at bounding box center [708, 174] width 161 height 46
click at [736, 179] on h4 "📦 Welche Bechergröße ist für [PERSON_NAME] vorgesehen?" at bounding box center [708, 174] width 161 height 46
click at [658, 163] on h4 "📦 Welche Bechergröße ist für [PERSON_NAME] vorgesehen?" at bounding box center [708, 174] width 161 height 46
click at [706, 189] on h4 "📦 Welche Bechergröße ist für [PERSON_NAME] vorgesehen?" at bounding box center [708, 174] width 161 height 46
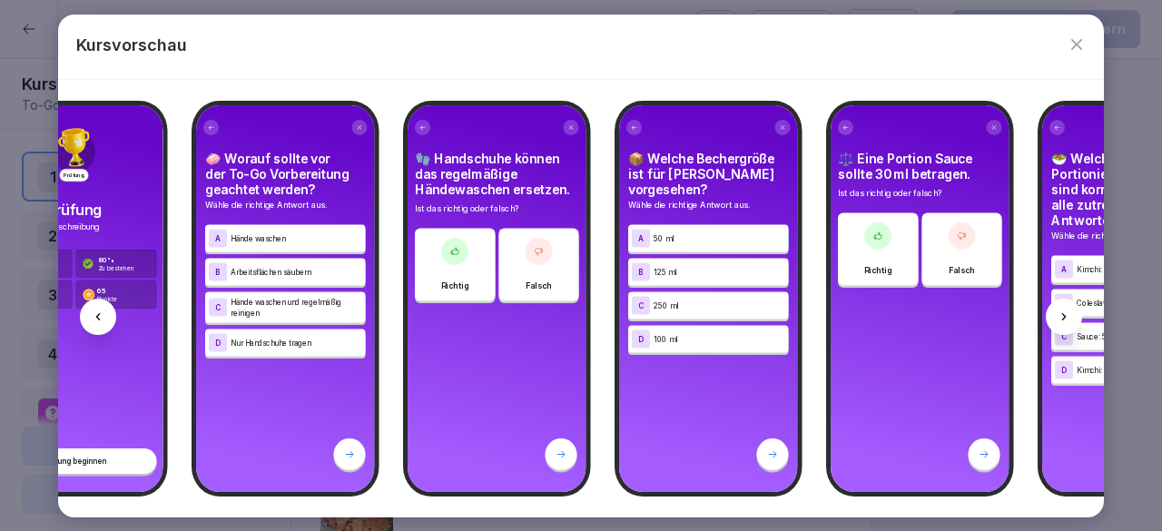
click at [721, 183] on h4 "📦 Welche Bechergröße ist für [PERSON_NAME] vorgesehen?" at bounding box center [708, 174] width 161 height 46
click at [716, 177] on h4 "📦 Welche Bechergröße ist für [PERSON_NAME] vorgesehen?" at bounding box center [708, 174] width 161 height 46
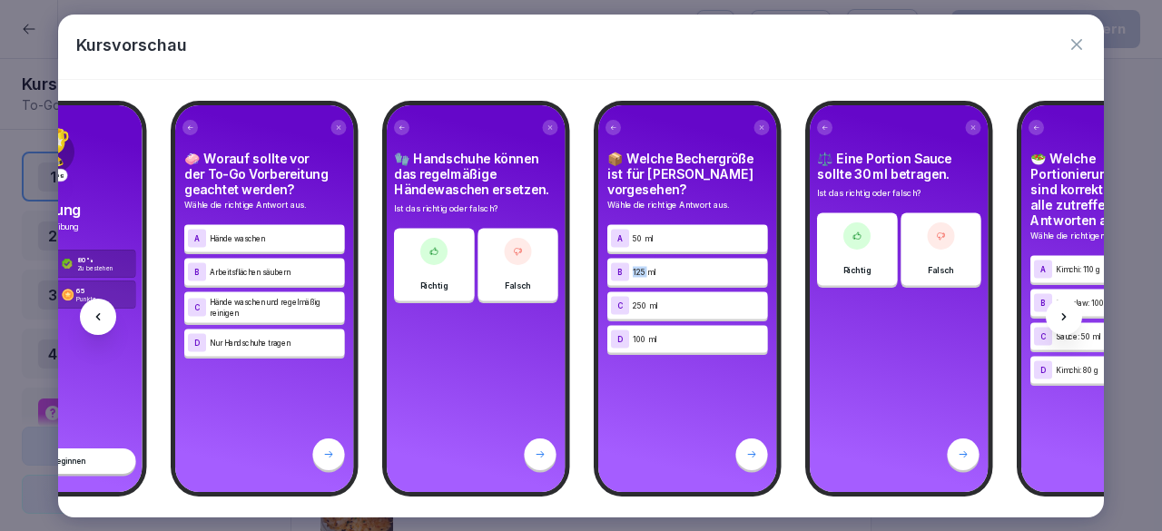
drag, startPoint x: 634, startPoint y: 258, endPoint x: 647, endPoint y: 261, distance: 13.9
click at [647, 262] on div "B 125 ml" at bounding box center [687, 271] width 153 height 18
drag, startPoint x: 638, startPoint y: 299, endPoint x: 653, endPoint y: 301, distance: 14.6
click at [653, 301] on p "250 ml" at bounding box center [699, 305] width 132 height 11
drag, startPoint x: 658, startPoint y: 339, endPoint x: 623, endPoint y: 328, distance: 37.1
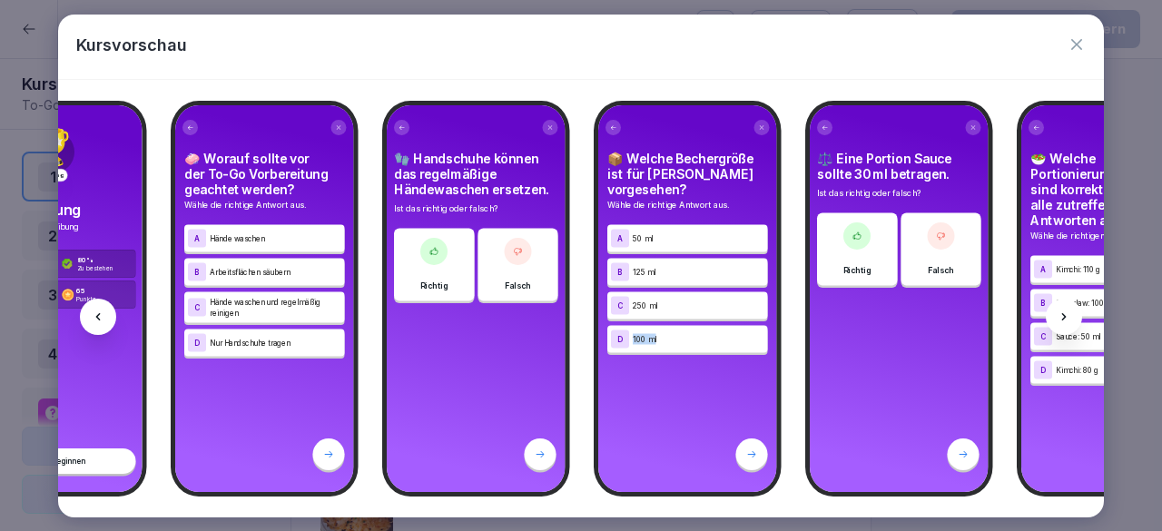
click at [623, 330] on div "D 100 ml" at bounding box center [687, 339] width 153 height 18
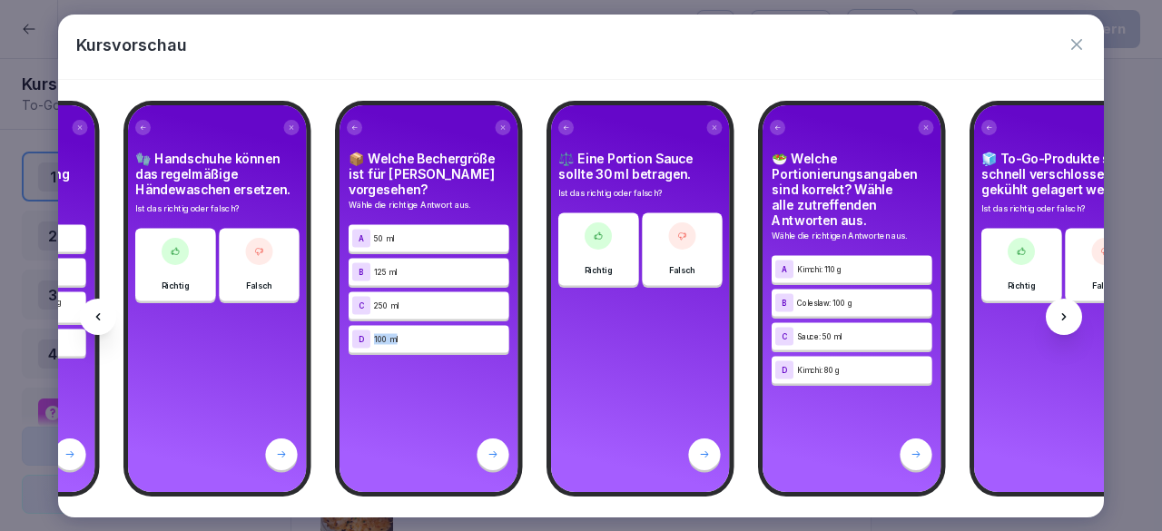
scroll to position [0, 4251]
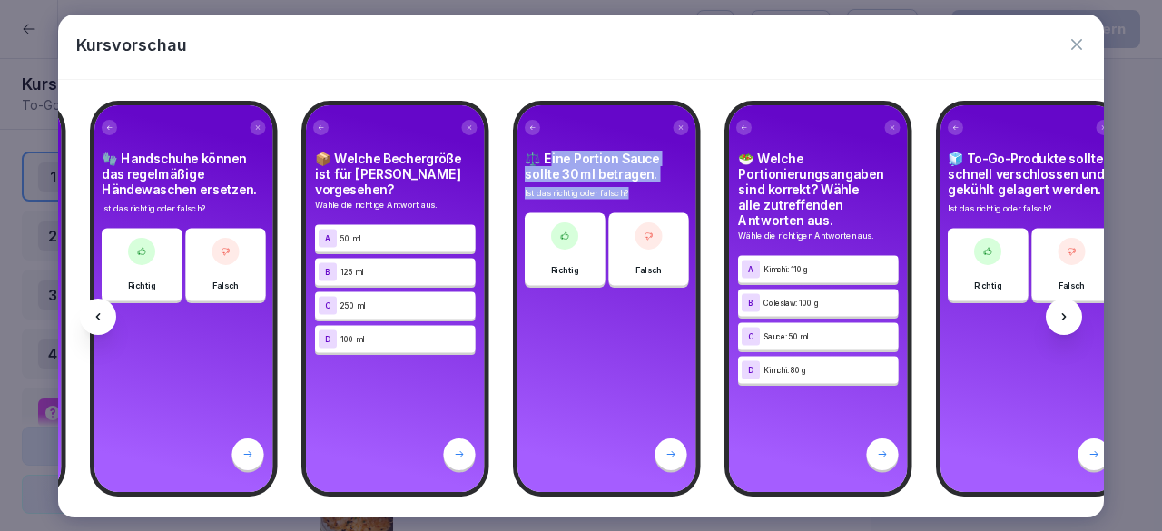
drag, startPoint x: 552, startPoint y: 153, endPoint x: 657, endPoint y: 177, distance: 107.9
click at [657, 177] on div "⚖️ Eine Portion Sauce sollte 30 ml betragen. Ist das richtig oder falsch?" at bounding box center [607, 175] width 164 height 49
click at [657, 157] on h4 "⚖️ Eine Portion Sauce sollte 30 ml betragen." at bounding box center [607, 166] width 164 height 31
drag, startPoint x: 564, startPoint y: 165, endPoint x: 596, endPoint y: 165, distance: 31.8
click at [596, 165] on h4 "⚖️ Eine Portion Sauce sollte 30 ml betragen." at bounding box center [607, 166] width 164 height 31
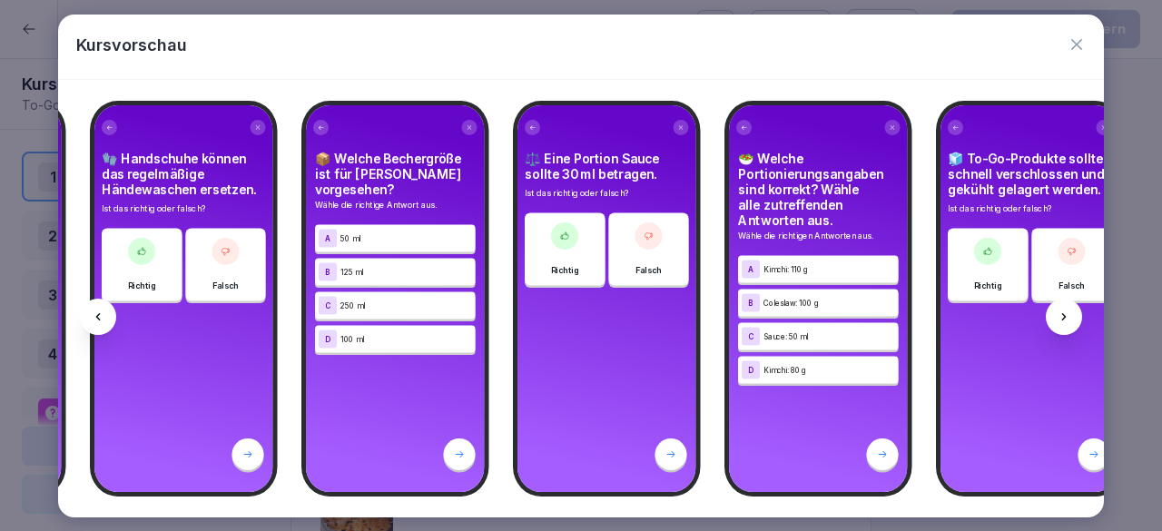
click at [575, 240] on div "Richtig" at bounding box center [565, 248] width 80 height 73
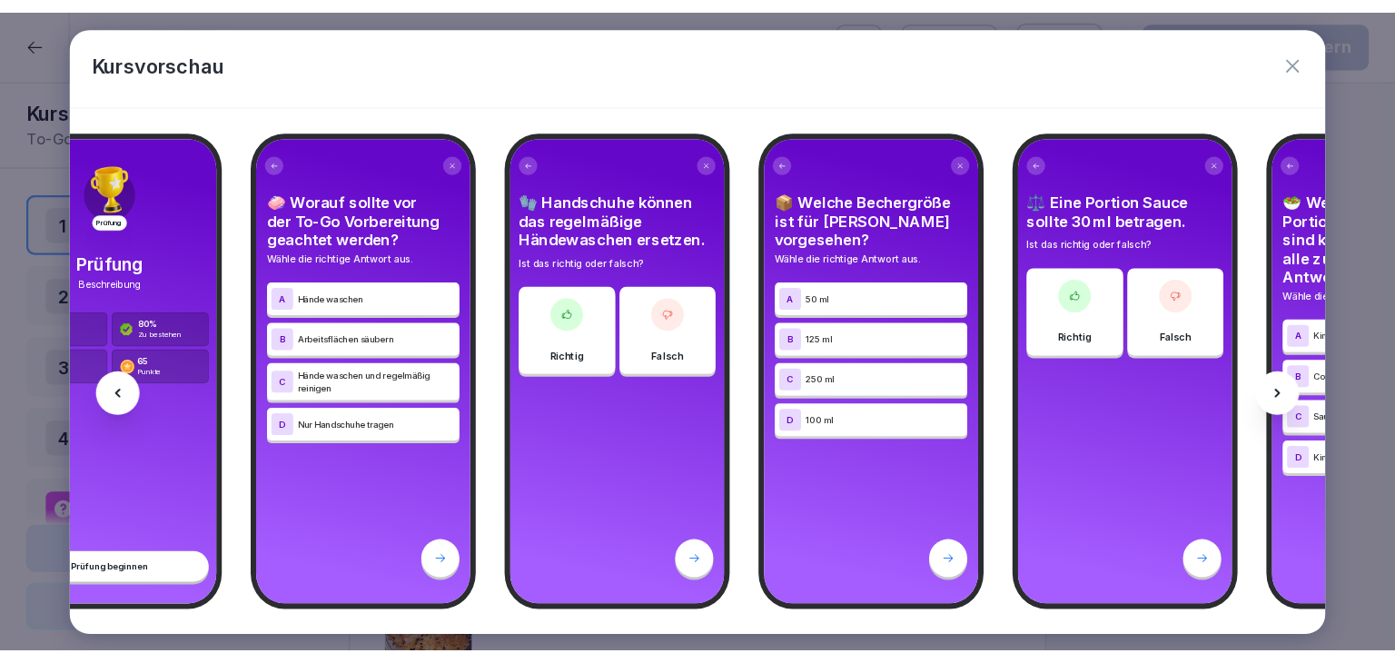
scroll to position [0, 3925]
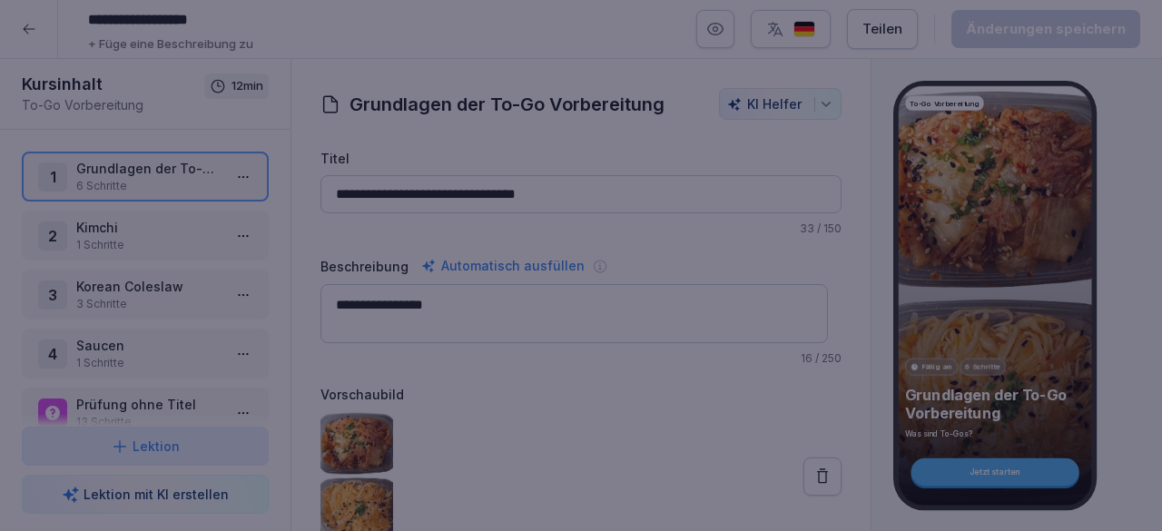
click at [1118, 214] on div at bounding box center [581, 265] width 1162 height 531
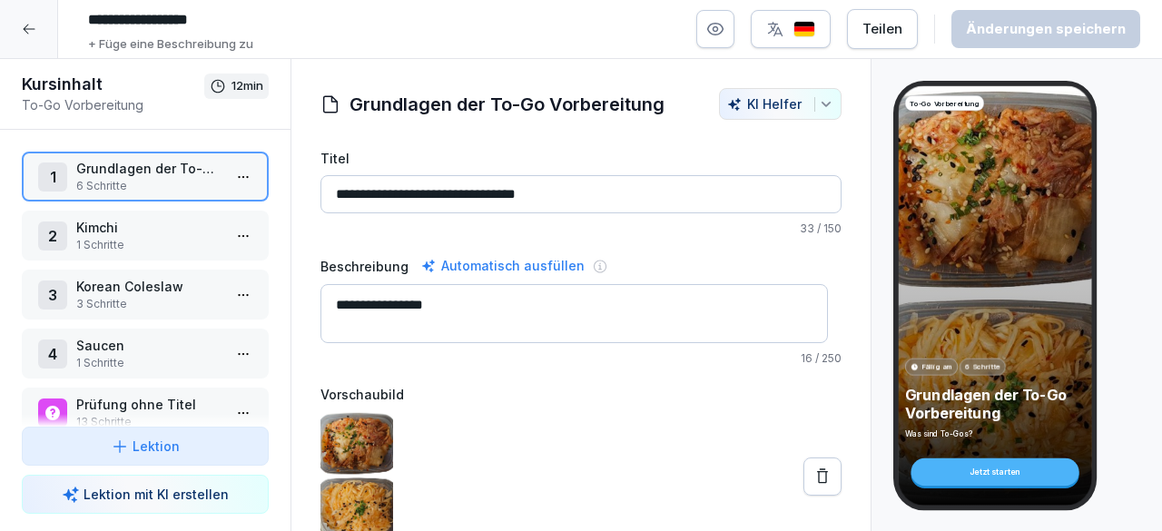
click at [52, 37] on div at bounding box center [29, 29] width 58 height 58
